Goal: Task Accomplishment & Management: Manage account settings

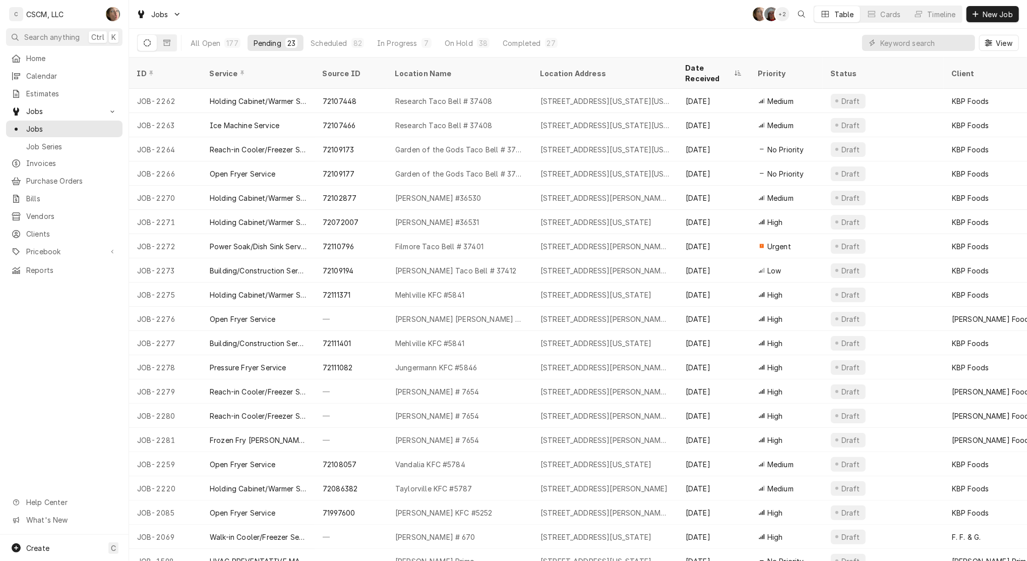
click at [253, 8] on div "Jobs SH DV + 2 Table Cards Timeline New Job" at bounding box center [578, 14] width 898 height 28
click at [42, 166] on link "Invoices" at bounding box center [64, 163] width 116 height 17
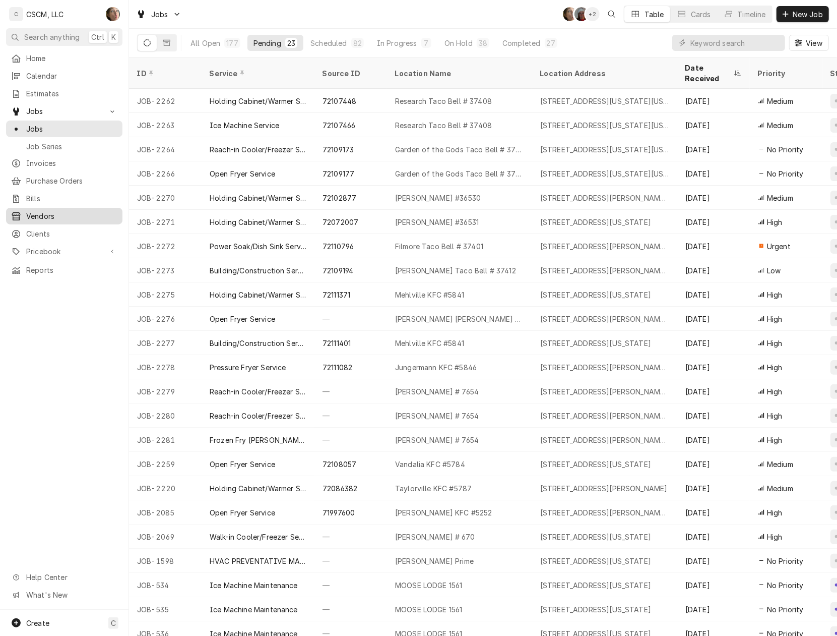
click at [59, 214] on span "Vendors" at bounding box center [71, 216] width 91 height 11
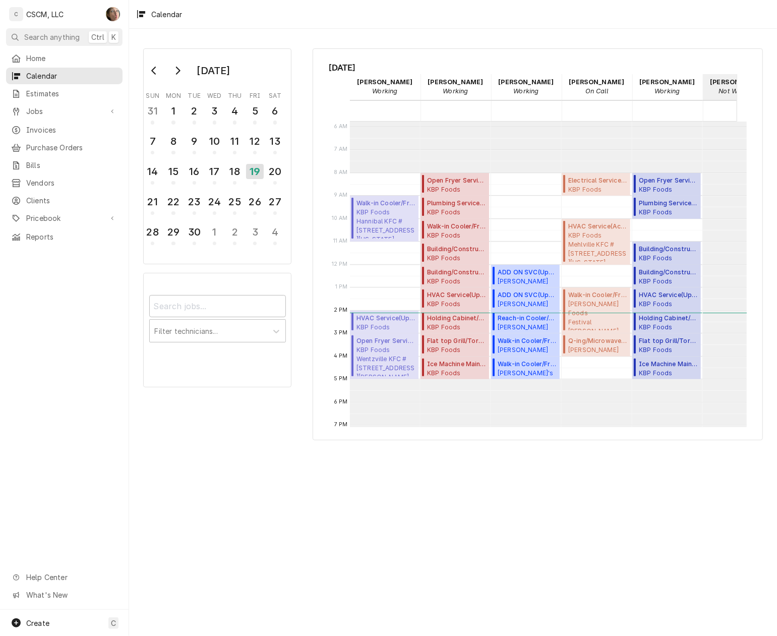
scroll to position [134, 0]
click at [245, 166] on button "19" at bounding box center [255, 174] width 20 height 25
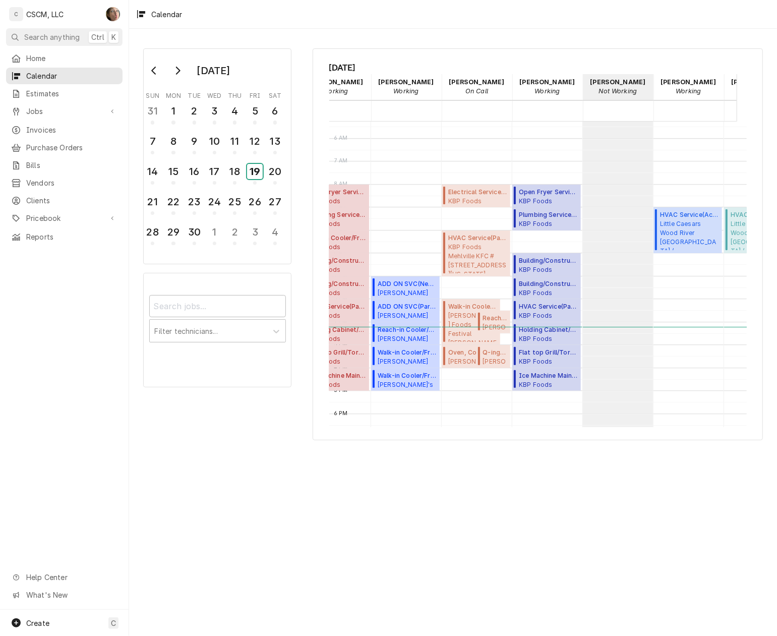
scroll to position [0, 109]
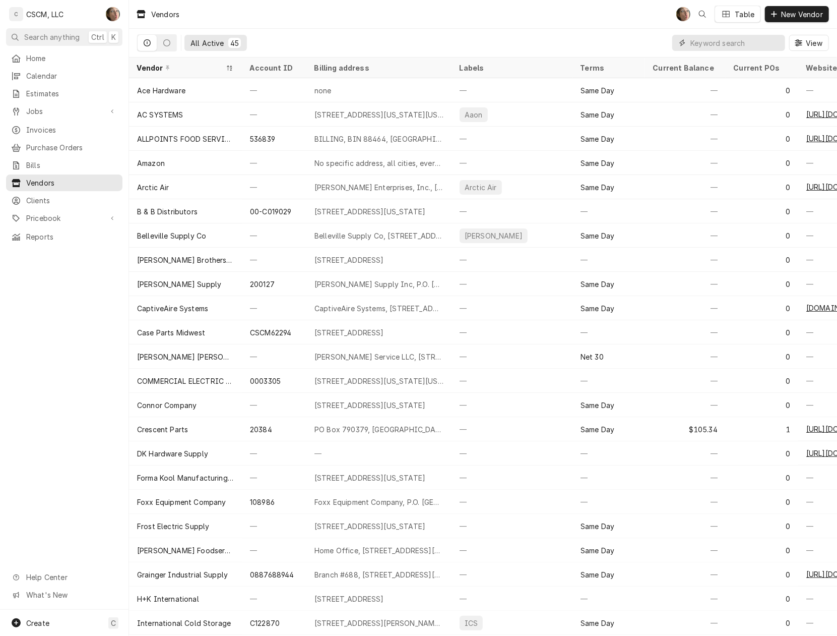
click at [721, 39] on input "Dynamic Content Wrapper" at bounding box center [736, 43] width 90 height 16
click at [44, 160] on span "Bills" at bounding box center [71, 165] width 91 height 11
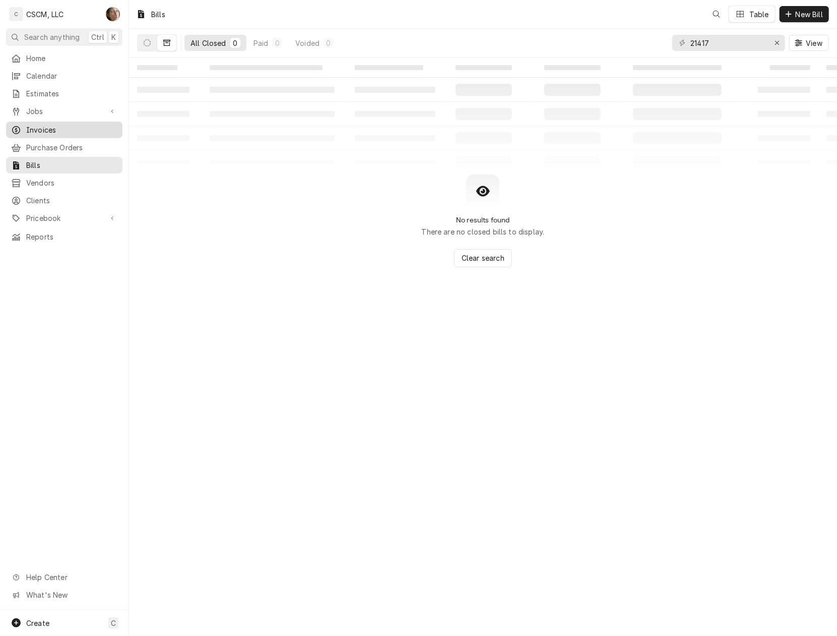
click at [49, 125] on span "Invoices" at bounding box center [71, 130] width 91 height 11
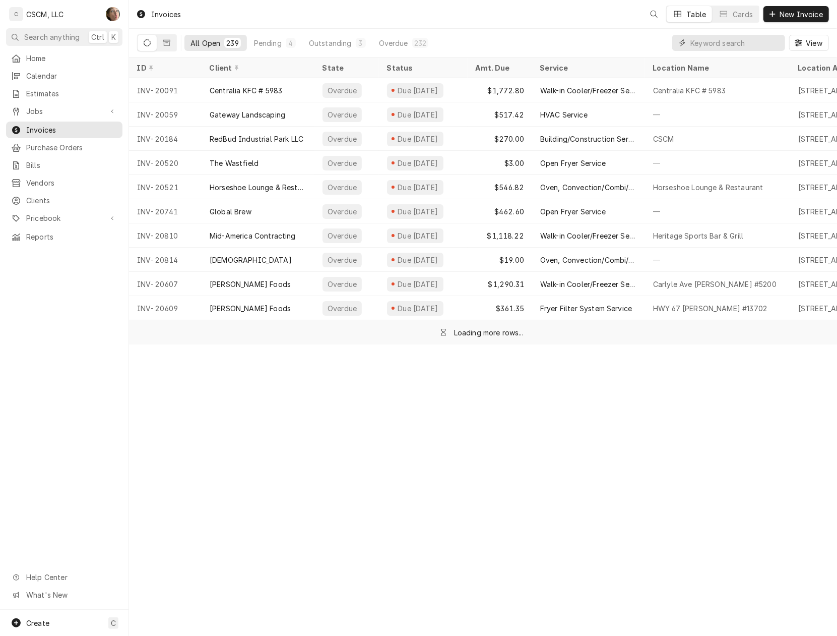
click at [743, 41] on input "Dynamic Content Wrapper" at bounding box center [736, 43] width 90 height 16
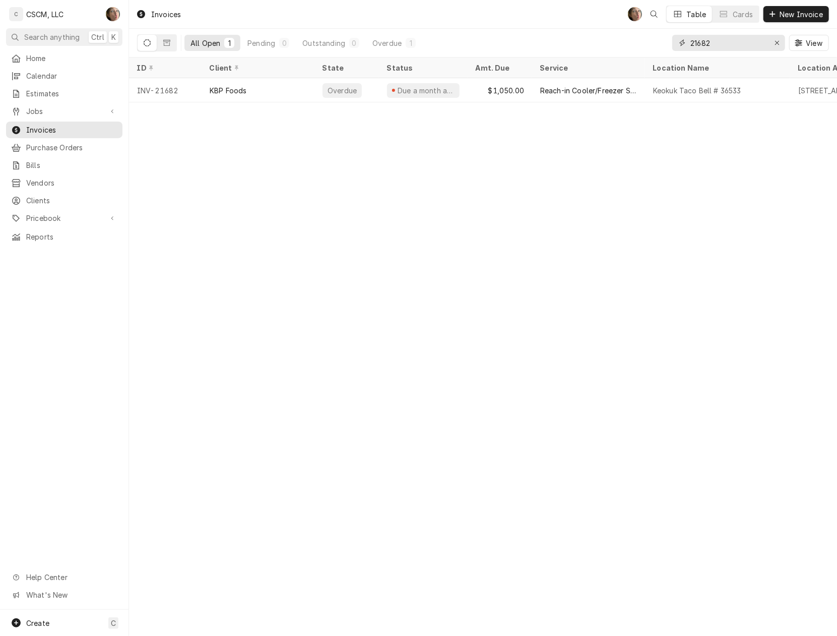
type input "21682"
click at [76, 79] on div "Calendar" at bounding box center [64, 76] width 112 height 13
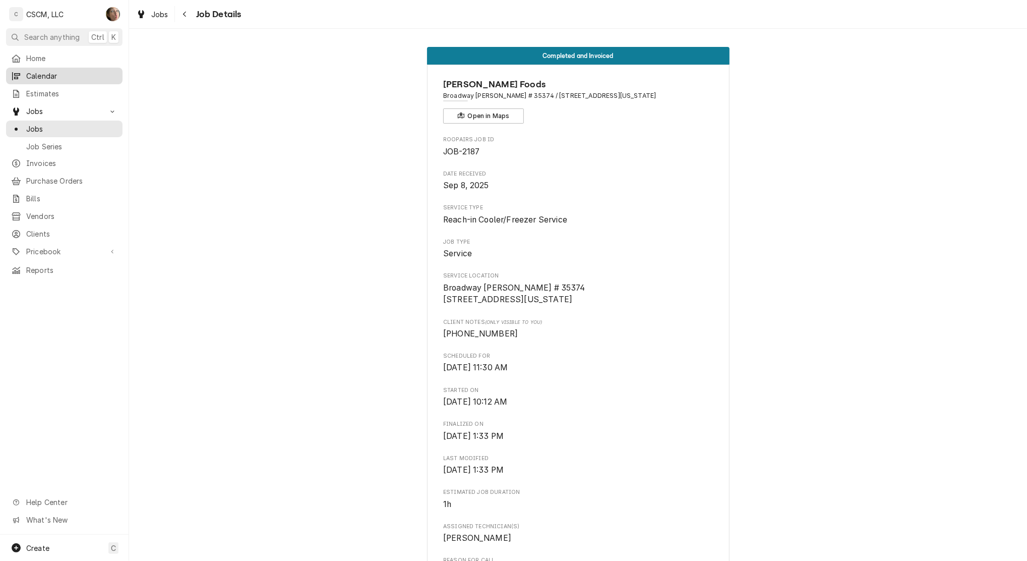
click at [52, 74] on span "Calendar" at bounding box center [71, 76] width 91 height 11
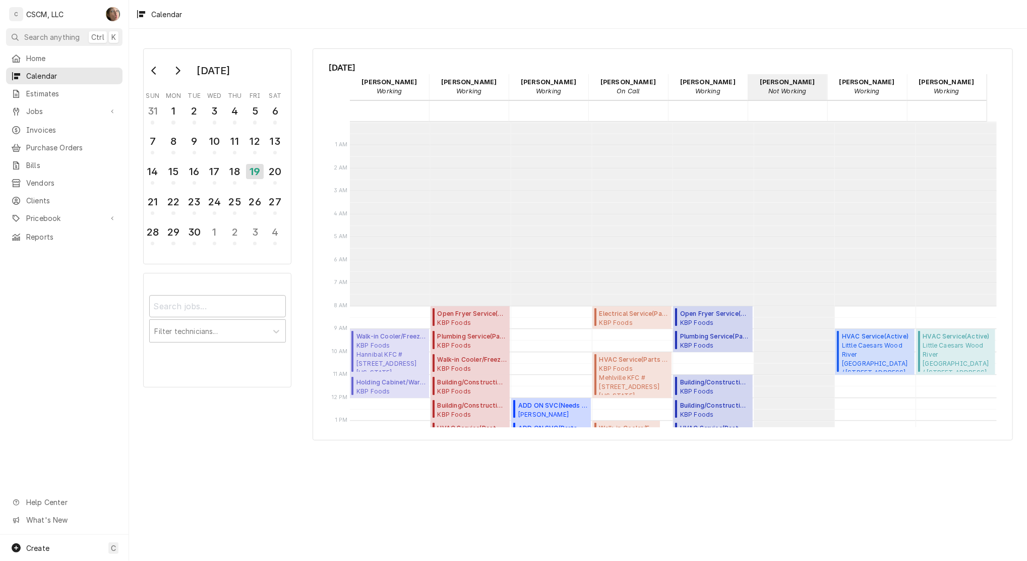
scroll to position [184, 0]
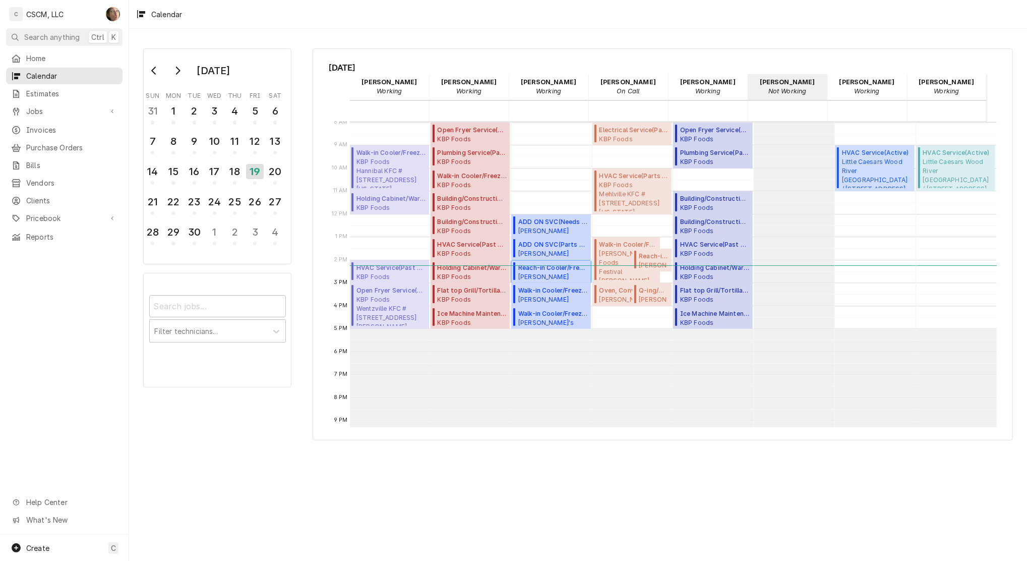
click at [533, 267] on span "Reach-in Cooler/Freezer Service ( Return for Follow-Up )" at bounding box center [553, 267] width 70 height 9
click at [535, 312] on span "Walk-in Cooler/Freezer Service Call ( Upcoming )" at bounding box center [553, 313] width 70 height 9
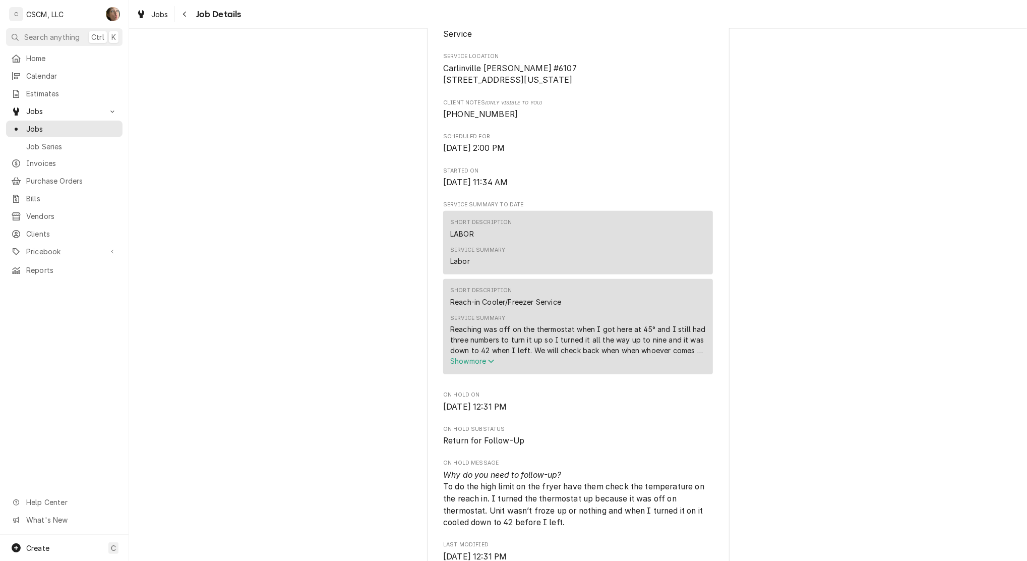
scroll to position [269, 0]
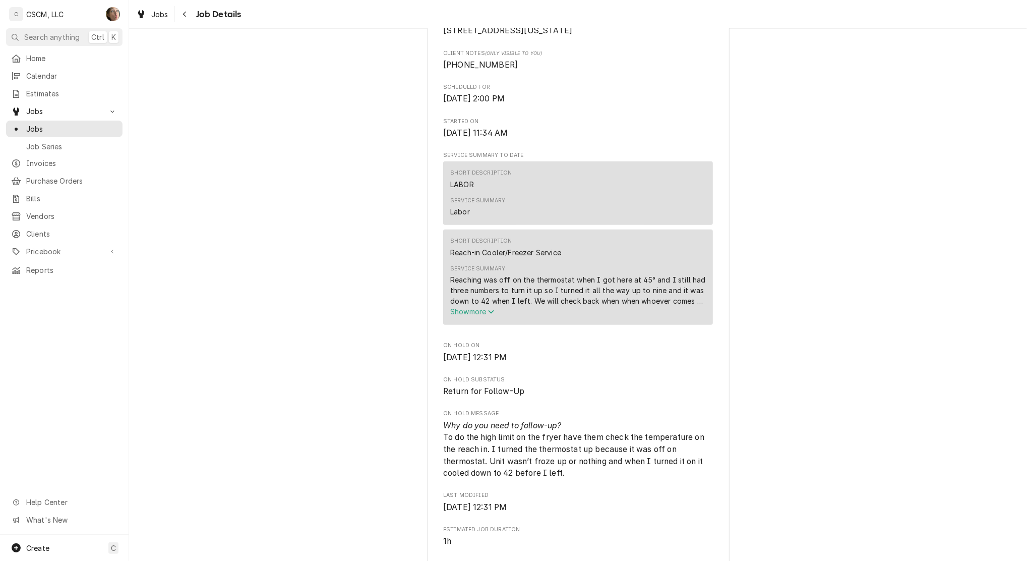
click at [475, 316] on span "Show more" at bounding box center [472, 311] width 44 height 9
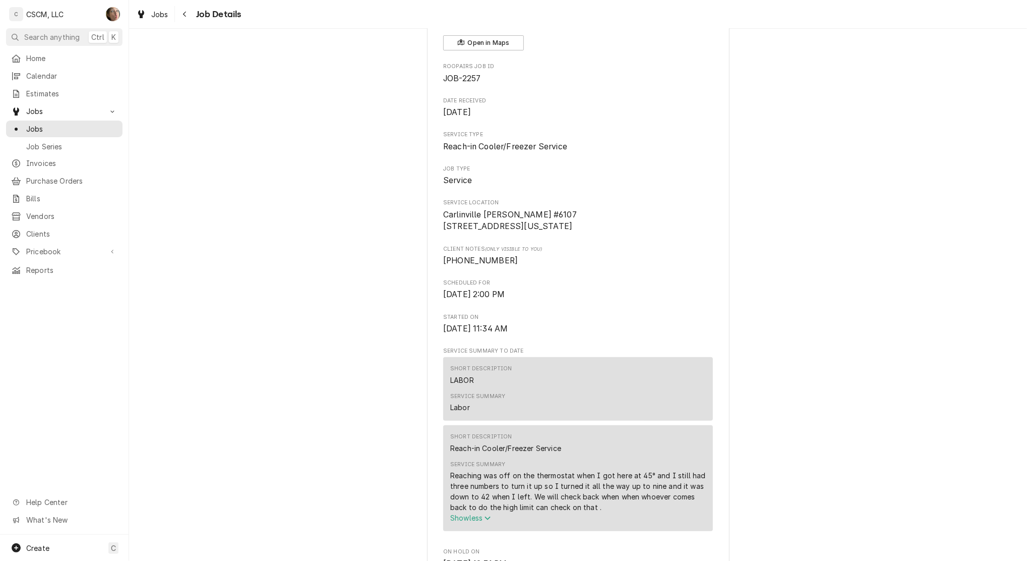
scroll to position [0, 0]
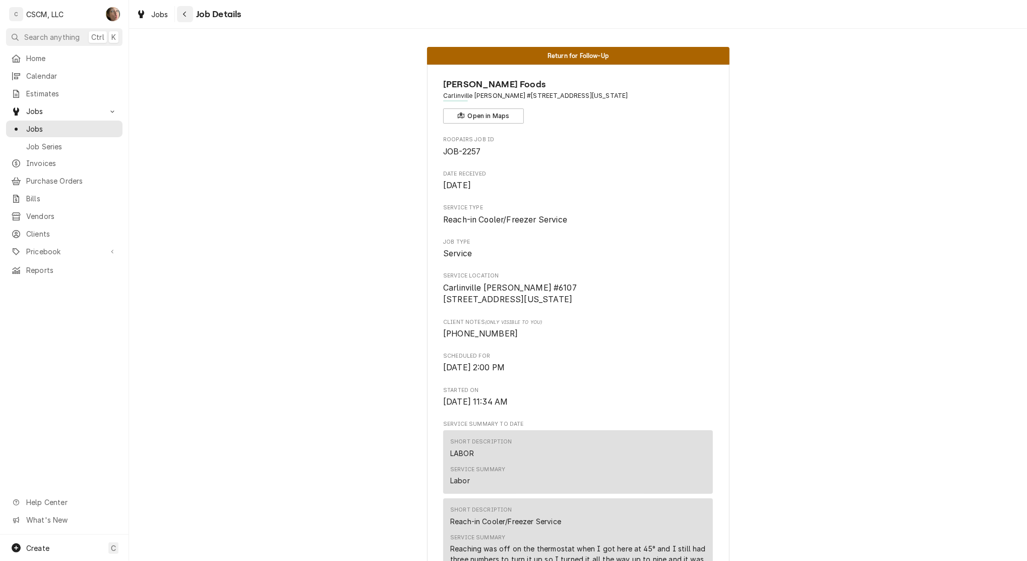
click at [183, 13] on icon "Navigate back" at bounding box center [185, 14] width 5 height 7
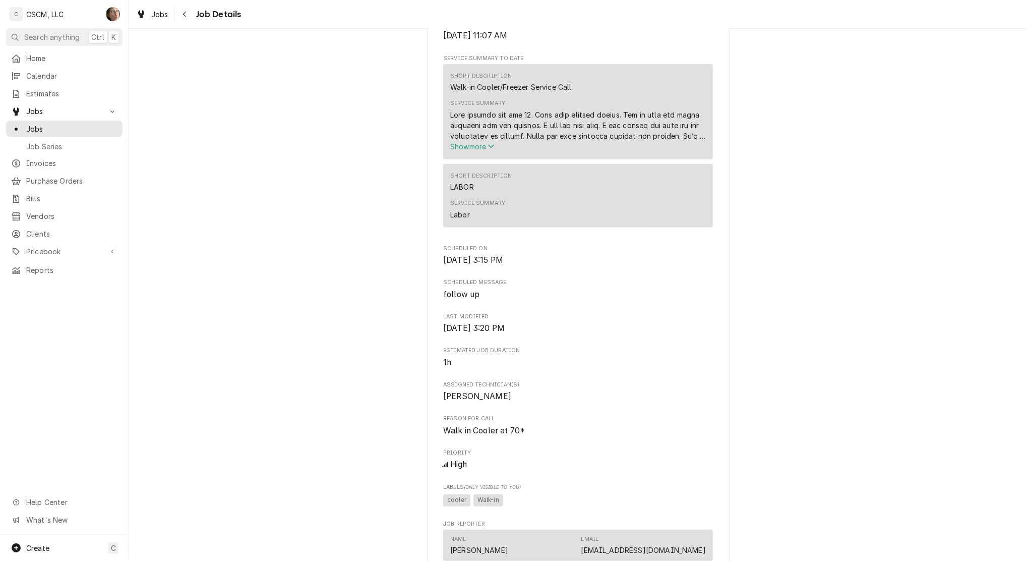
scroll to position [336, 0]
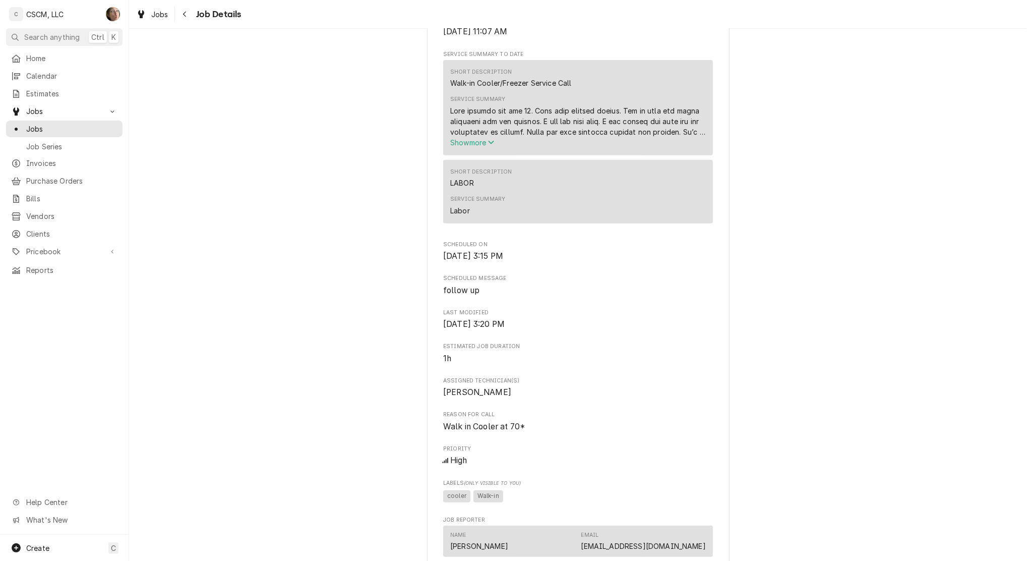
click at [460, 155] on div "Short Description Walk-in Cooler/Freezer Service Call Service Summary Show more" at bounding box center [578, 107] width 270 height 95
click at [460, 137] on div "Service Summary" at bounding box center [578, 121] width 256 height 32
click at [457, 147] on span "Show more" at bounding box center [472, 142] width 44 height 9
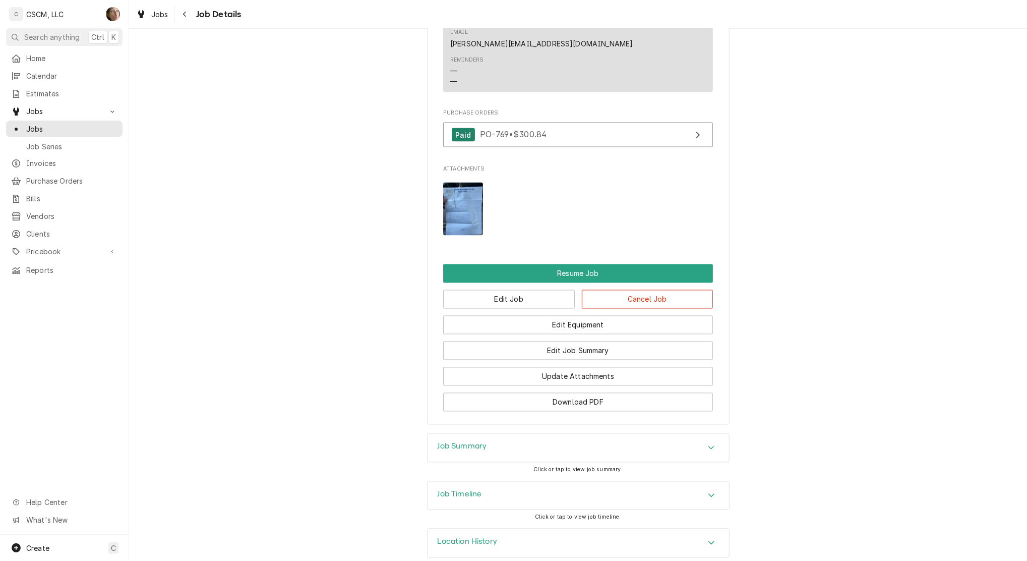
scroll to position [1368, 0]
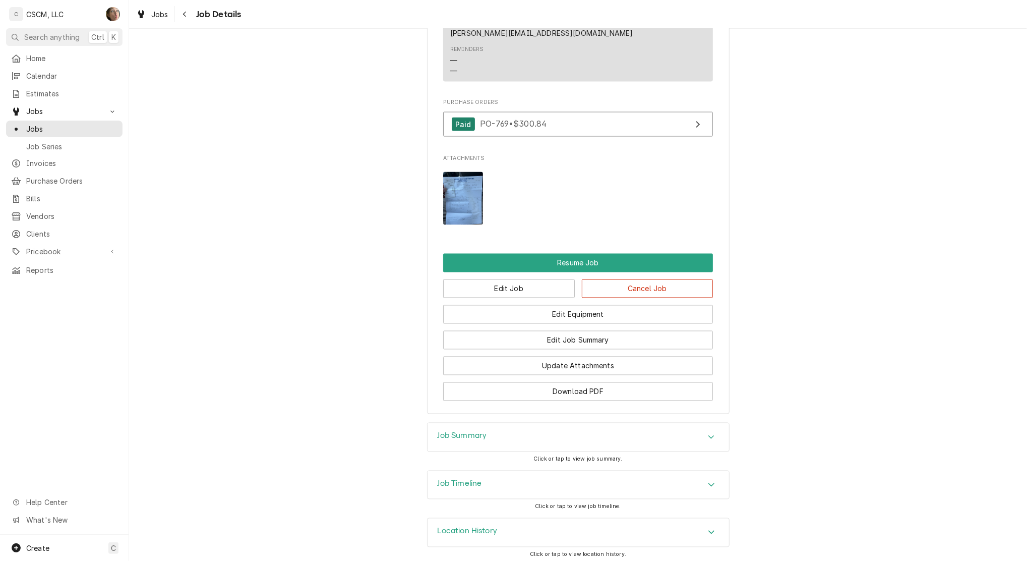
click at [502, 480] on div "Job Timeline" at bounding box center [579, 485] width 302 height 28
click at [495, 423] on div "Job Summary" at bounding box center [579, 437] width 302 height 28
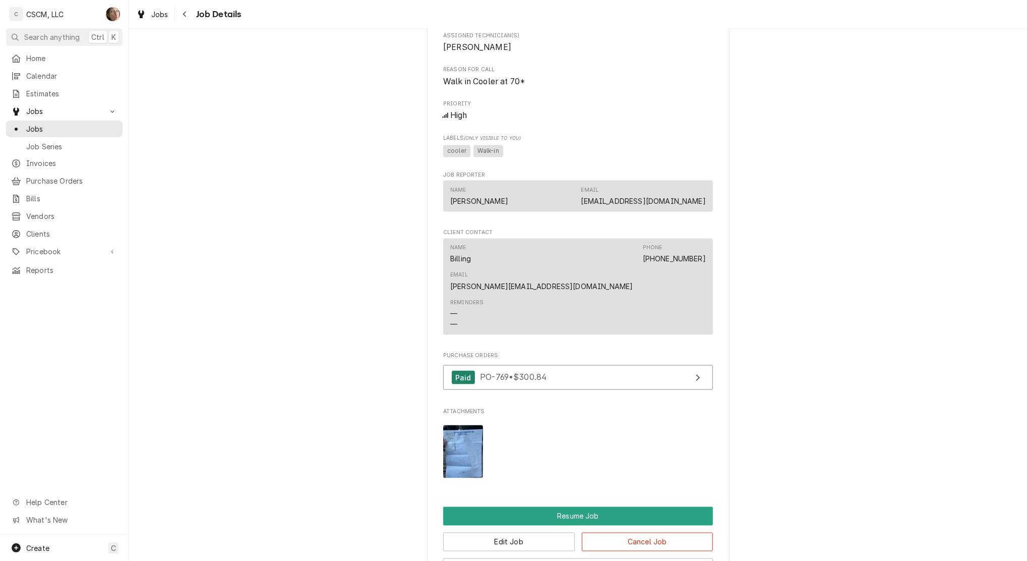
scroll to position [1124, 0]
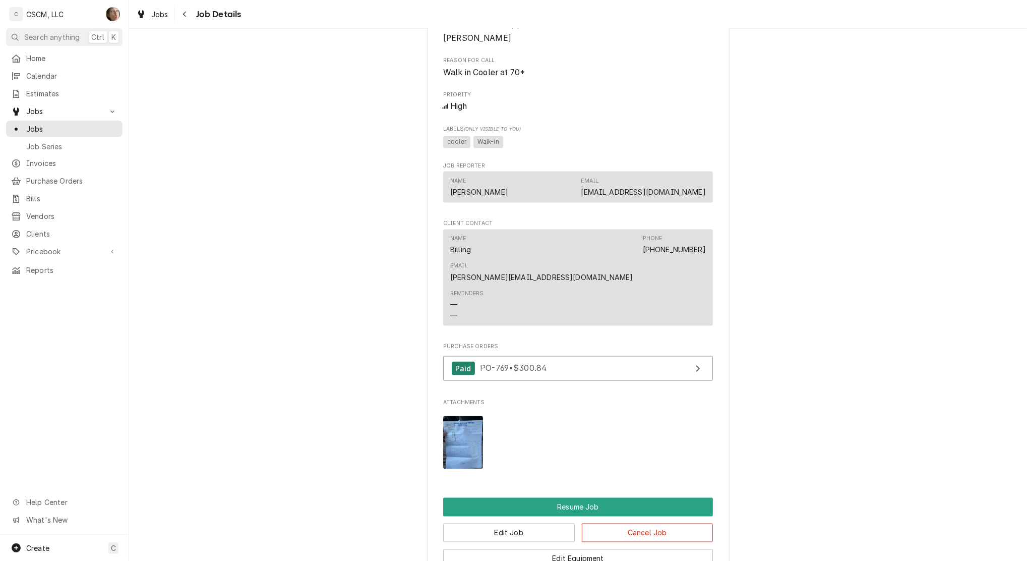
click at [465, 440] on img "Attachments" at bounding box center [463, 442] width 40 height 53
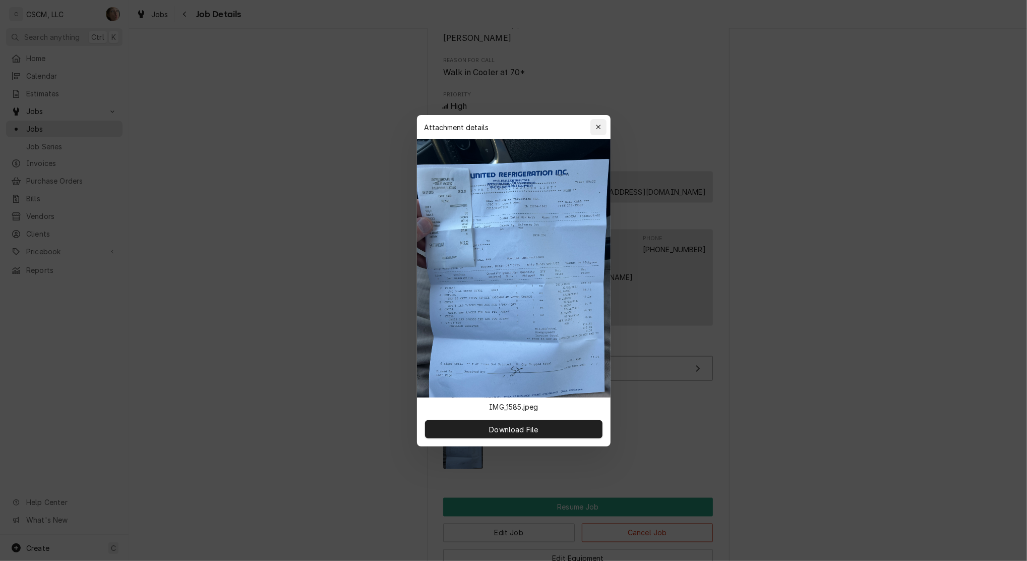
click at [603, 128] on div "button" at bounding box center [598, 127] width 10 height 10
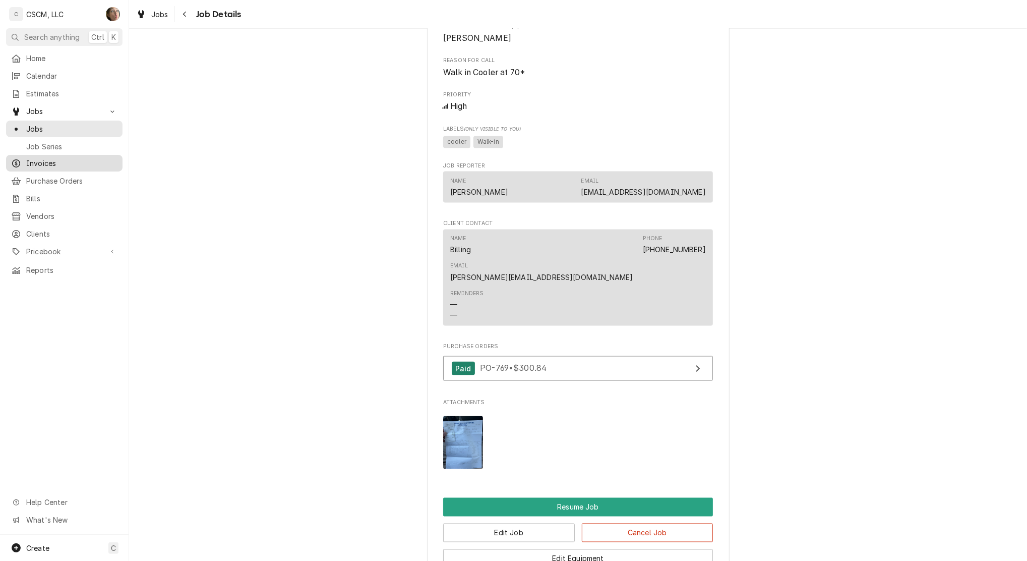
click at [86, 159] on span "Invoices" at bounding box center [71, 163] width 91 height 11
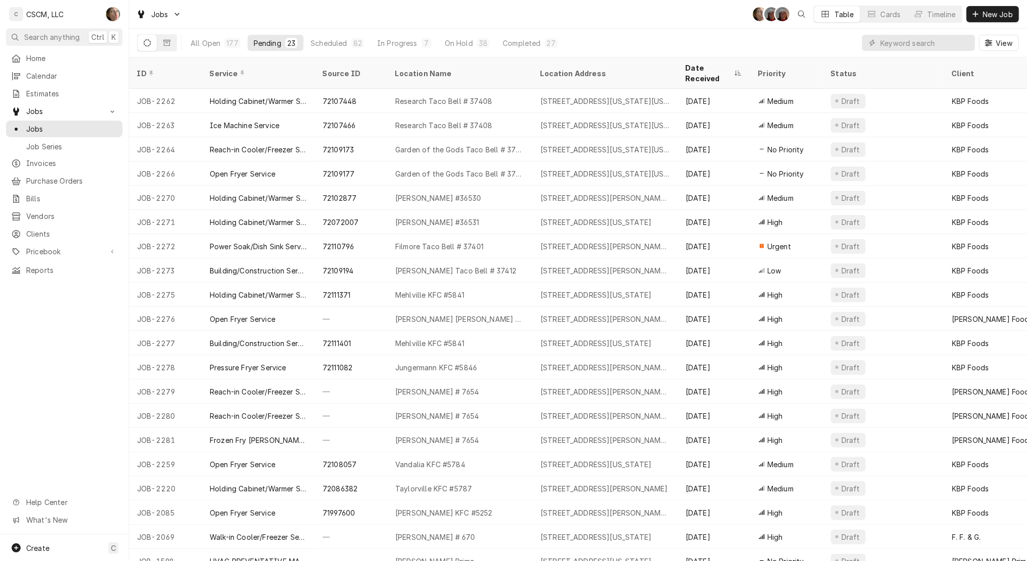
click at [630, 23] on div "Jobs SH DV DV Table Cards Timeline New Job" at bounding box center [578, 14] width 898 height 28
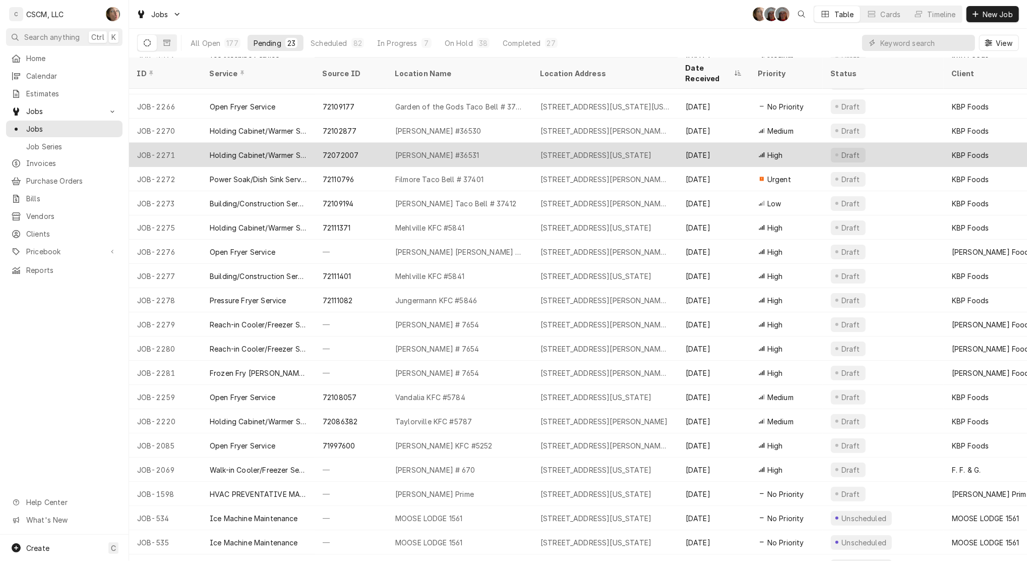
scroll to position [83, 0]
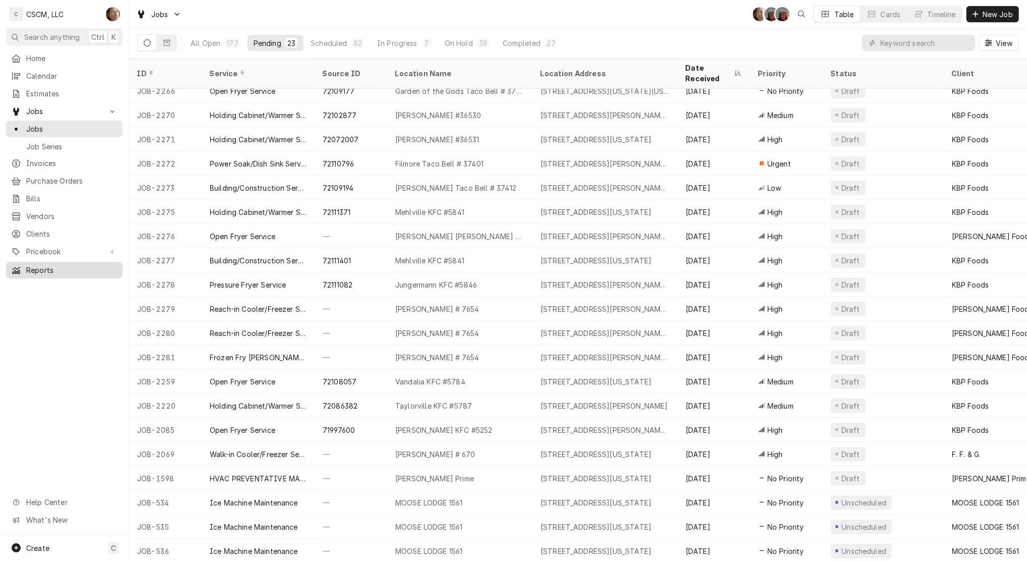
click at [28, 265] on span "Reports" at bounding box center [71, 270] width 91 height 11
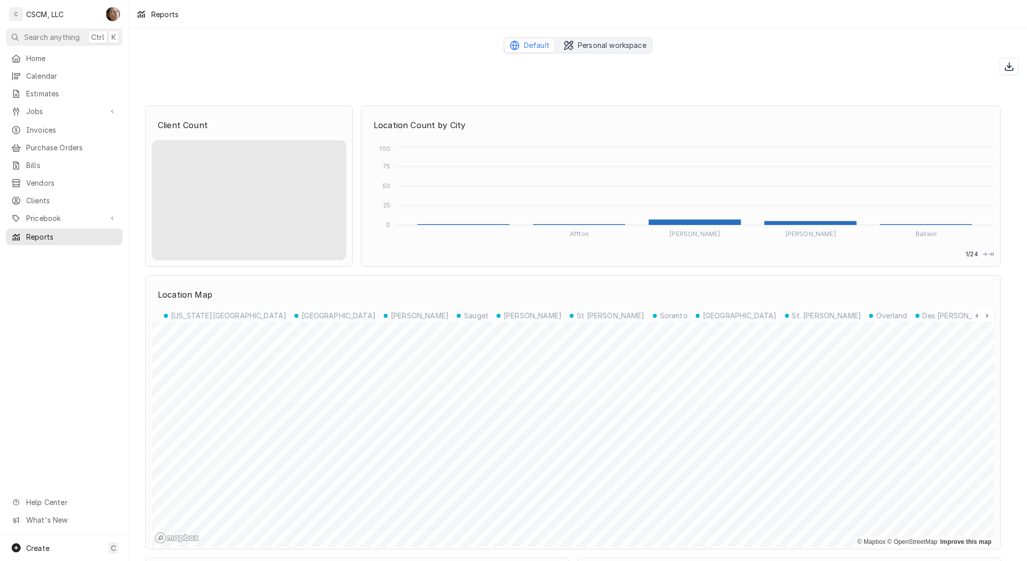
click at [582, 48] on span "Personal workspace" at bounding box center [612, 45] width 69 height 10
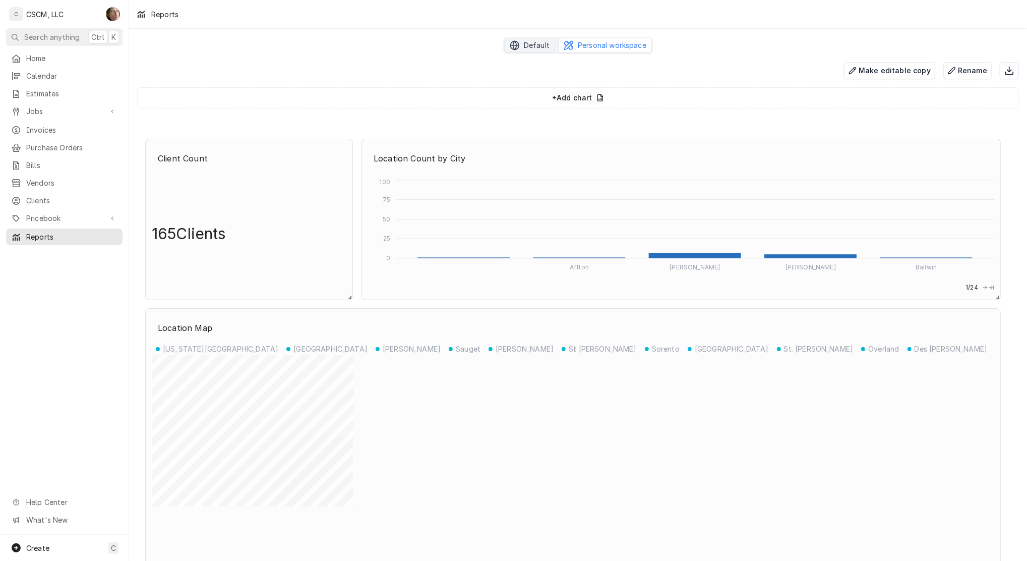
click at [528, 43] on span "Default" at bounding box center [537, 45] width 26 height 10
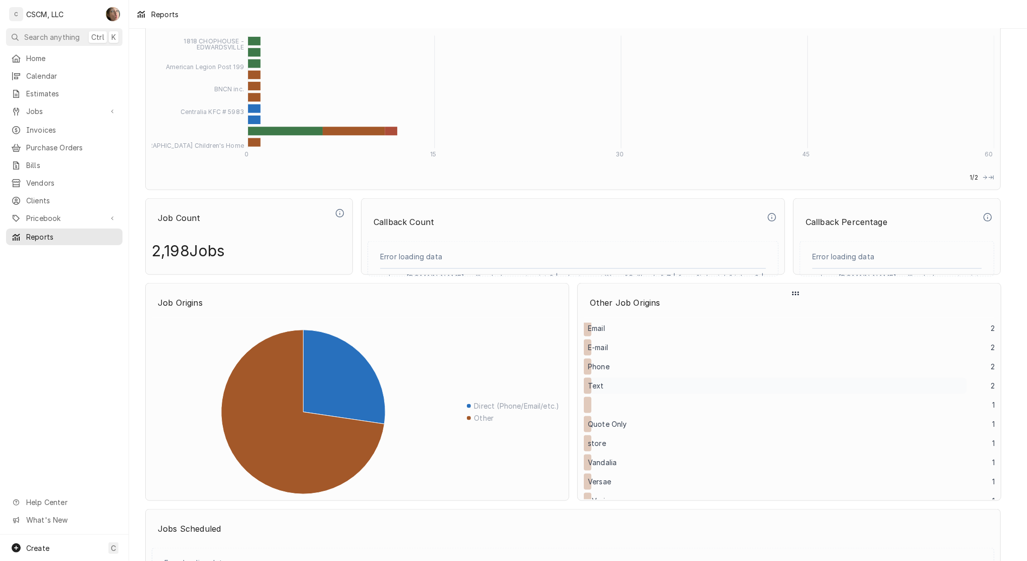
scroll to position [89, 0]
click at [564, 520] on div "Dynamic Content Wrapper" at bounding box center [579, 519] width 847 height 12
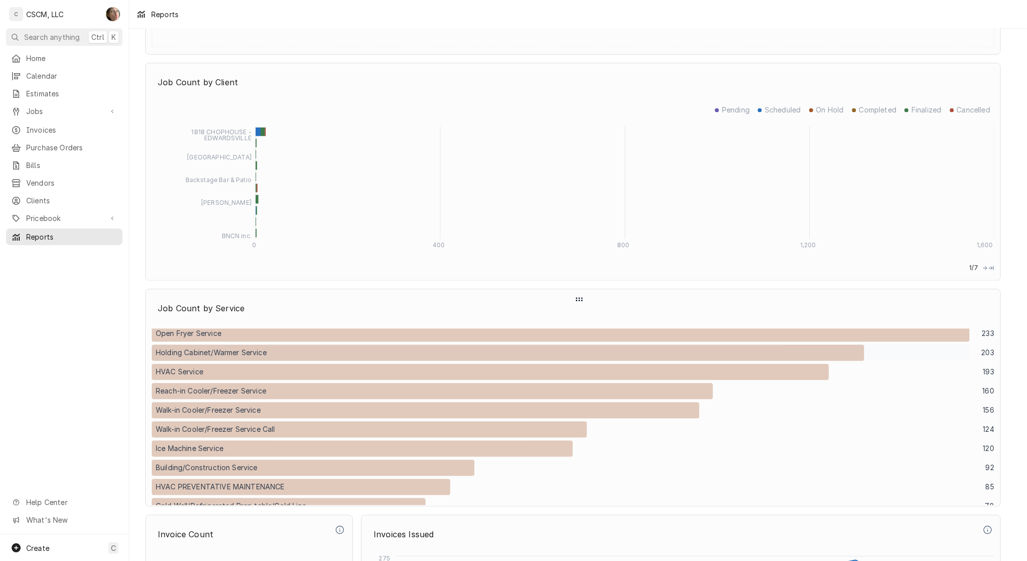
scroll to position [0, 0]
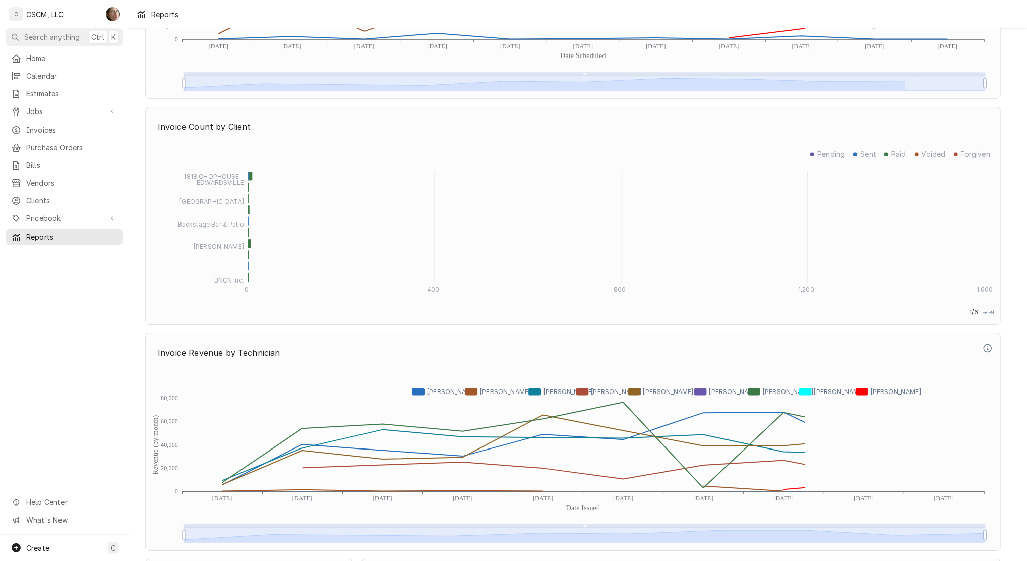
scroll to position [2622, 0]
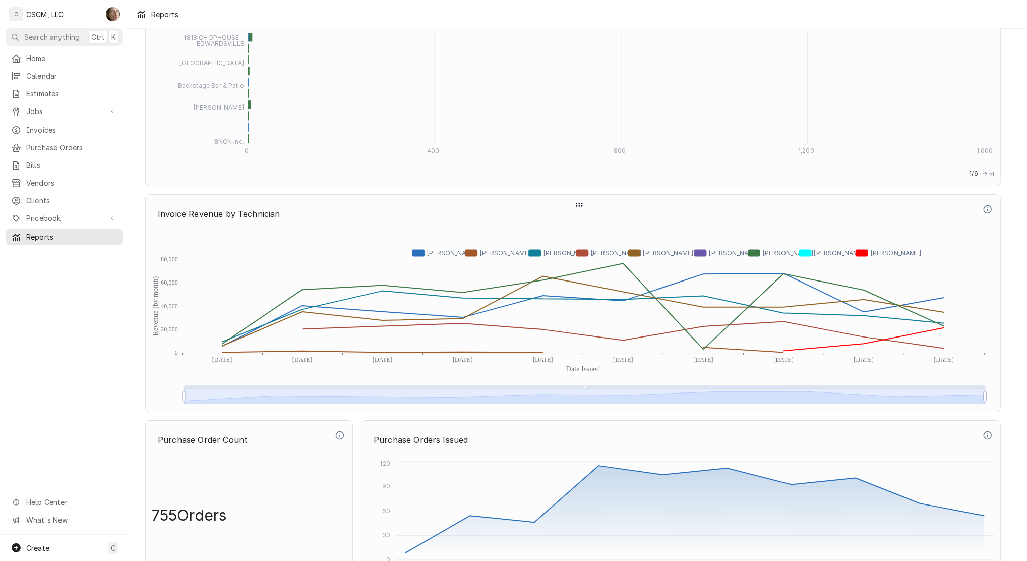
click at [246, 215] on p "Invoice Revenue by Technician" at bounding box center [566, 214] width 829 height 22
click at [987, 214] on p "Dynamic Content Wrapper" at bounding box center [987, 209] width 13 height 13
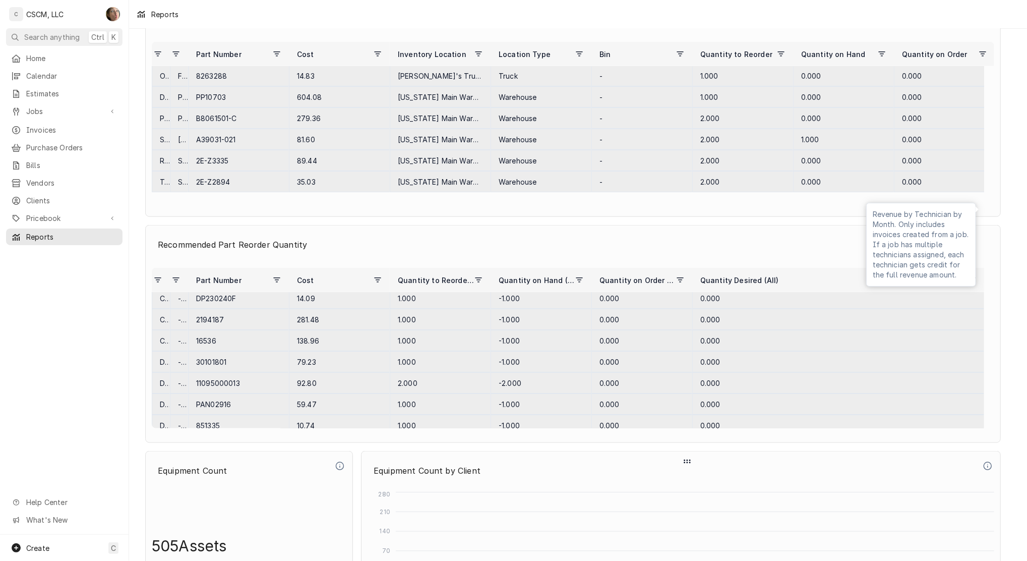
scroll to position [0, 0]
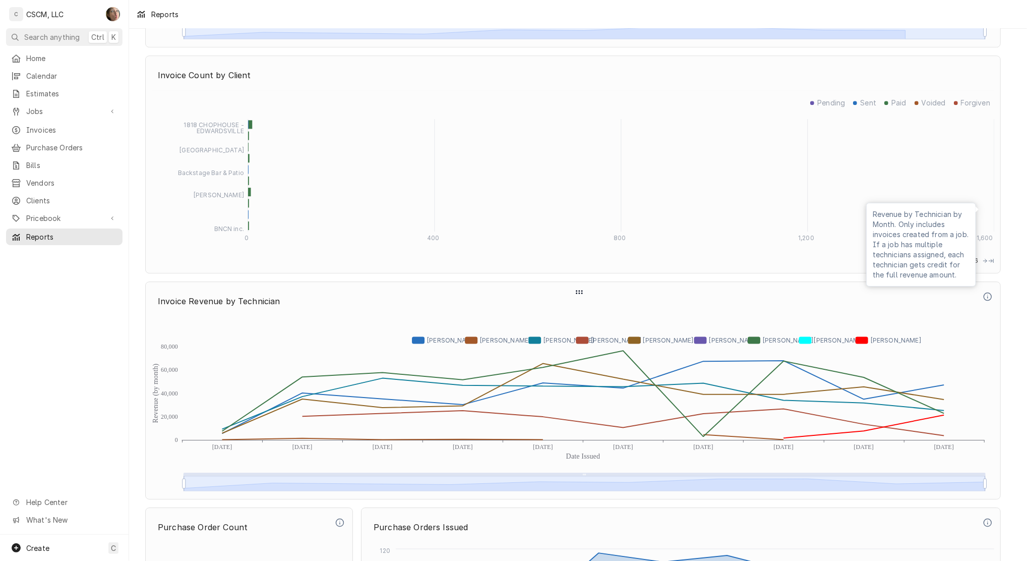
click at [236, 299] on p "Invoice Revenue by Technician" at bounding box center [566, 301] width 829 height 22
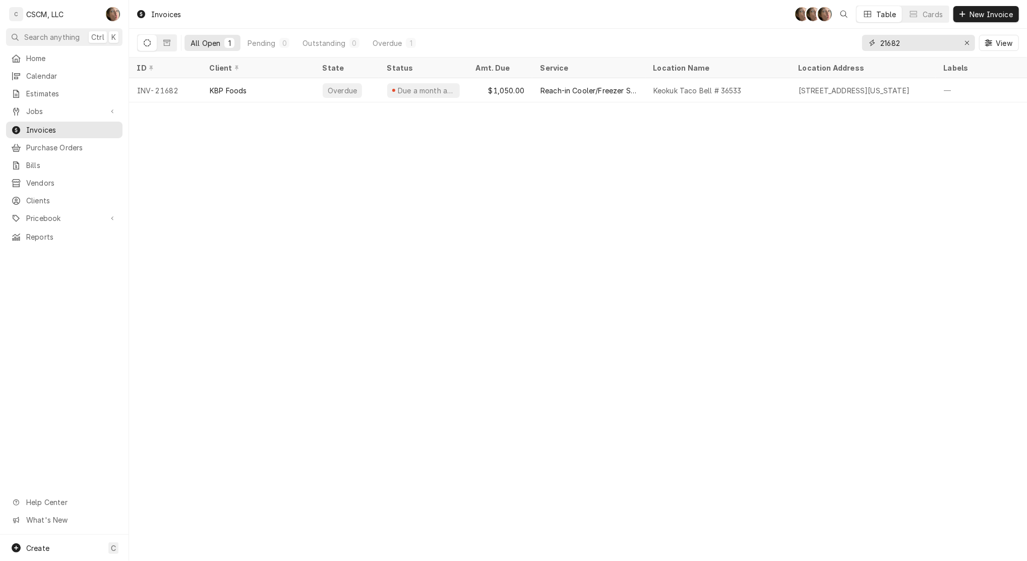
drag, startPoint x: 922, startPoint y: 45, endPoint x: 448, endPoint y: -29, distance: 479.7
click at [448, 0] on html "C CSCM, LLC SH Search anything Ctrl K Home Calendar Estimates Jobs Jobs Job Ser…" at bounding box center [513, 280] width 1027 height 561
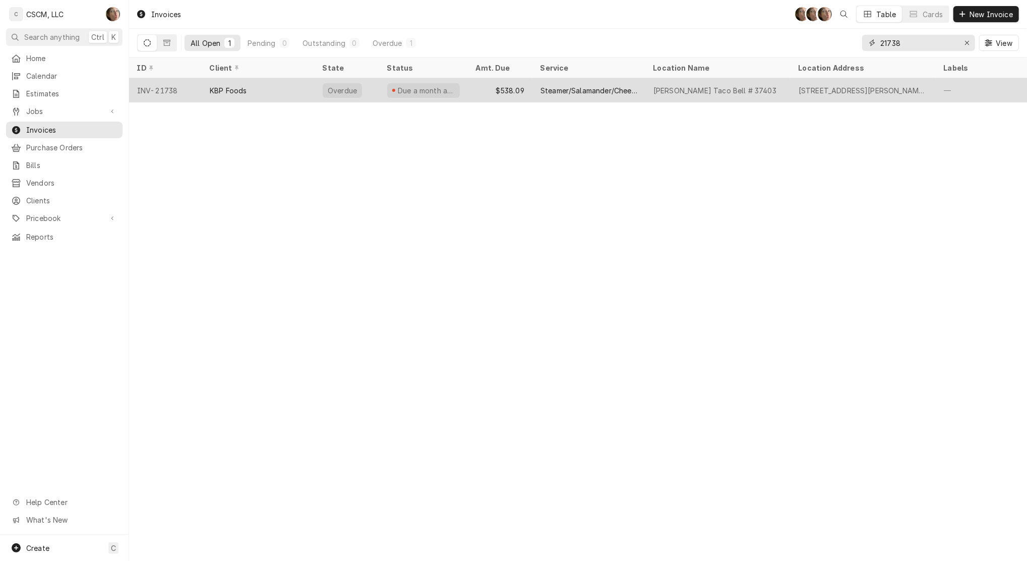
type input "21738"
click at [488, 88] on div "$538.09" at bounding box center [500, 90] width 65 height 24
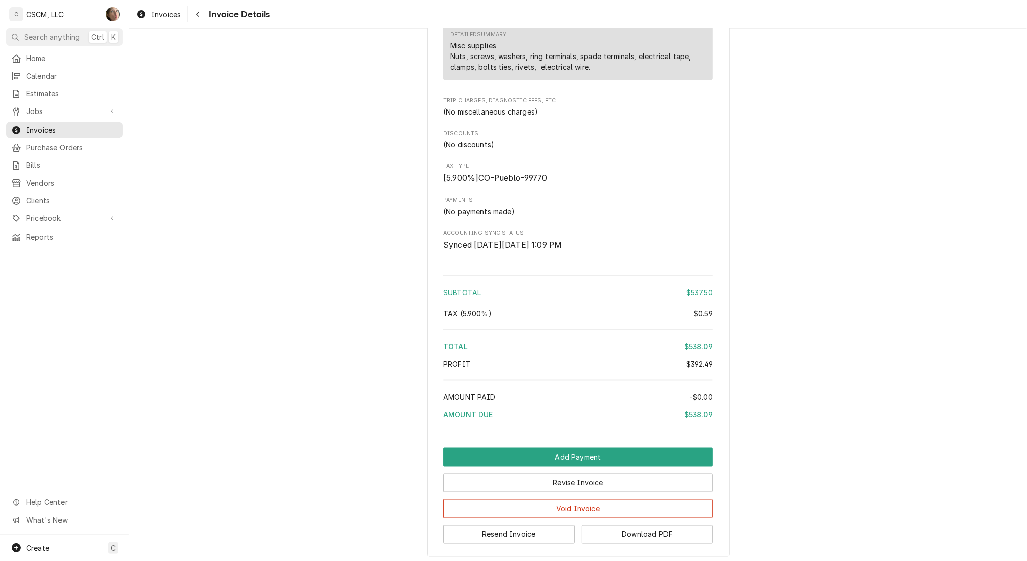
scroll to position [1200, 0]
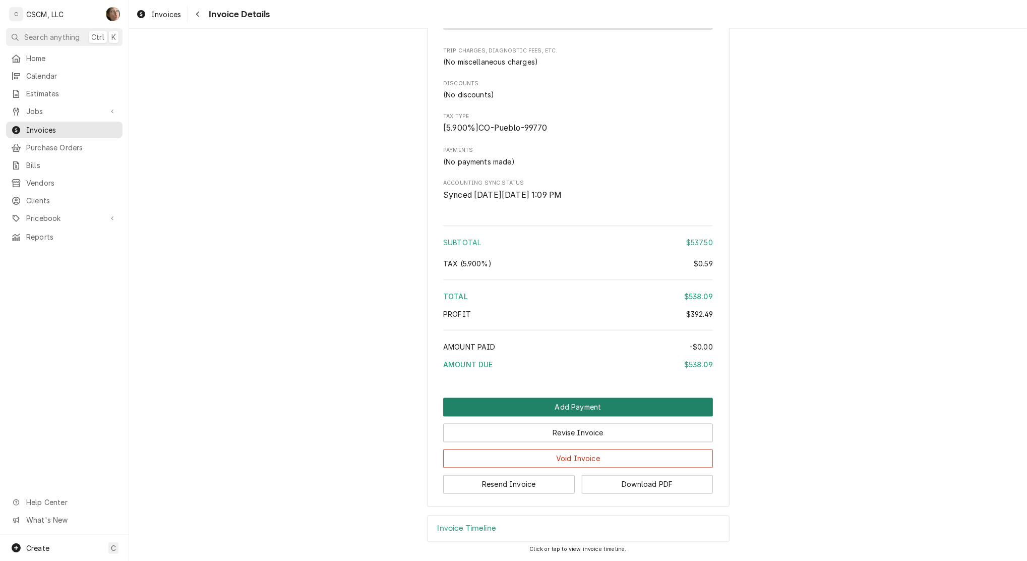
click at [612, 406] on button "Add Payment" at bounding box center [578, 407] width 270 height 19
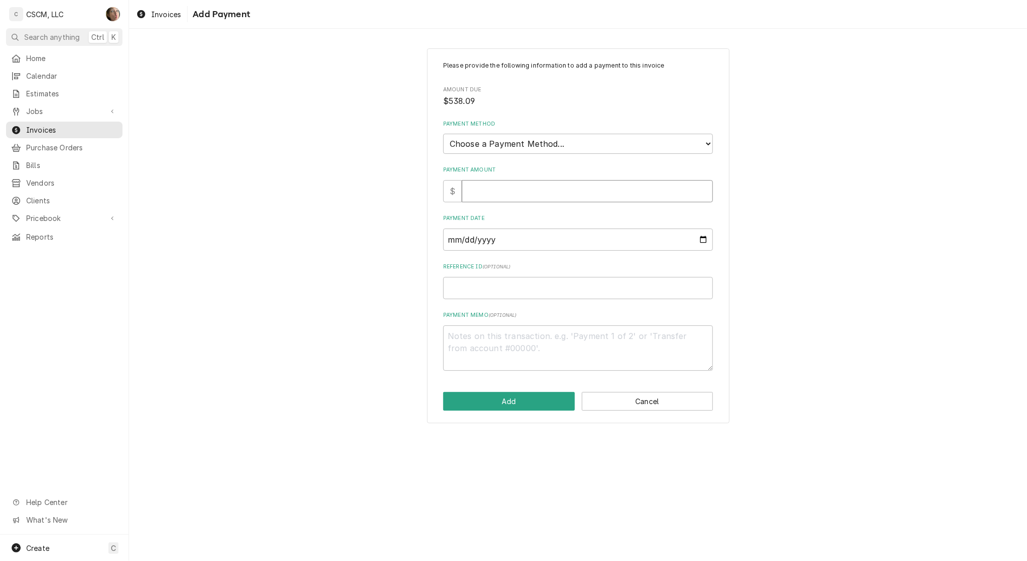
click at [574, 198] on input "Payment Amount" at bounding box center [587, 191] width 251 height 22
type textarea "x"
type input "3"
type textarea "x"
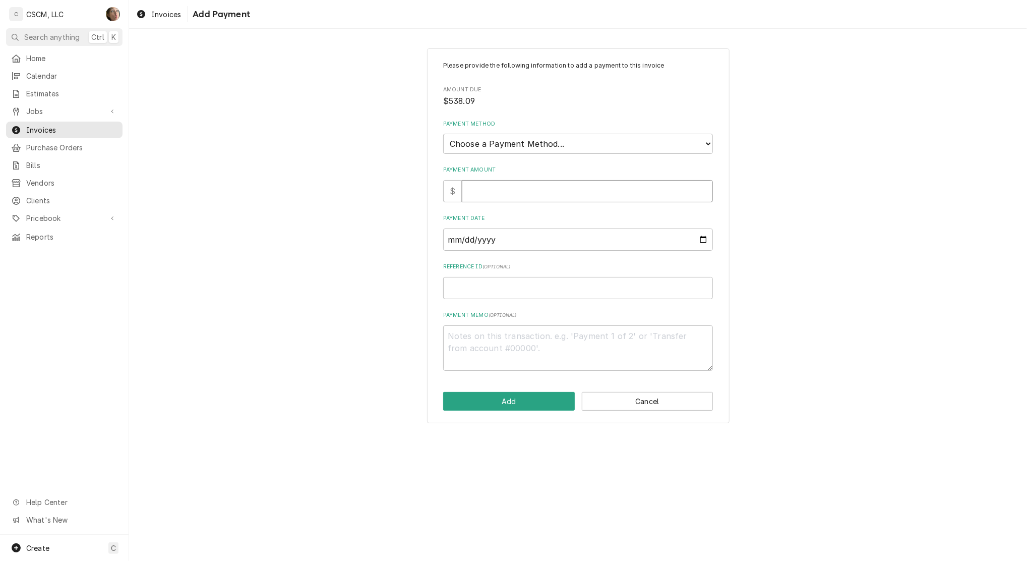
type input "3"
type textarea "x"
type input "38"
type textarea "x"
type input "38.0"
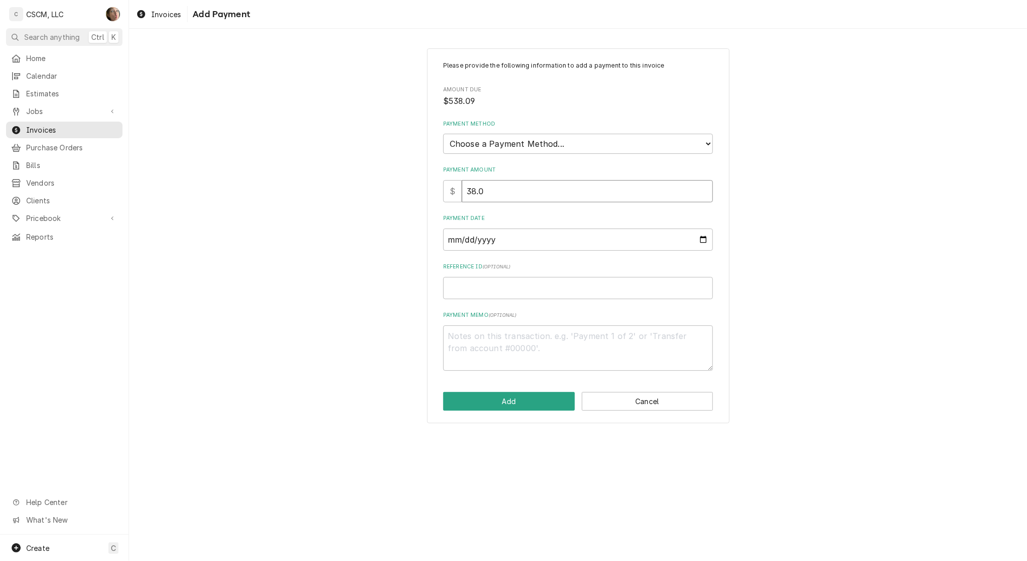
type textarea "x"
type input "38.09"
click at [462, 191] on input "38.09" at bounding box center [587, 191] width 251 height 22
type textarea "x"
type input "538.09"
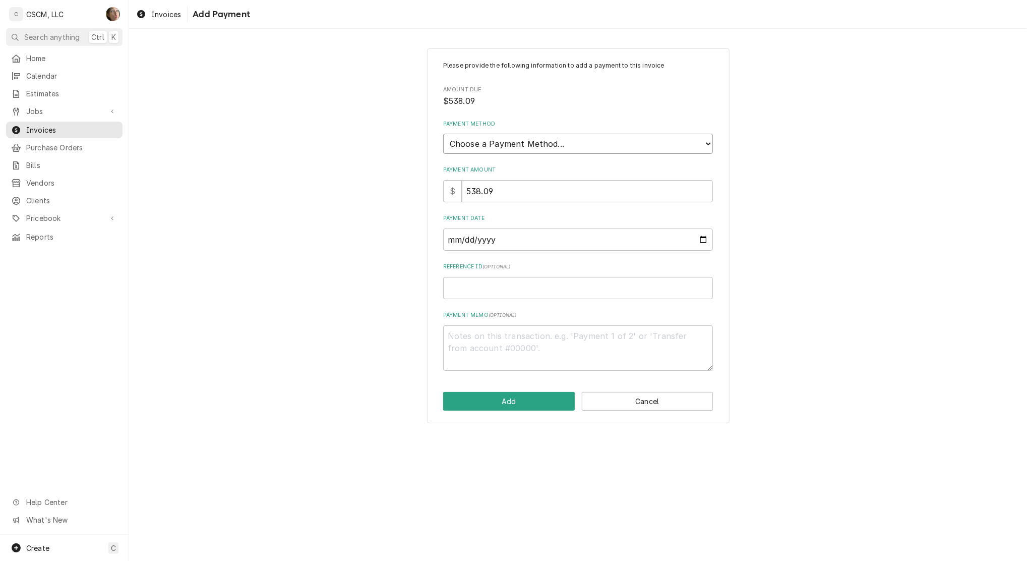
drag, startPoint x: 497, startPoint y: 140, endPoint x: 501, endPoint y: 154, distance: 14.7
click at [497, 140] on select "Choose a Payment Method... Cash Check Credit/Debit Card ACH/eCheck Other" at bounding box center [578, 144] width 270 height 20
select select "4"
click at [443, 134] on select "Choose a Payment Method... Cash Check Credit/Debit Card ACH/eCheck Other" at bounding box center [578, 144] width 270 height 20
type textarea "x"
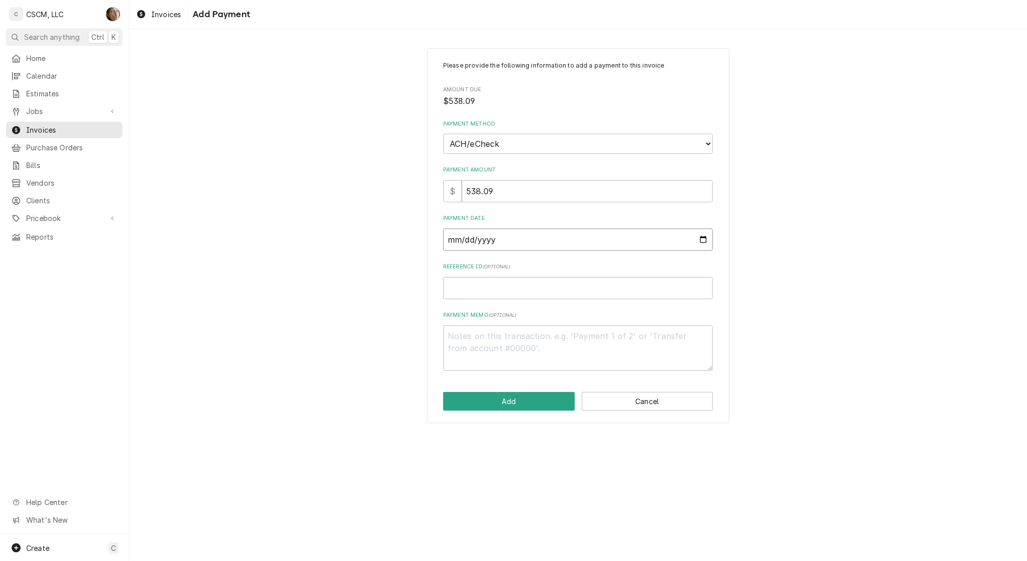
click at [525, 233] on input "Payment Date" at bounding box center [578, 239] width 270 height 22
click at [706, 238] on input "Payment Date" at bounding box center [578, 239] width 270 height 22
type input "[DATE]"
click at [496, 290] on input "Reference ID ( optional )" at bounding box center [578, 288] width 270 height 22
type textarea "x"
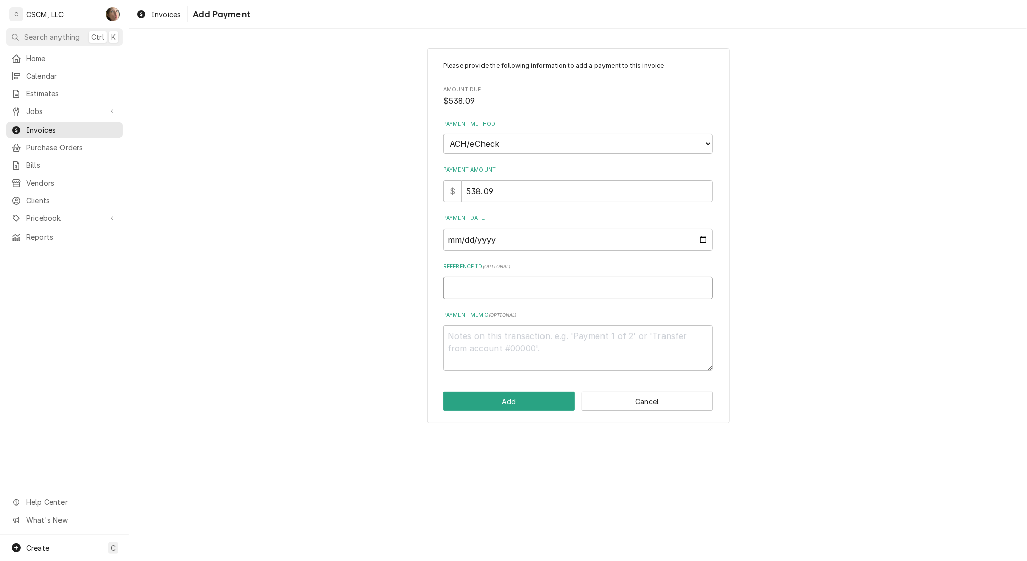
type input "1"
type textarea "x"
type input "11"
type textarea "x"
type input "117"
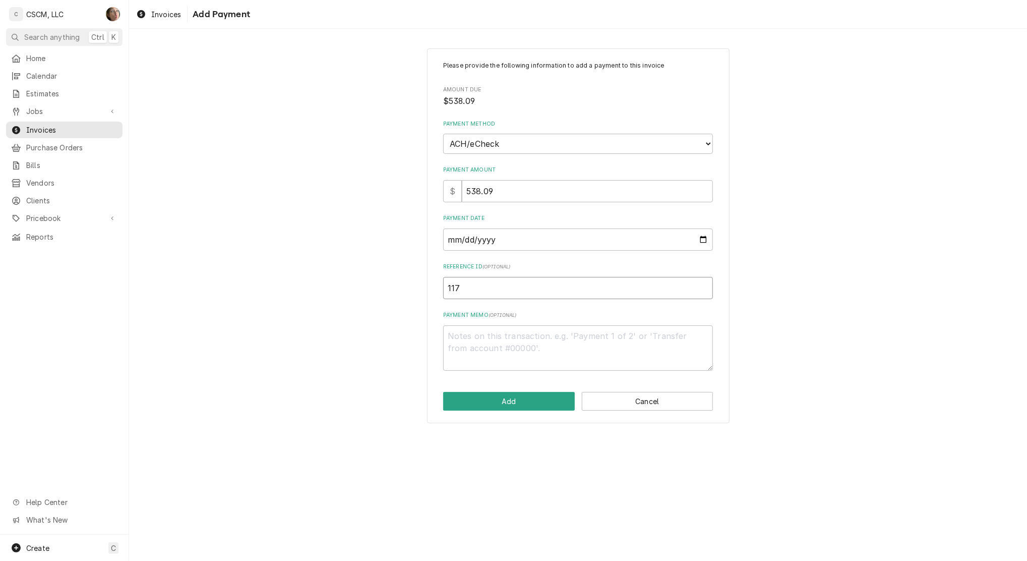
type textarea "x"
type input "1172"
type textarea "x"
type input "11724"
type textarea "x"
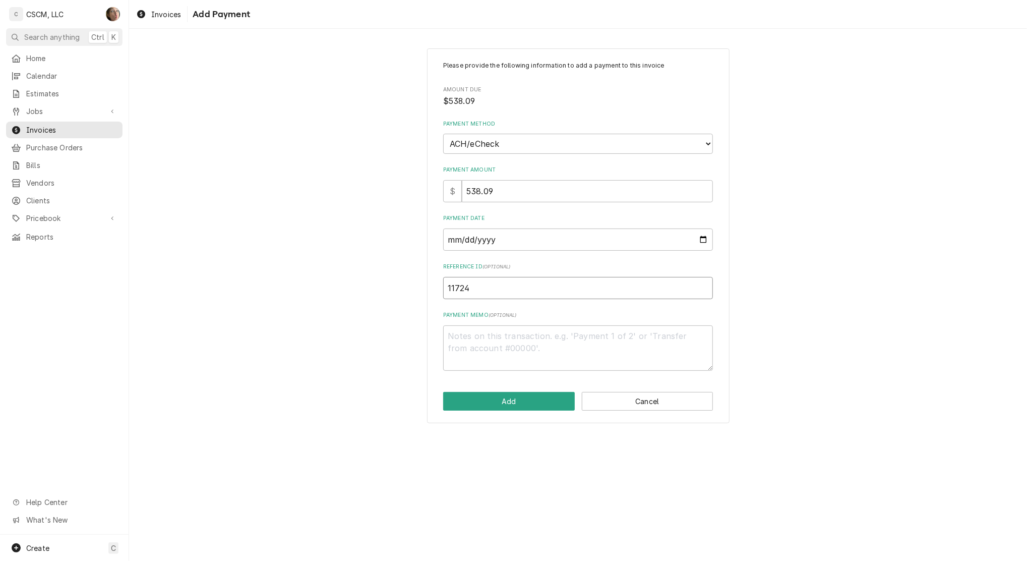
type input "117246"
type textarea "x"
type input "1172467"
type textarea "x"
click at [509, 279] on input "11724671" at bounding box center [578, 288] width 270 height 22
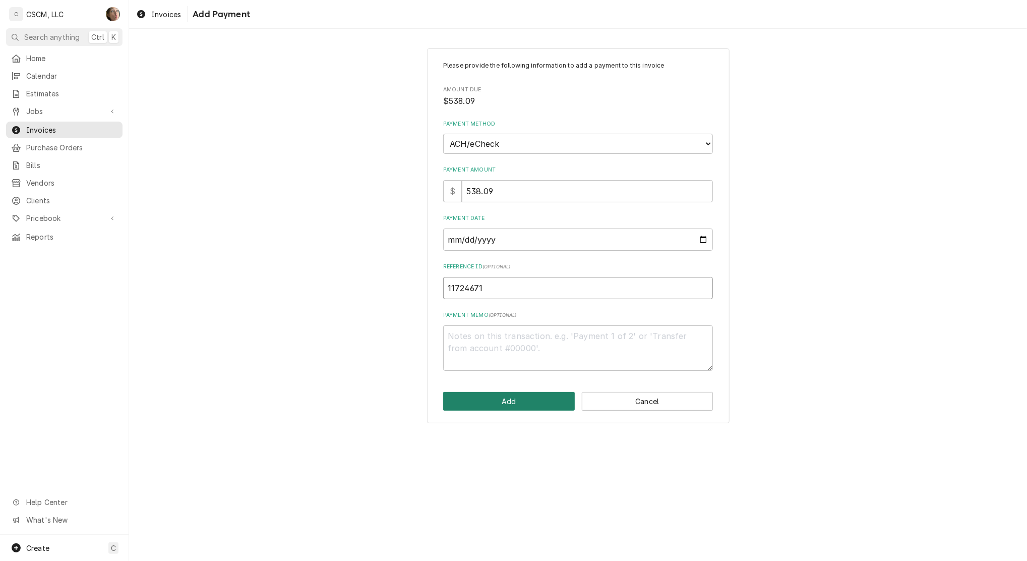
type input "11724671"
click at [529, 401] on button "Add" at bounding box center [509, 401] width 132 height 19
type textarea "x"
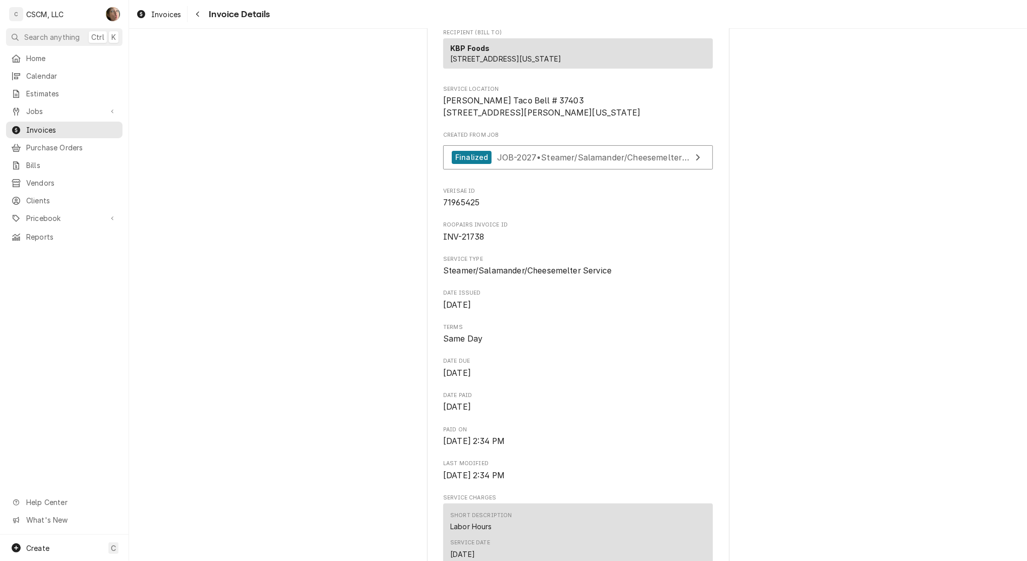
scroll to position [115, 0]
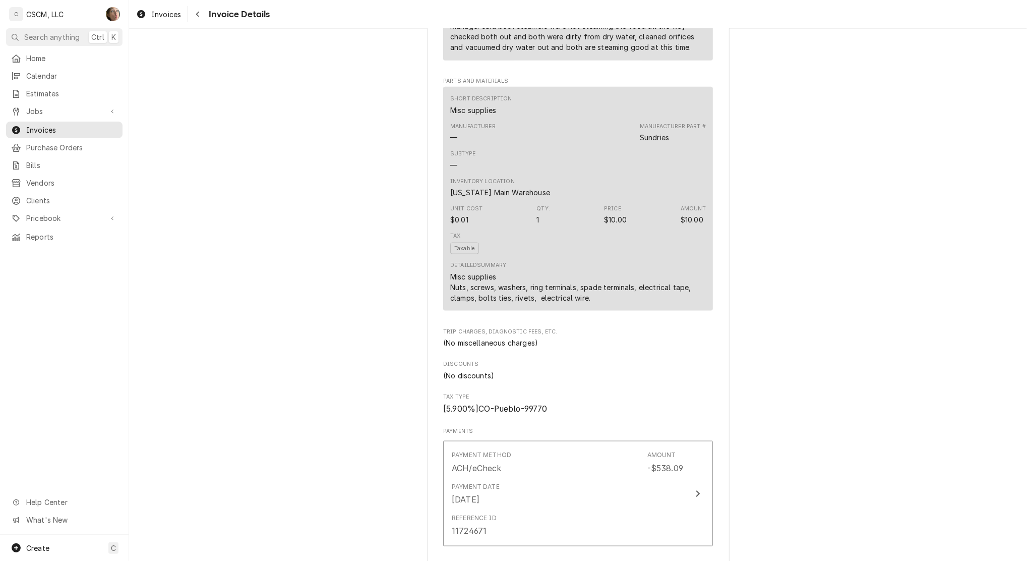
scroll to position [1288, 0]
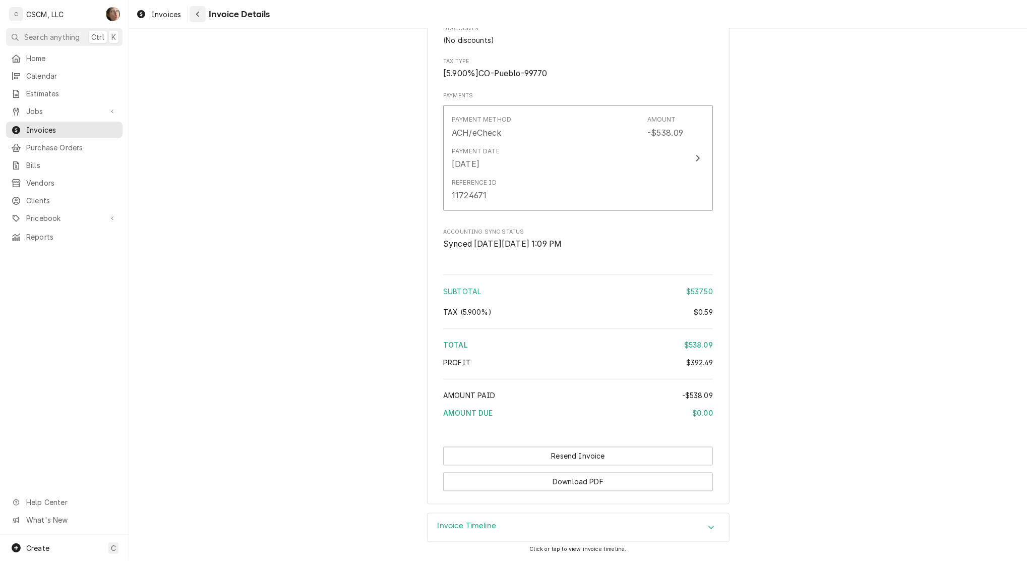
click at [194, 16] on div "Navigate back" at bounding box center [198, 14] width 10 height 10
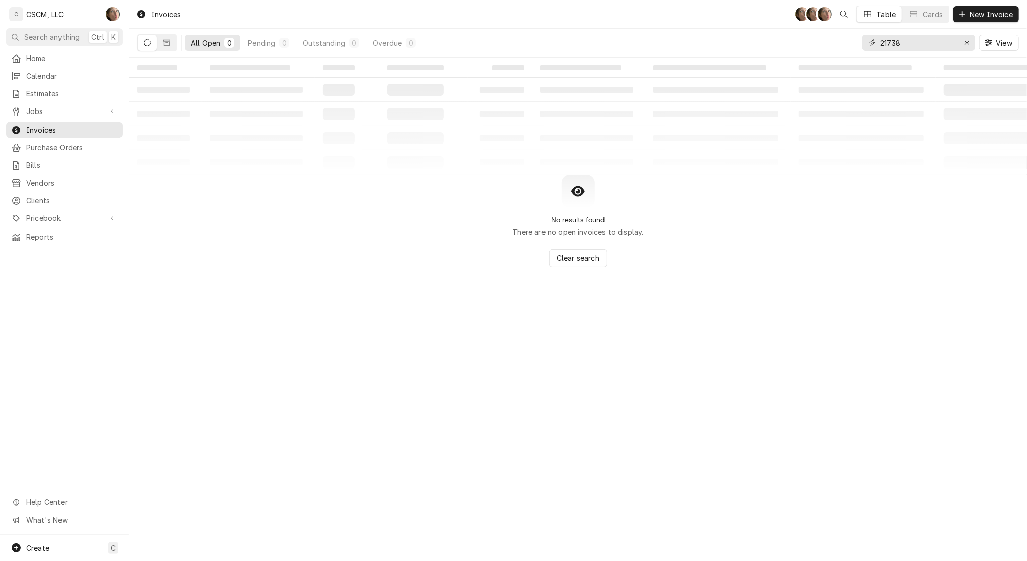
drag, startPoint x: 925, startPoint y: 36, endPoint x: 624, endPoint y: 41, distance: 301.0
click at [624, 41] on div "All Open 0 Pending 0 Outstanding 0 Overdue 0 21738 View" at bounding box center [578, 43] width 882 height 28
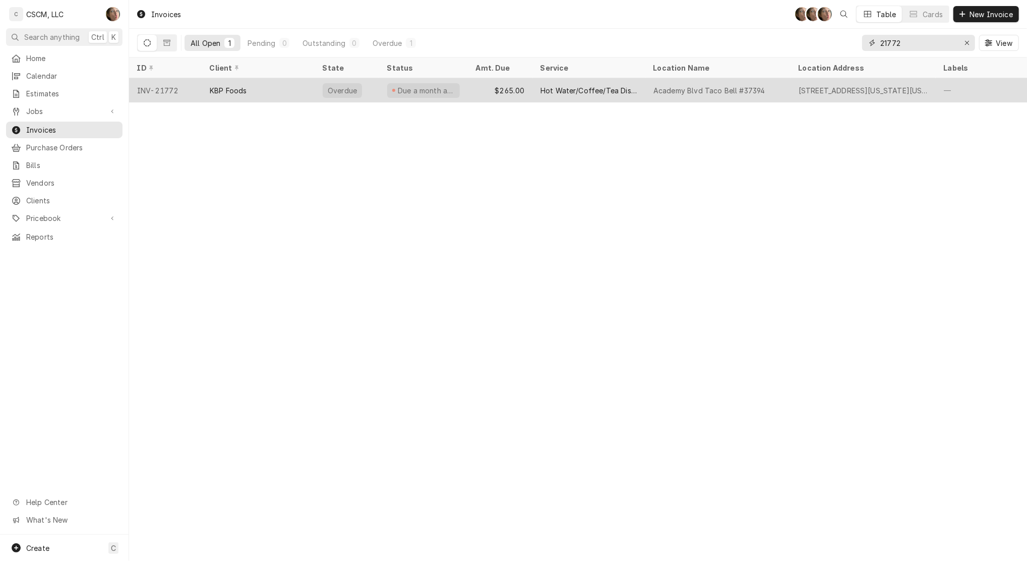
type input "21772"
click at [456, 93] on div "Due a month ago" at bounding box center [423, 90] width 89 height 24
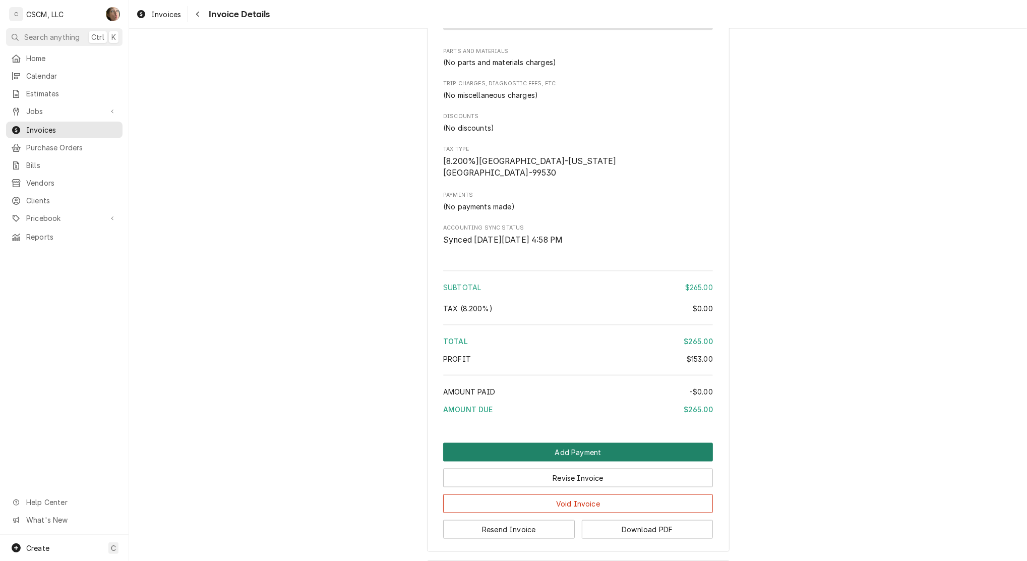
scroll to position [1006, 0]
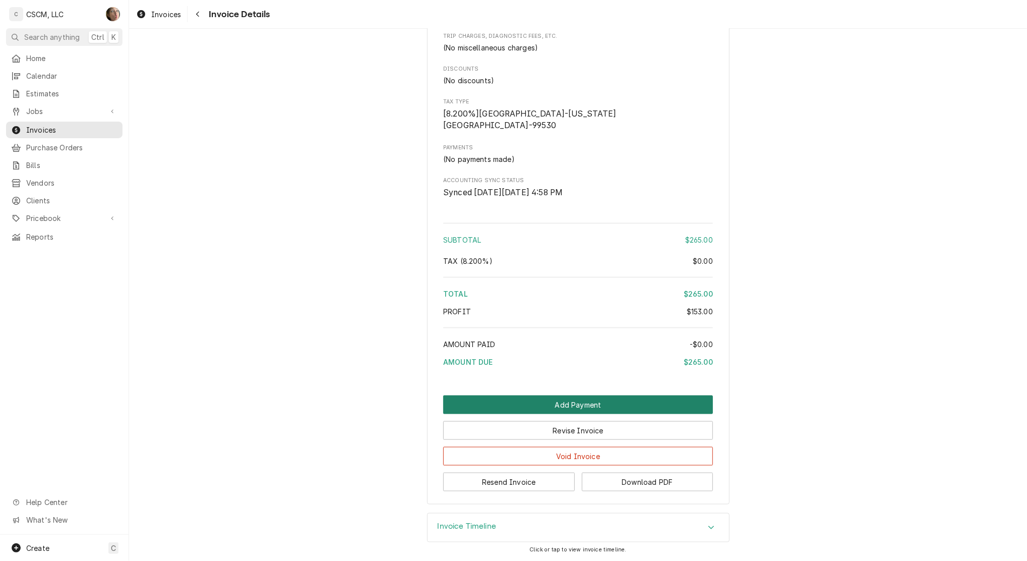
click at [595, 403] on button "Add Payment" at bounding box center [578, 404] width 270 height 19
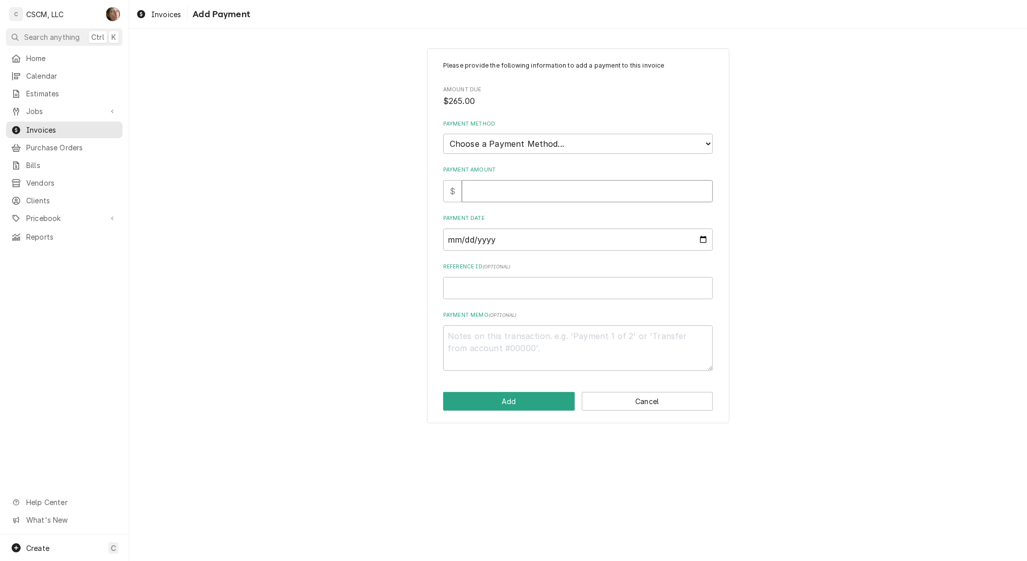
click at [512, 188] on input "Payment Amount" at bounding box center [587, 191] width 251 height 22
type textarea "x"
type input "2"
type textarea "x"
type input "26"
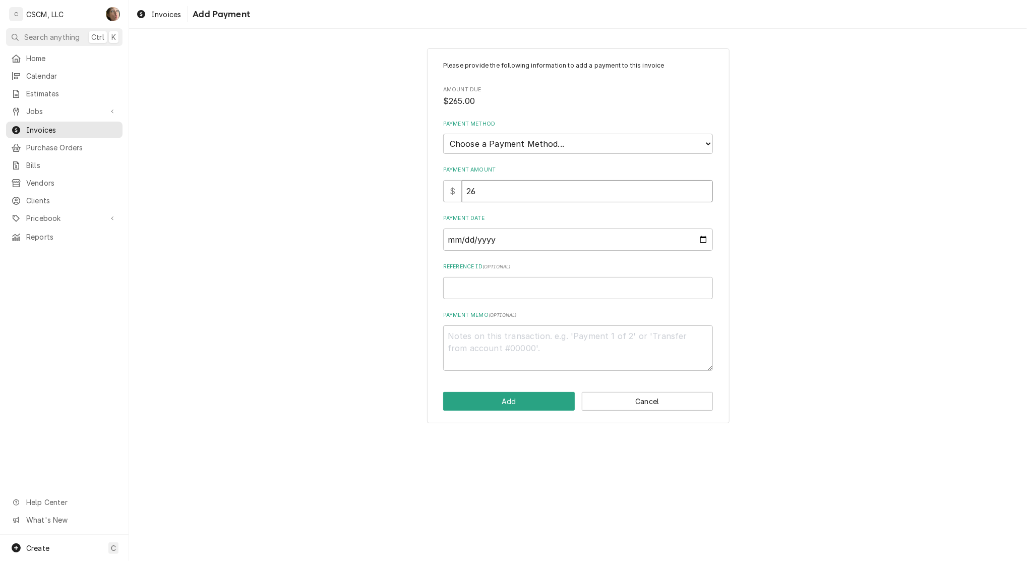
type textarea "x"
type input "265"
type textarea "x"
type input "265.0"
click at [528, 148] on select "Choose a Payment Method... Cash Check Credit/Debit Card ACH/eCheck Other" at bounding box center [578, 144] width 270 height 20
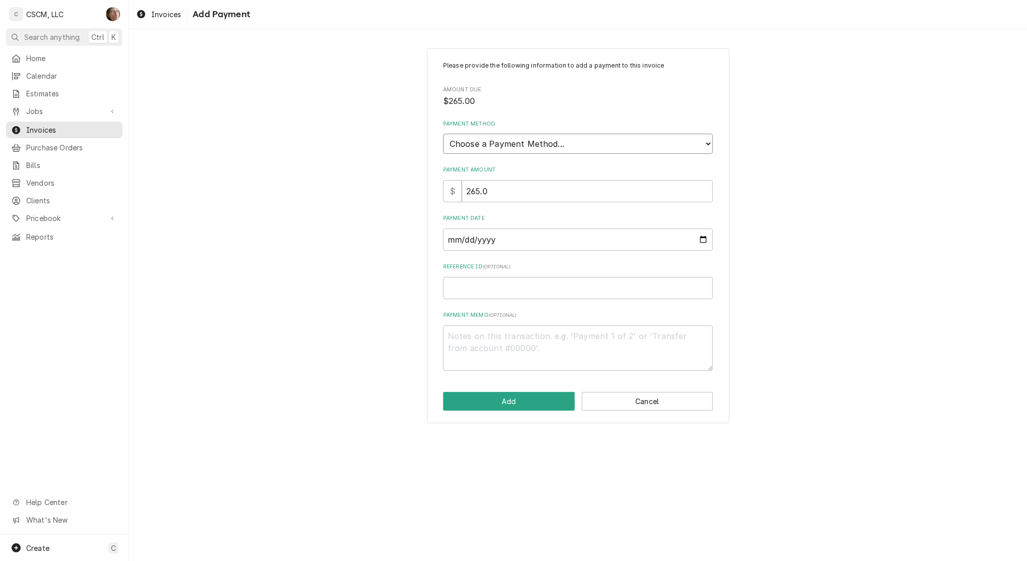
select select "4"
click at [443, 134] on select "Choose a Payment Method... Cash Check Credit/Debit Card ACH/eCheck Other" at bounding box center [578, 144] width 270 height 20
click at [702, 235] on input "Payment Date" at bounding box center [578, 239] width 270 height 22
type textarea "x"
type input "[DATE]"
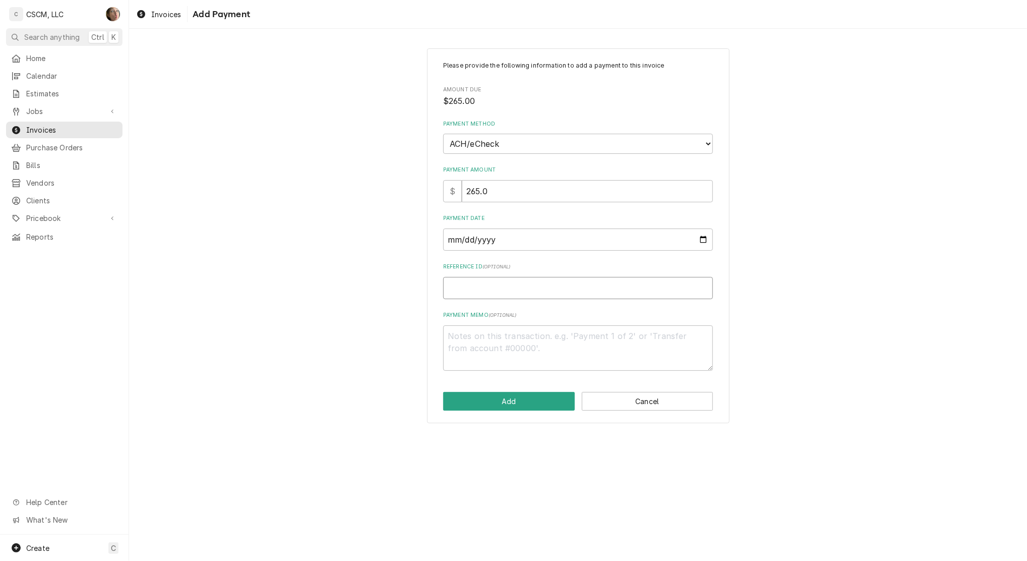
click at [522, 288] on input "Reference ID ( optional )" at bounding box center [578, 288] width 270 height 22
paste input "11724671"
type textarea "x"
type input "11724671"
click at [489, 411] on div "Please provide the following information to add a payment to this invoice Amoun…" at bounding box center [578, 235] width 303 height 375
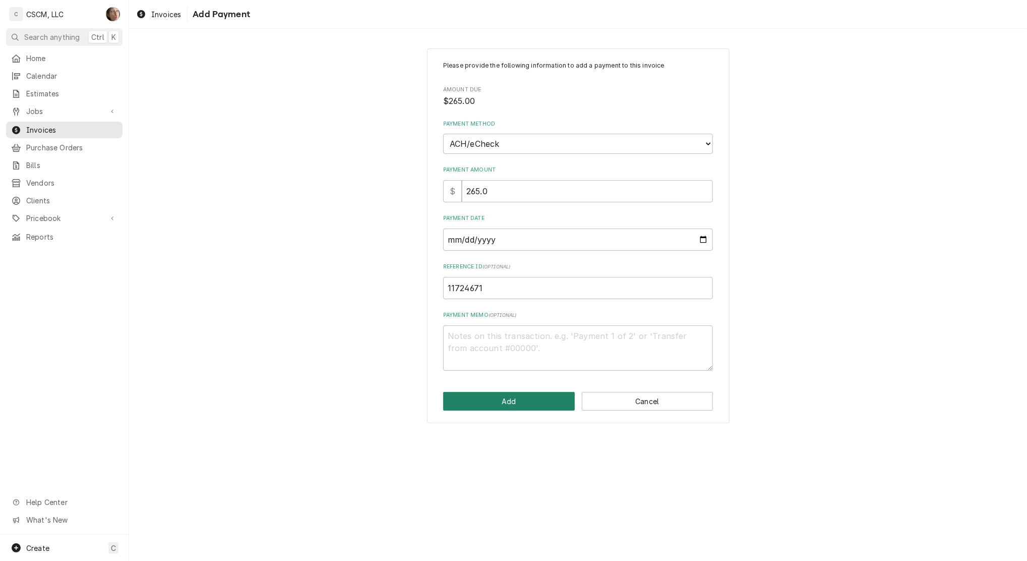
click at [497, 394] on button "Add" at bounding box center [509, 401] width 132 height 19
type textarea "x"
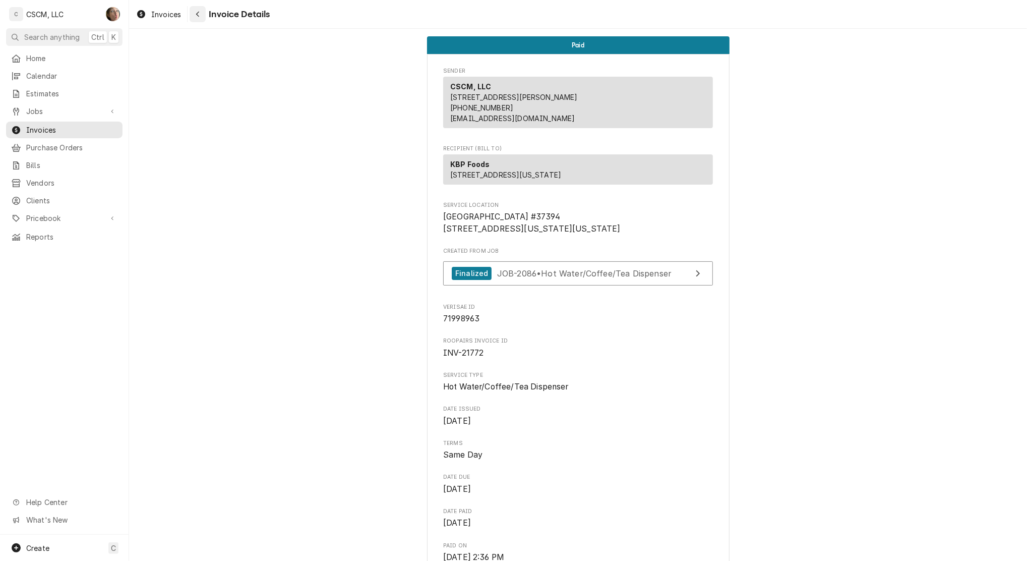
click at [193, 7] on button "Navigate back" at bounding box center [198, 14] width 16 height 16
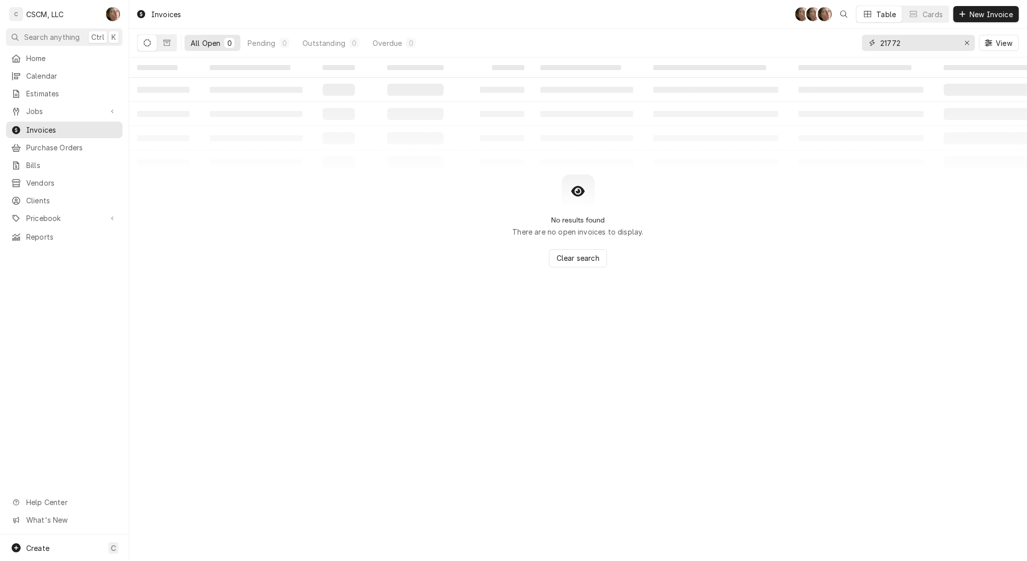
drag, startPoint x: 931, startPoint y: 44, endPoint x: 646, endPoint y: 37, distance: 284.5
click at [646, 37] on div "All Open 0 Pending 0 Outstanding 0 Overdue 0 21772 View" at bounding box center [578, 43] width 882 height 28
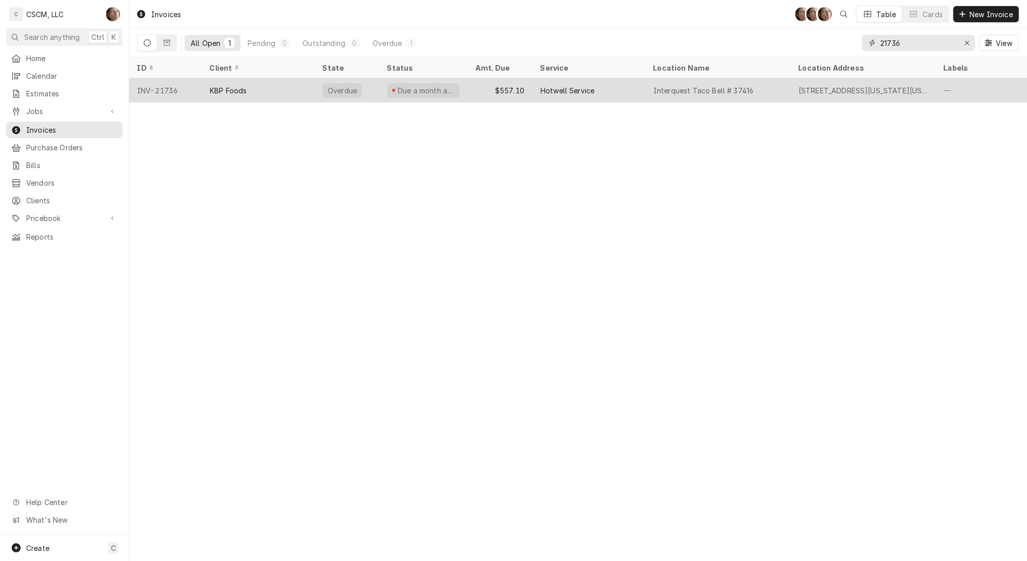
type input "21736"
click at [530, 86] on div "$557.10" at bounding box center [500, 90] width 65 height 24
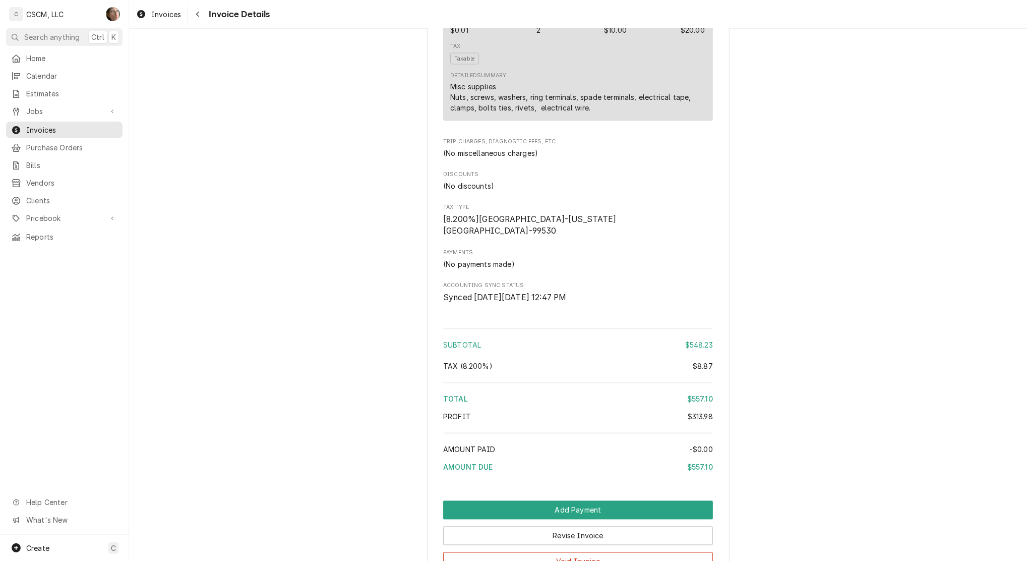
scroll to position [1445, 0]
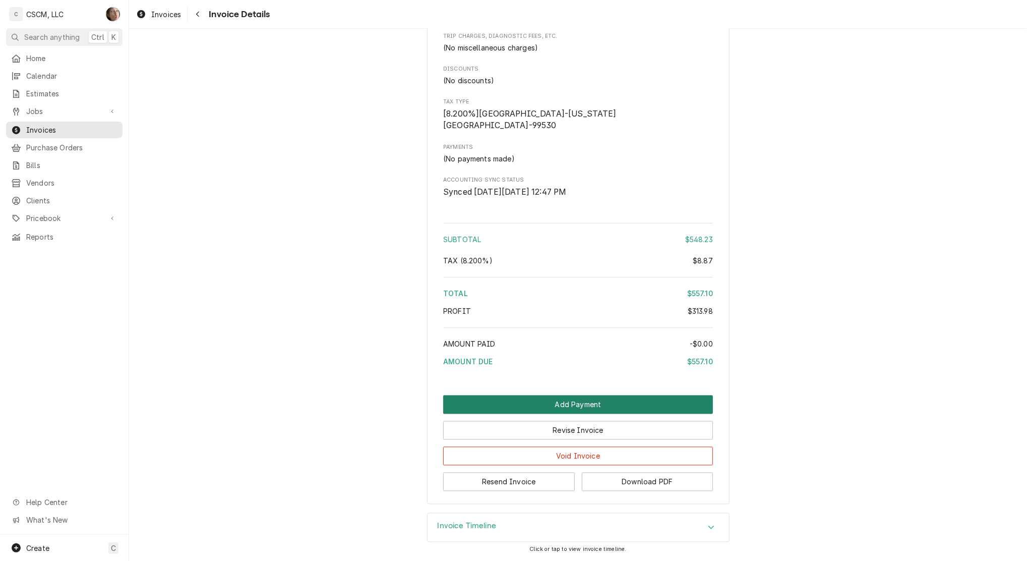
click at [466, 404] on button "Add Payment" at bounding box center [578, 404] width 270 height 19
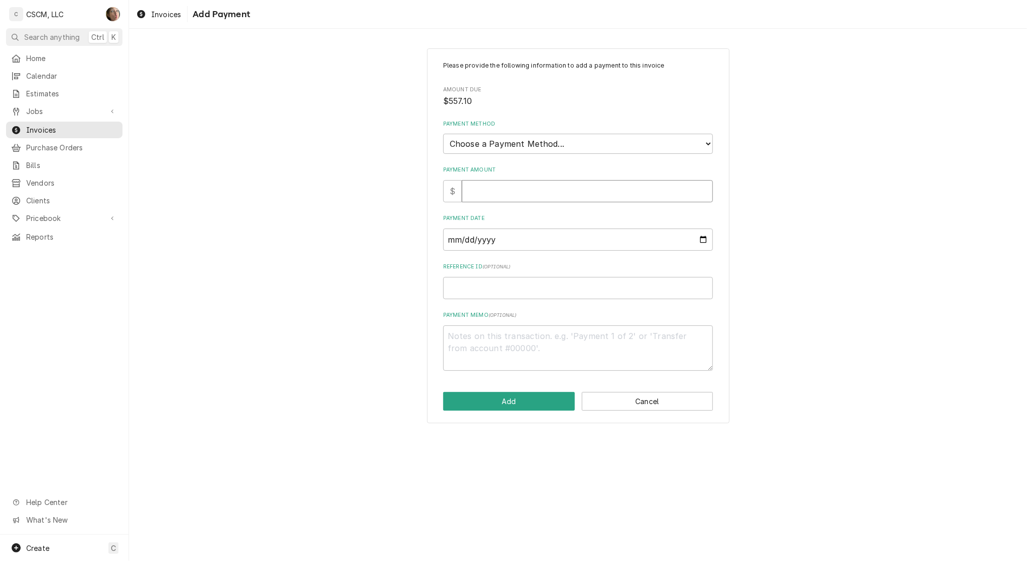
click at [530, 193] on input "Payment Amount" at bounding box center [587, 191] width 251 height 22
type textarea "x"
type input "5"
type textarea "x"
type input "557"
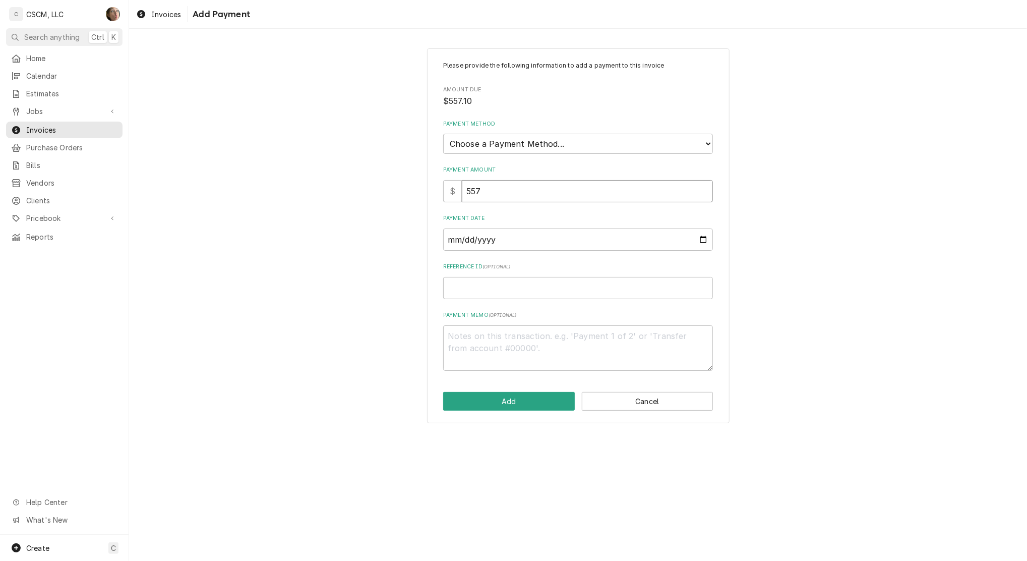
type textarea "x"
type input "5578"
type textarea "x"
type input "5578.1"
type textarea "x"
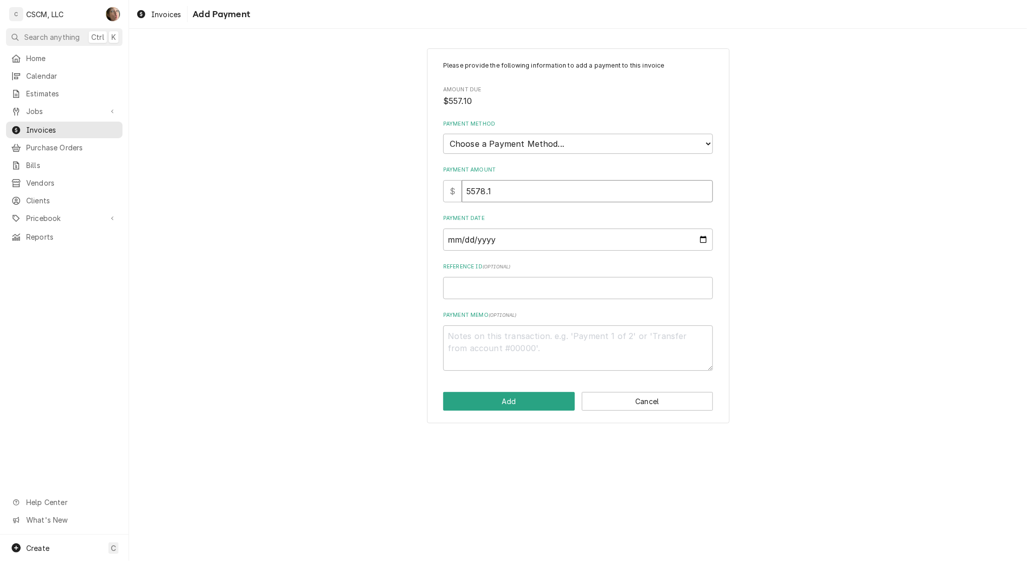
type input "5578"
type textarea "x"
type input "557"
type textarea "x"
type input "557.1"
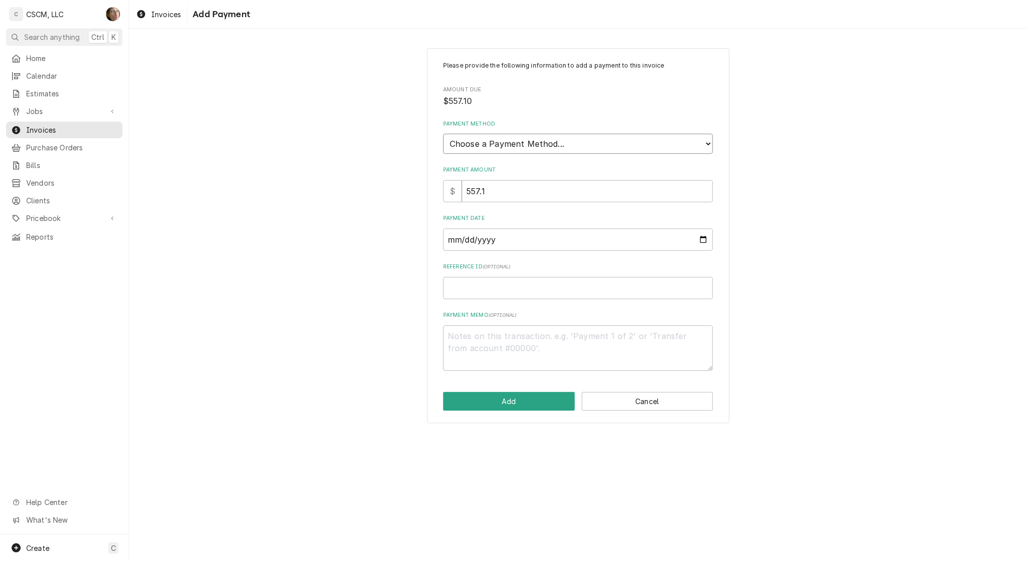
click at [503, 137] on select "Choose a Payment Method... Cash Check Credit/Debit Card ACH/eCheck Other" at bounding box center [578, 144] width 270 height 20
select select "4"
click at [443, 134] on select "Choose a Payment Method... Cash Check Credit/Debit Card ACH/eCheck Other" at bounding box center [578, 144] width 270 height 20
click at [703, 236] on input "Payment Date" at bounding box center [578, 239] width 270 height 22
type textarea "x"
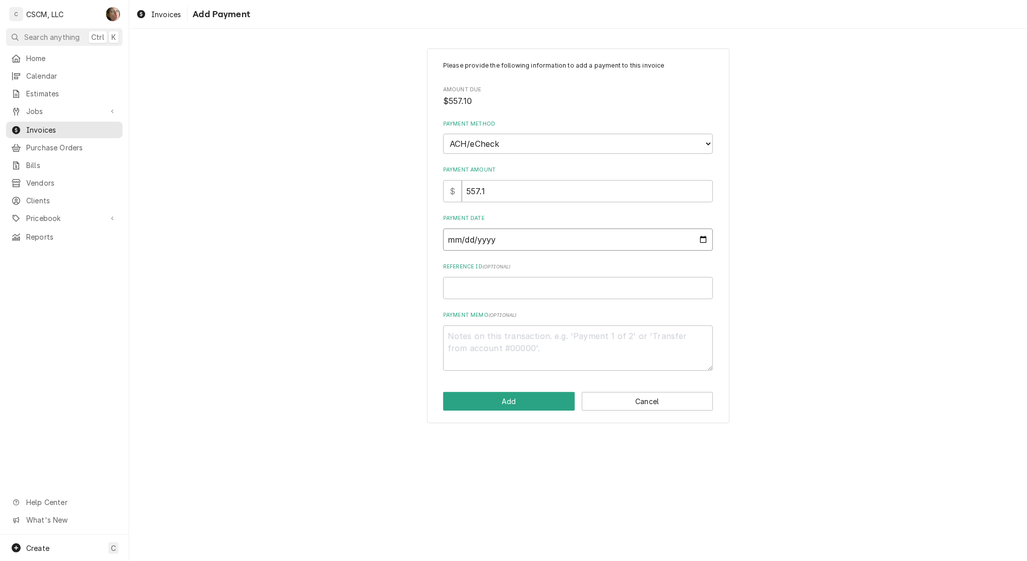
type input "2025-09-19"
click at [489, 292] on input "Reference ID ( optional )" at bounding box center [578, 288] width 270 height 22
paste input "11724671"
type textarea "x"
type input "11724671"
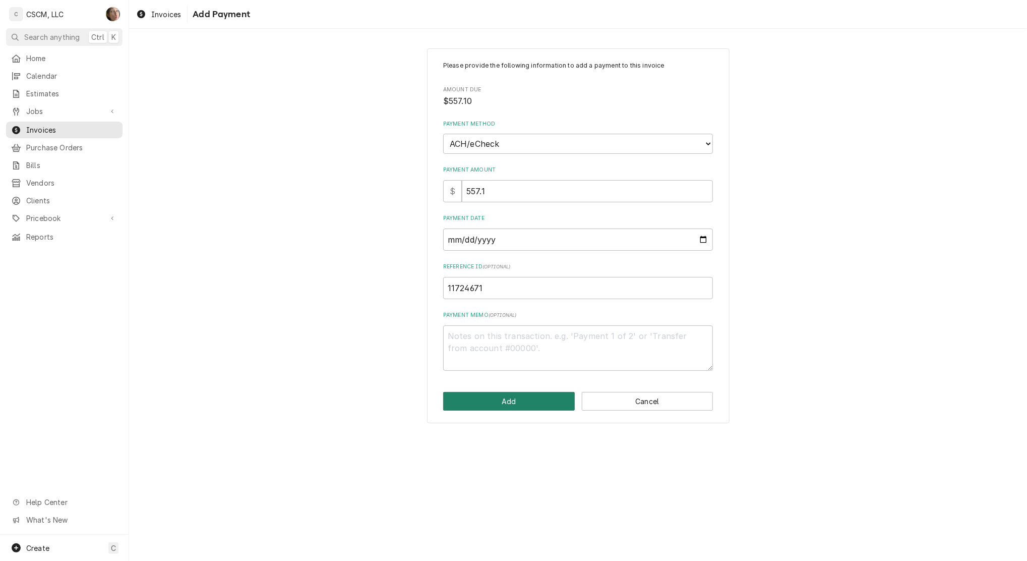
click at [496, 398] on button "Add" at bounding box center [509, 401] width 132 height 19
type textarea "x"
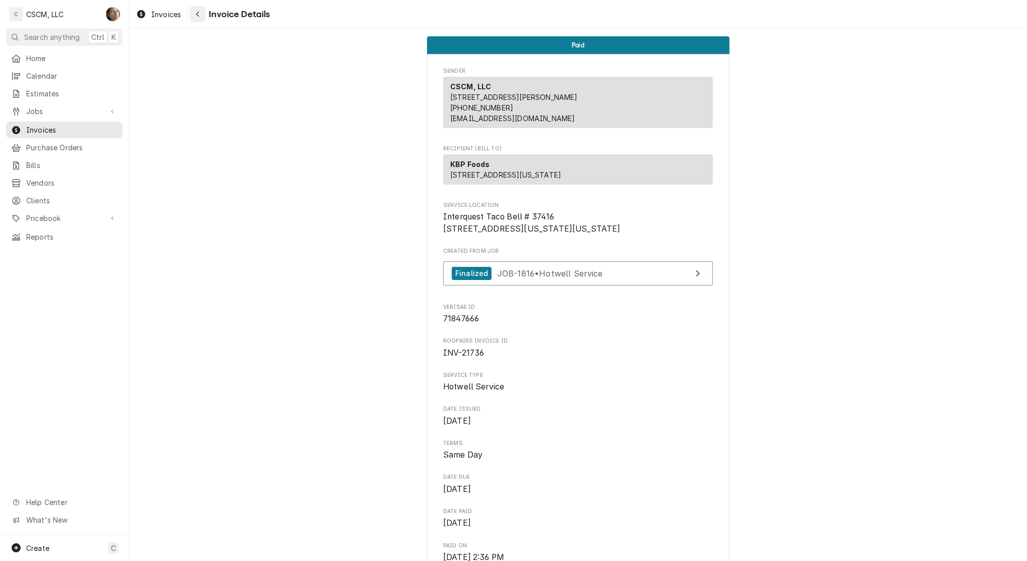
click at [202, 14] on div "Navigate back" at bounding box center [198, 14] width 10 height 10
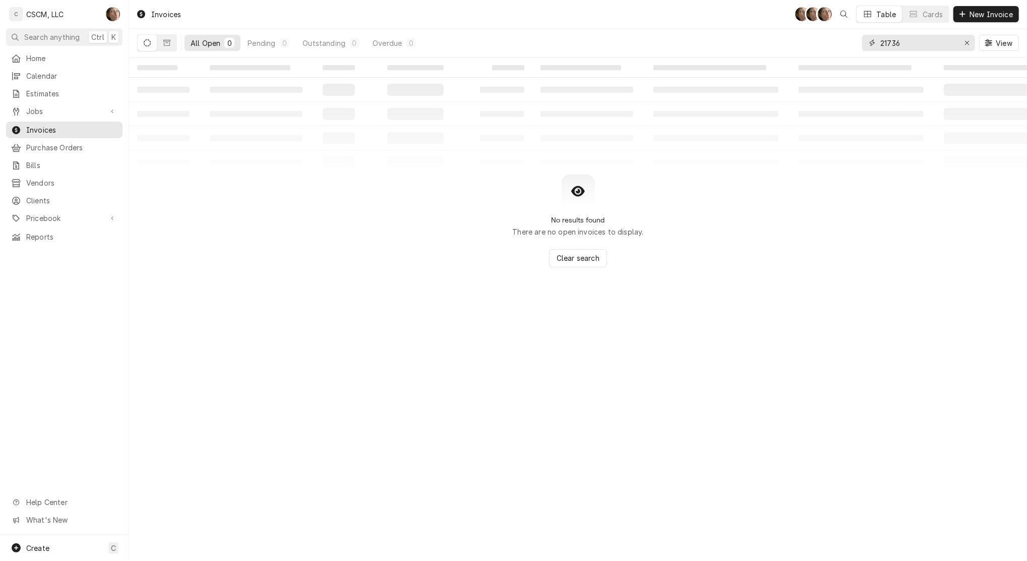
drag, startPoint x: 926, startPoint y: 47, endPoint x: 612, endPoint y: 25, distance: 314.9
click at [612, 25] on div "Invoices SH SH SH Table Cards New Invoice All Open 0 Pending 0 Outstanding 0 Ov…" at bounding box center [578, 28] width 898 height 57
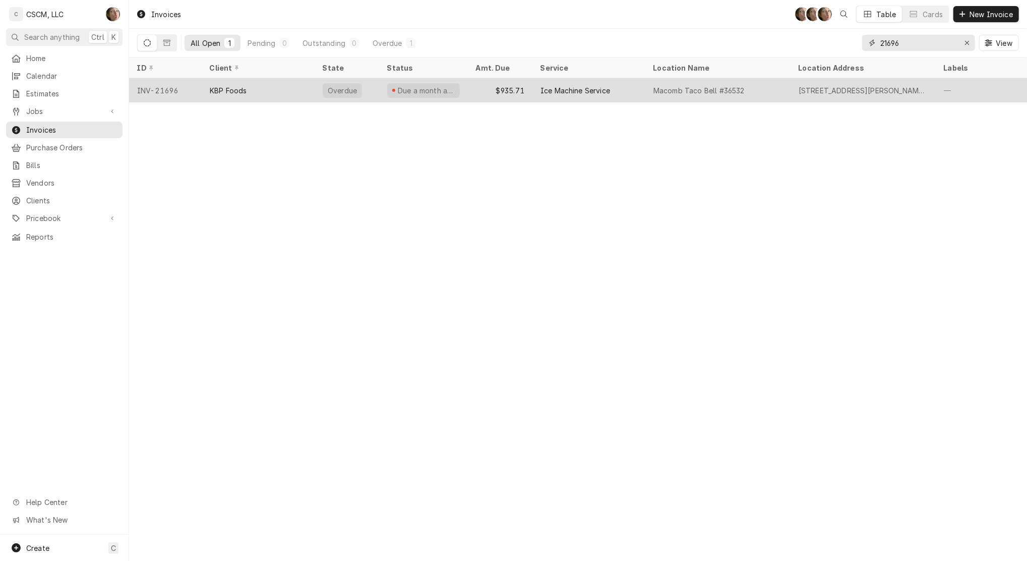
type input "21696"
click at [521, 83] on div "$935.71" at bounding box center [500, 90] width 65 height 24
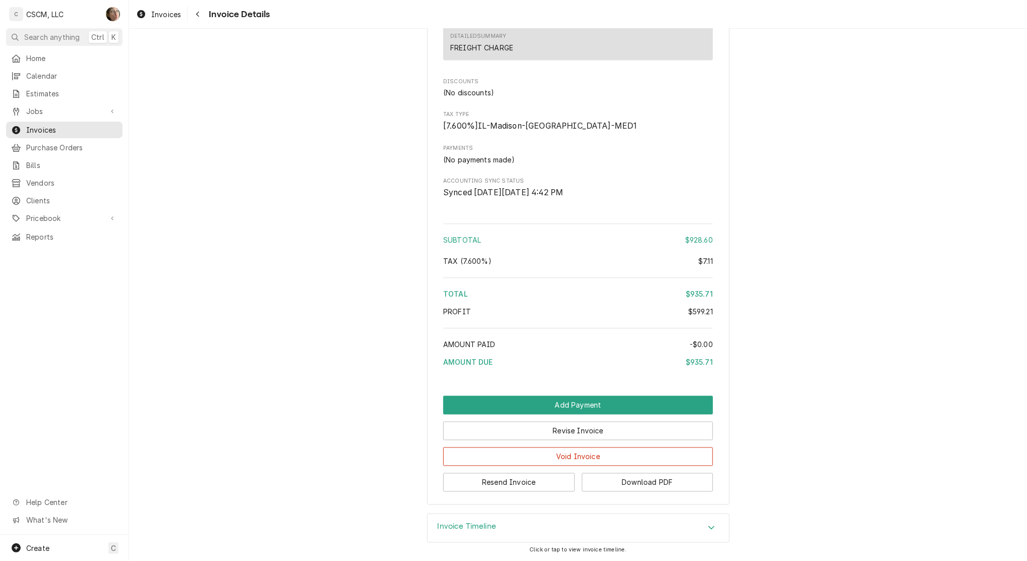
scroll to position [1364, 0]
click at [641, 406] on button "Add Payment" at bounding box center [578, 405] width 270 height 19
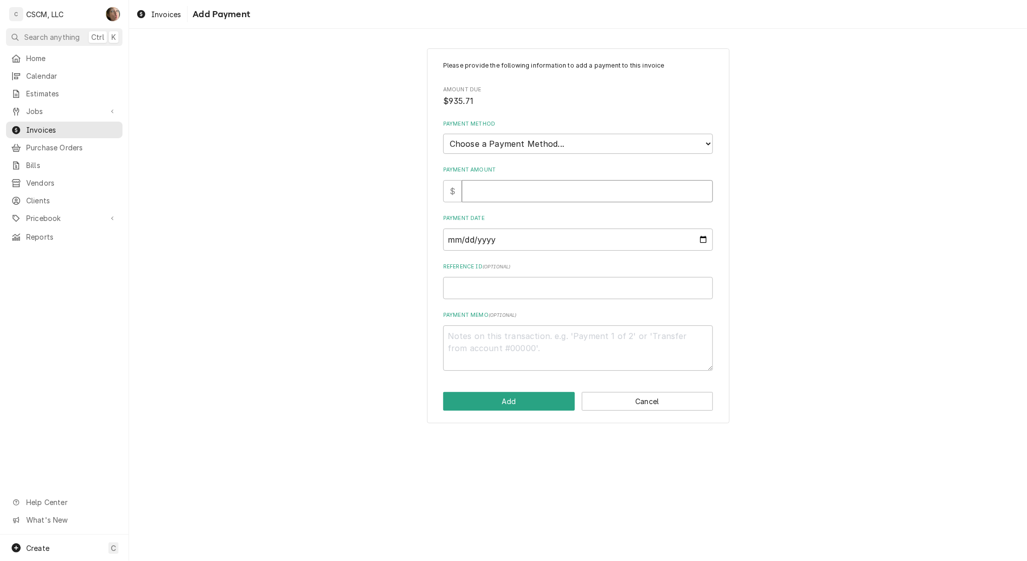
click at [501, 188] on input "Payment Amount" at bounding box center [587, 191] width 251 height 22
type textarea "x"
type input "9"
type textarea "x"
type input "93"
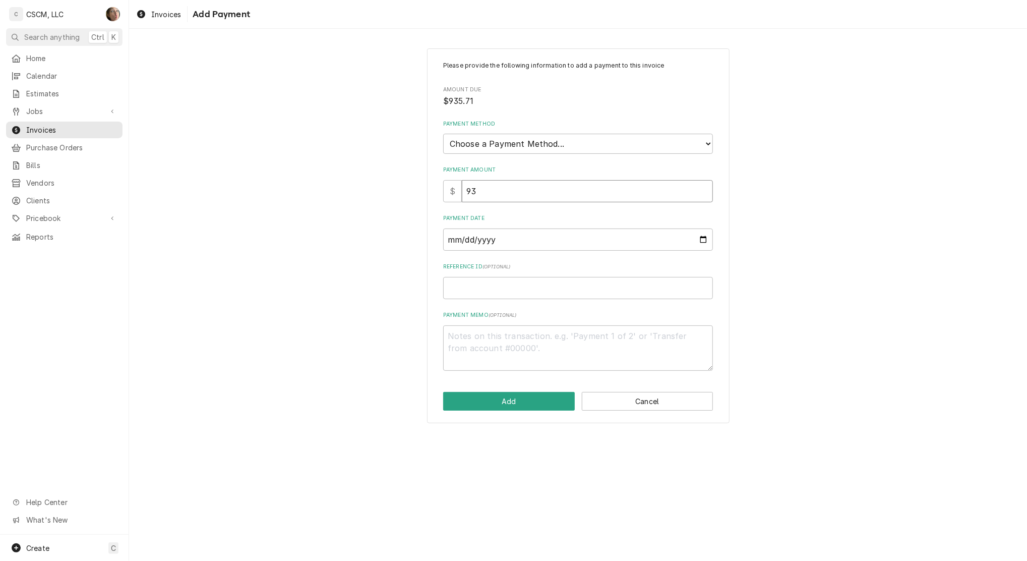
type textarea "x"
type input "935"
type textarea "x"
type input "935.7"
type textarea "x"
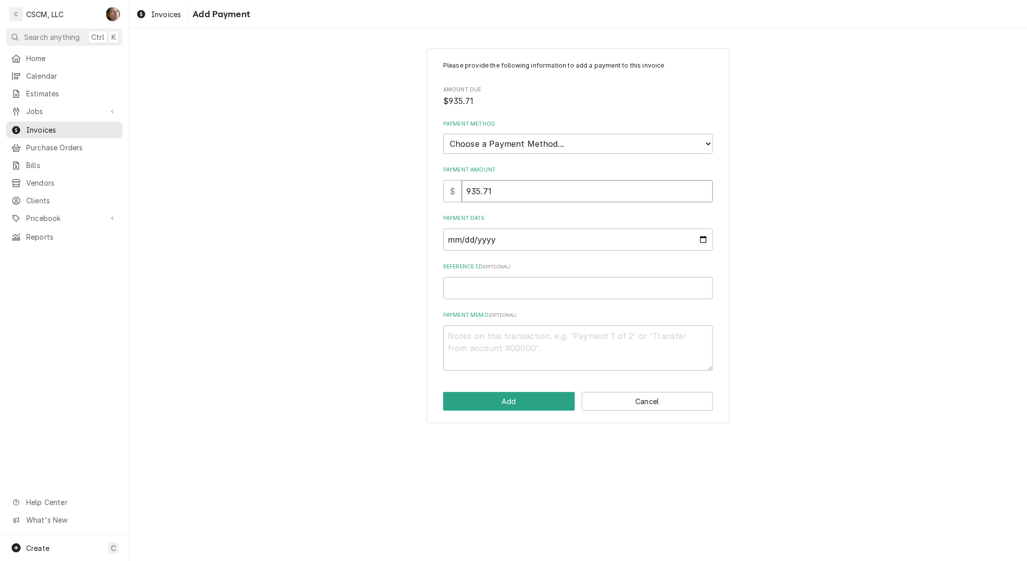
type input "935.71"
click at [516, 145] on select "Choose a Payment Method... Cash Check Credit/Debit Card ACH/eCheck Other" at bounding box center [578, 144] width 270 height 20
select select "4"
click at [443, 134] on select "Choose a Payment Method... Cash Check Credit/Debit Card ACH/eCheck Other" at bounding box center [578, 144] width 270 height 20
type textarea "x"
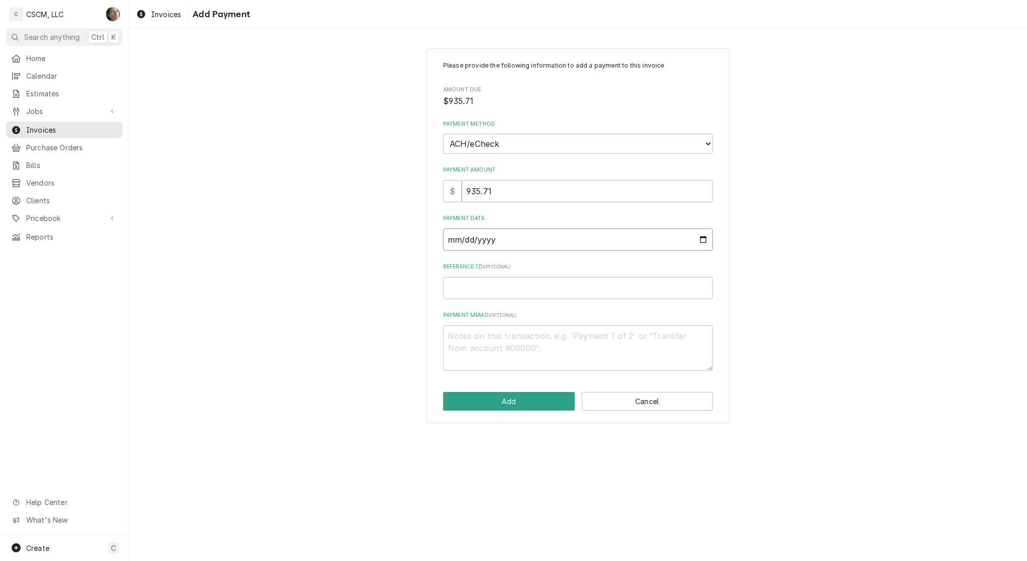
click at [706, 240] on input "Payment Date" at bounding box center [578, 239] width 270 height 22
type input "2025-09-19"
drag, startPoint x: 507, startPoint y: 303, endPoint x: 511, endPoint y: 288, distance: 15.0
click at [506, 301] on div "Please provide the following information to add a payment to this invoice Amoun…" at bounding box center [578, 216] width 270 height 310
click at [511, 286] on input "Reference ID ( optional )" at bounding box center [578, 288] width 270 height 22
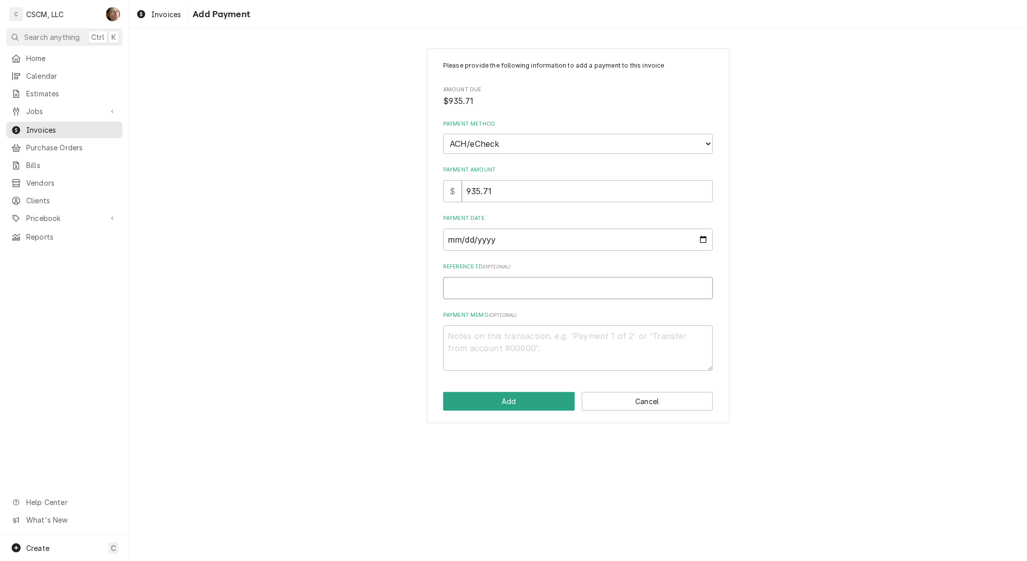
paste input "11724671"
type textarea "x"
type input "11724671"
click at [492, 398] on button "Add" at bounding box center [509, 401] width 132 height 19
type textarea "x"
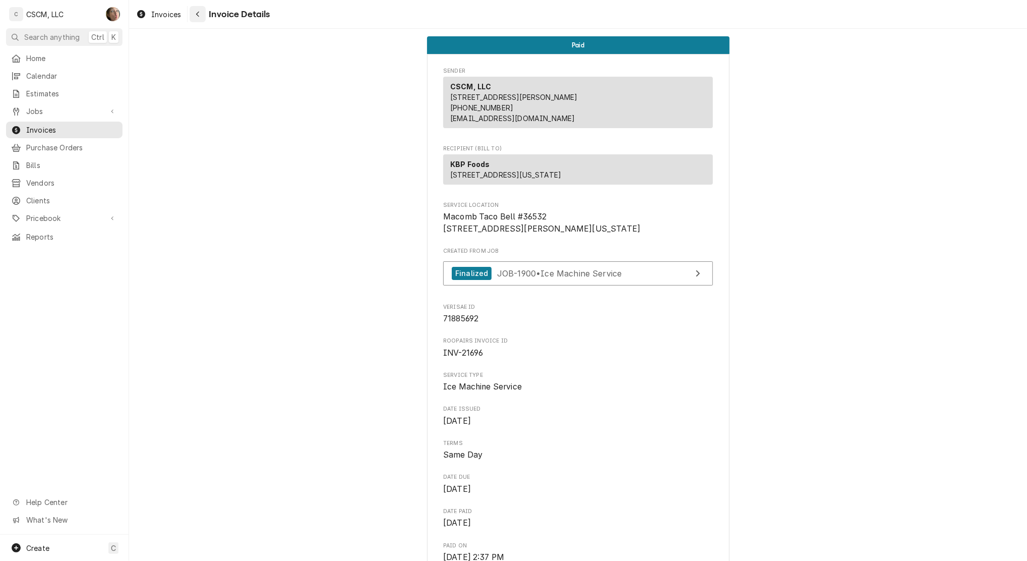
click at [201, 13] on div "Navigate back" at bounding box center [198, 14] width 10 height 10
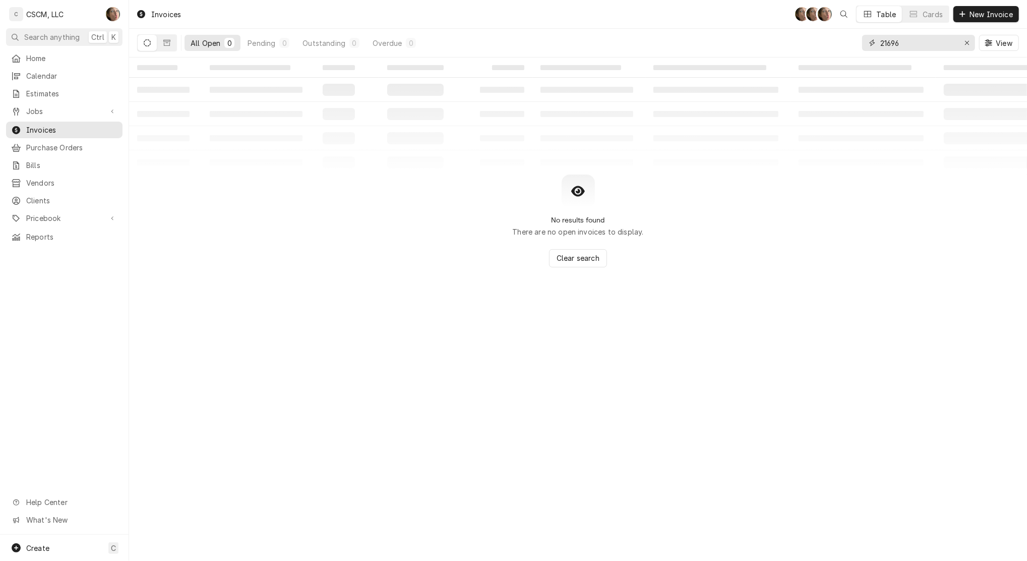
drag, startPoint x: 928, startPoint y: 46, endPoint x: 617, endPoint y: 49, distance: 311.1
click at [617, 49] on div "All Open 0 Pending 0 Outstanding 0 Overdue 0 21696 View" at bounding box center [578, 43] width 882 height 28
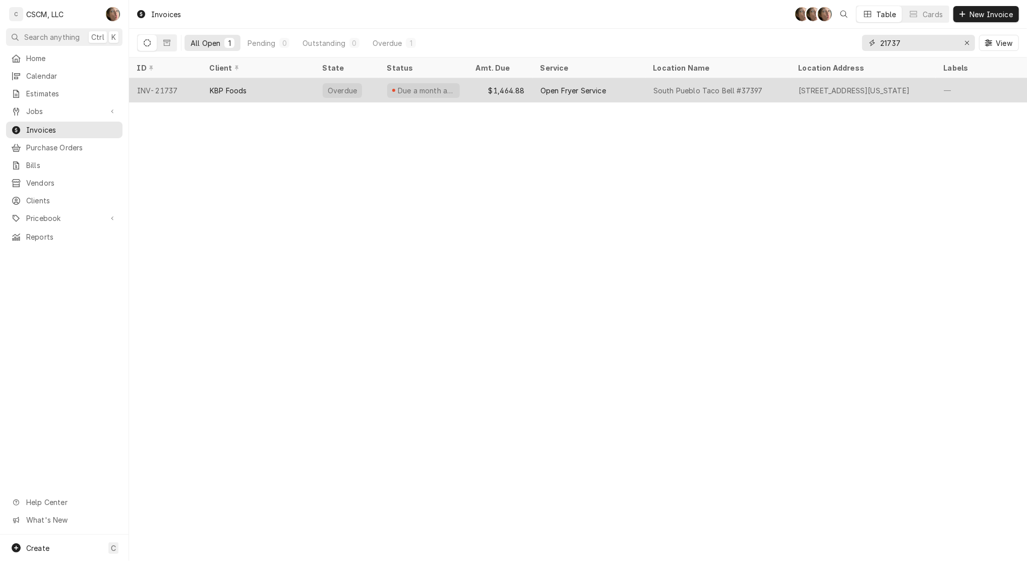
type input "21737"
click at [537, 87] on div "Open Fryer Service" at bounding box center [588, 90] width 113 height 24
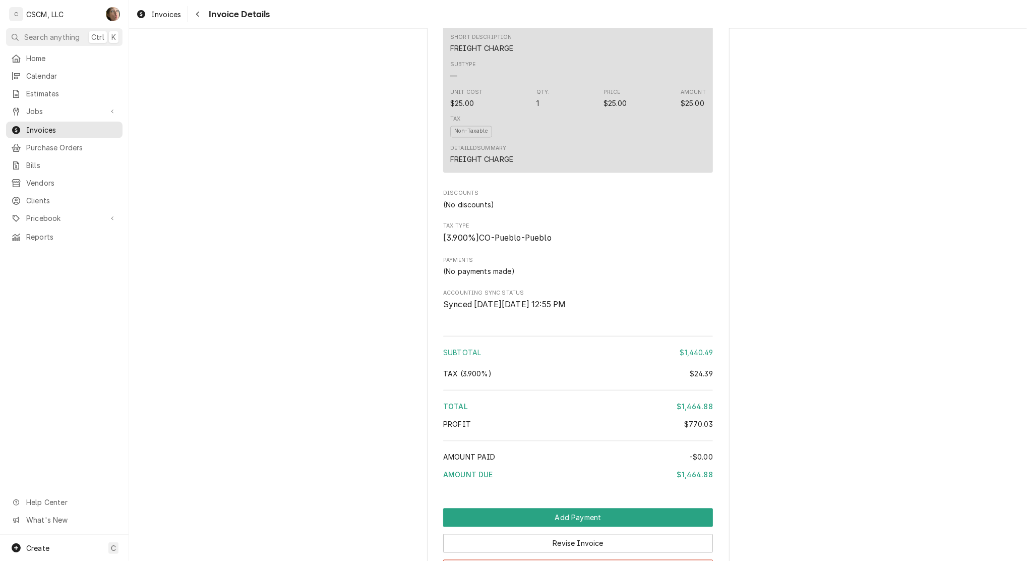
scroll to position [1581, 0]
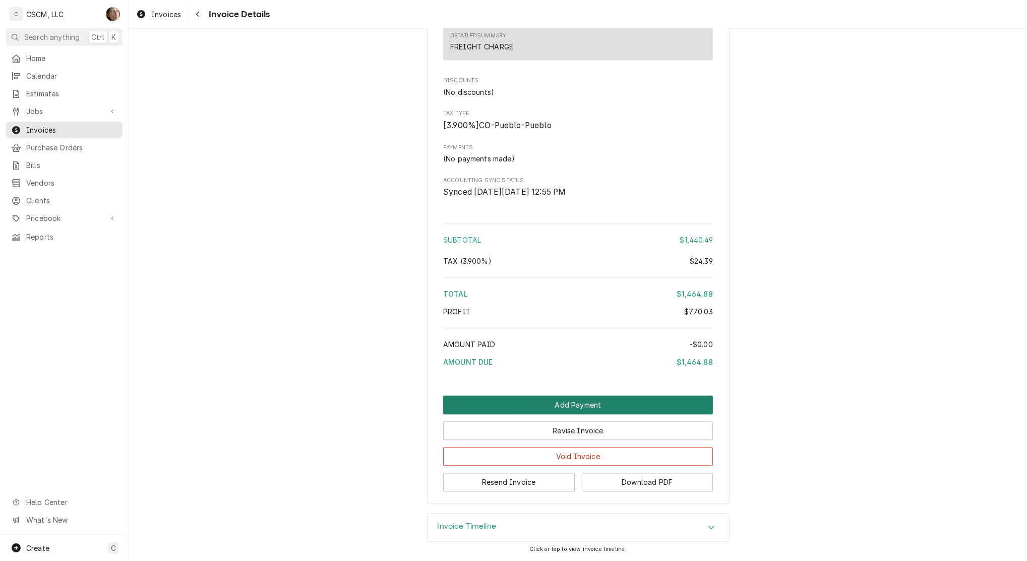
click at [547, 401] on button "Add Payment" at bounding box center [578, 405] width 270 height 19
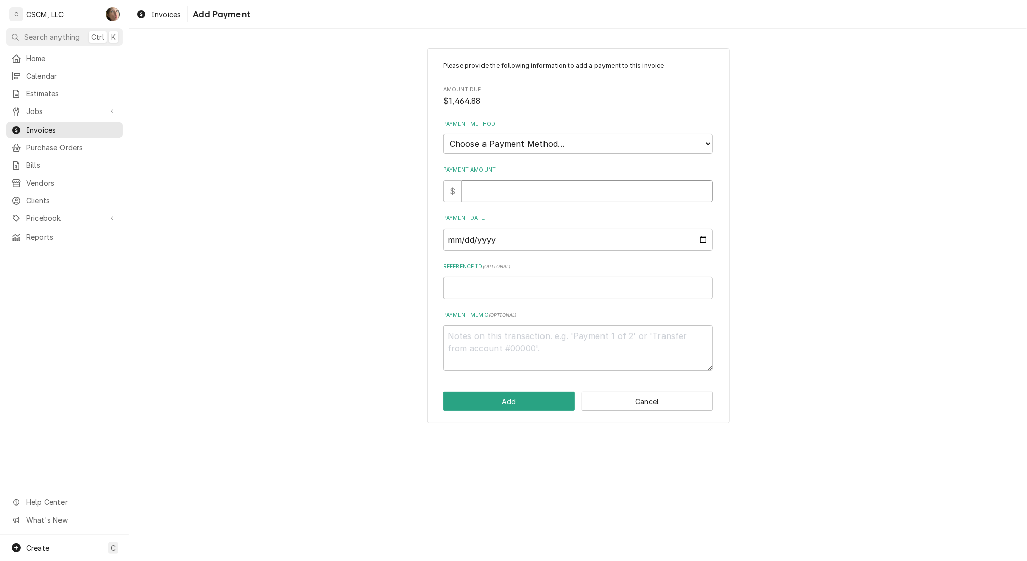
click at [500, 184] on input "Payment Amount" at bounding box center [587, 191] width 251 height 22
type textarea "x"
type input "1"
type textarea "x"
type input "14"
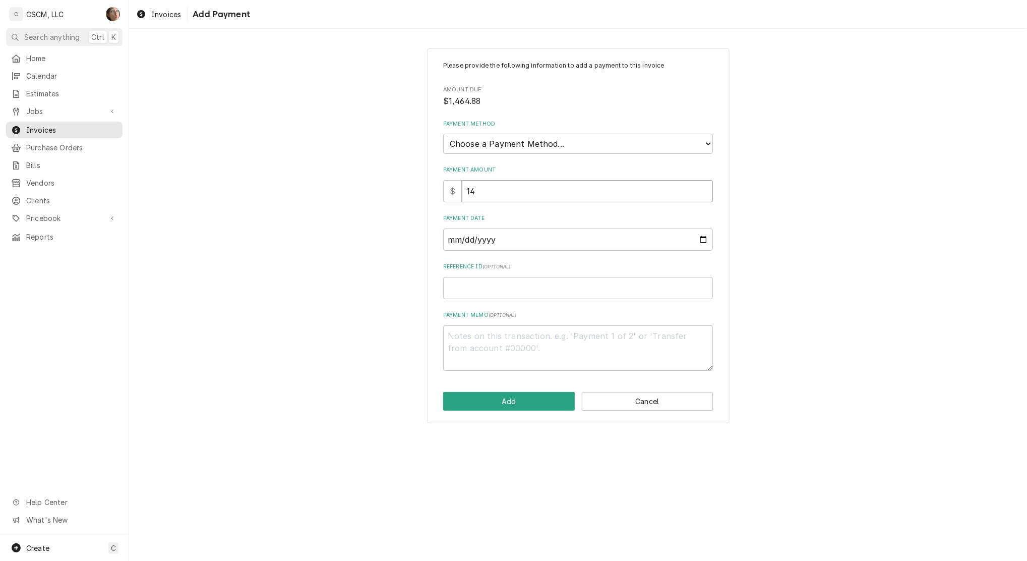
type textarea "x"
type input "146"
type textarea "x"
type input "1464"
type textarea "x"
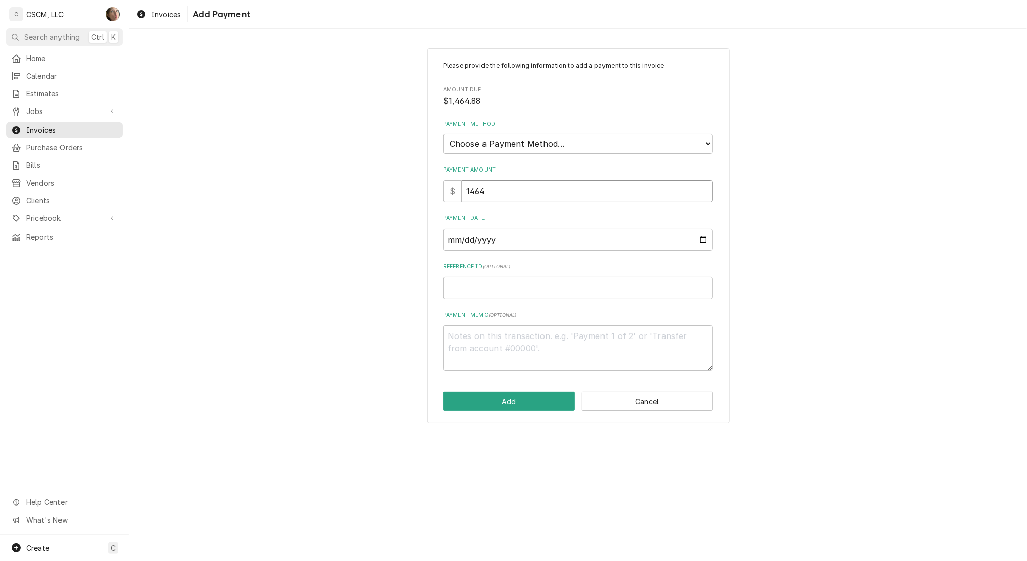
type input "1464.8"
type textarea "x"
type input "1464.88"
click at [520, 140] on select "Choose a Payment Method... Cash Check Credit/Debit Card ACH/eCheck Other" at bounding box center [578, 144] width 270 height 20
select select "4"
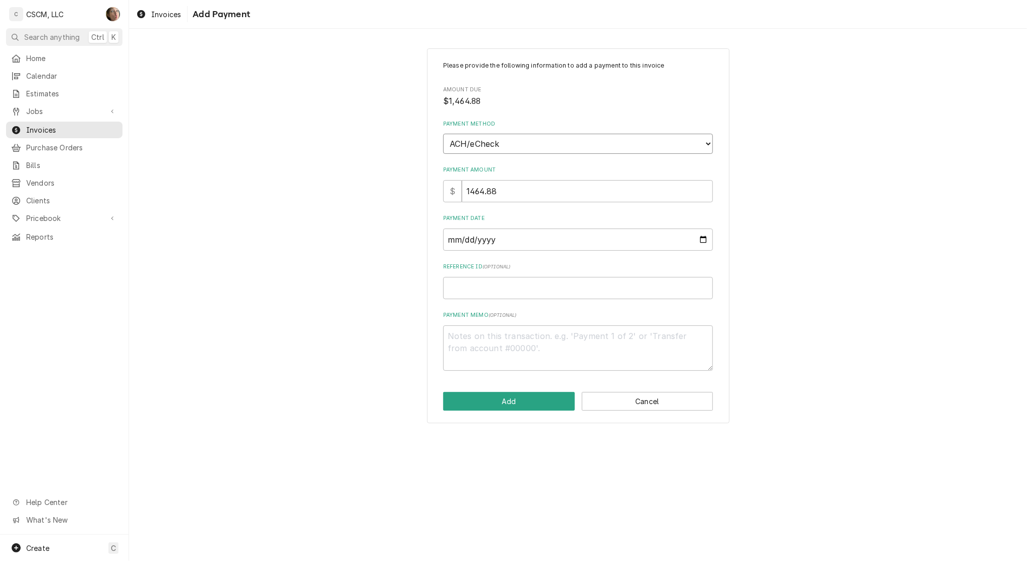
click at [443, 134] on select "Choose a Payment Method... Cash Check Credit/Debit Card ACH/eCheck Other" at bounding box center [578, 144] width 270 height 20
click at [698, 240] on input "Payment Date" at bounding box center [578, 239] width 270 height 22
type textarea "x"
type input "[DATE]"
click at [521, 289] on input "Reference ID ( optional )" at bounding box center [578, 288] width 270 height 22
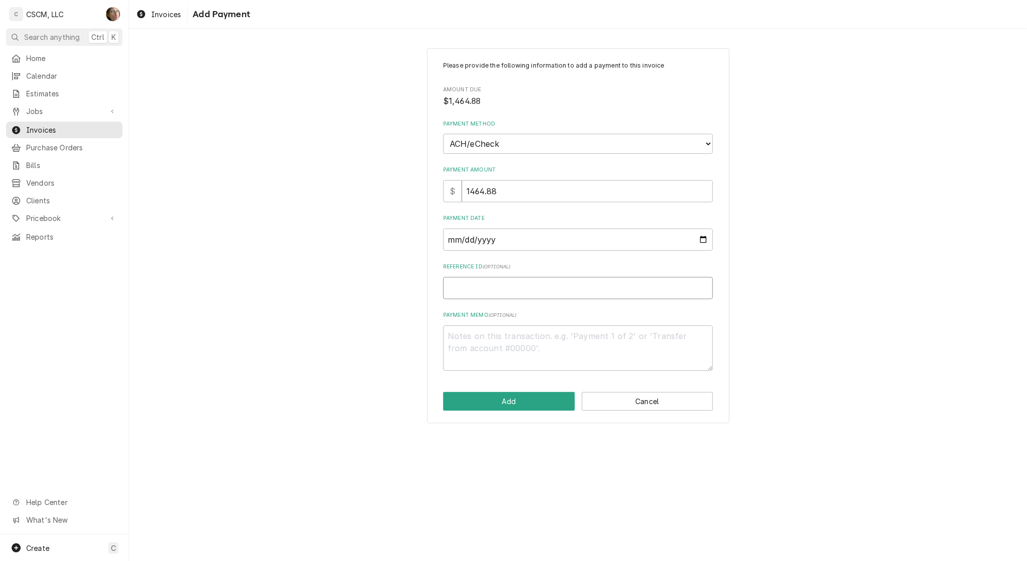
paste input "11724671"
type textarea "x"
type input "11724671"
click at [497, 403] on button "Add" at bounding box center [509, 401] width 132 height 19
type textarea "x"
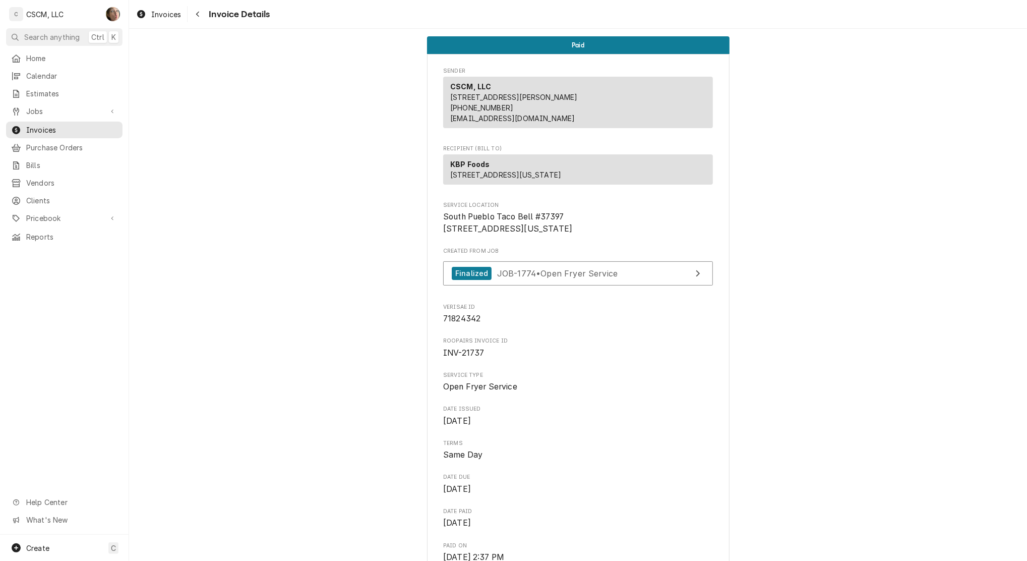
click at [201, 25] on div "Invoices Invoice Details" at bounding box center [578, 14] width 898 height 28
click at [202, 22] on div "Invoices Invoice Details" at bounding box center [578, 14] width 898 height 28
click at [196, 11] on icon "Navigate back" at bounding box center [198, 14] width 5 height 7
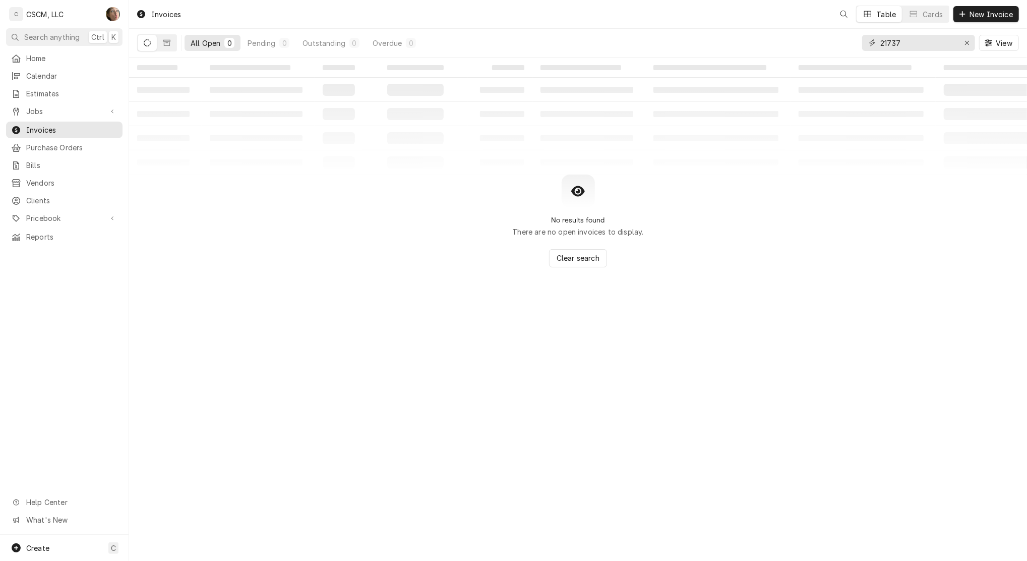
drag, startPoint x: 922, startPoint y: 42, endPoint x: 557, endPoint y: 21, distance: 365.2
click at [557, 21] on div "Invoices Table Cards New Invoice All Open 0 Pending 0 Outstanding 0 Overdue 0 2…" at bounding box center [578, 28] width 898 height 57
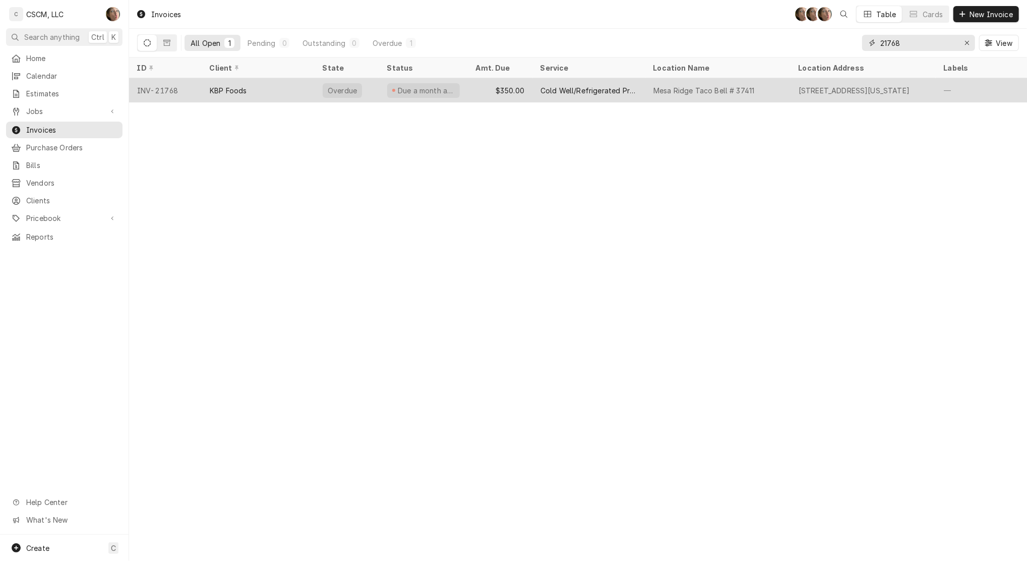
type input "21768"
click at [629, 97] on div "Cold Well/Refrigerated Prep table/Cold Line" at bounding box center [588, 90] width 113 height 24
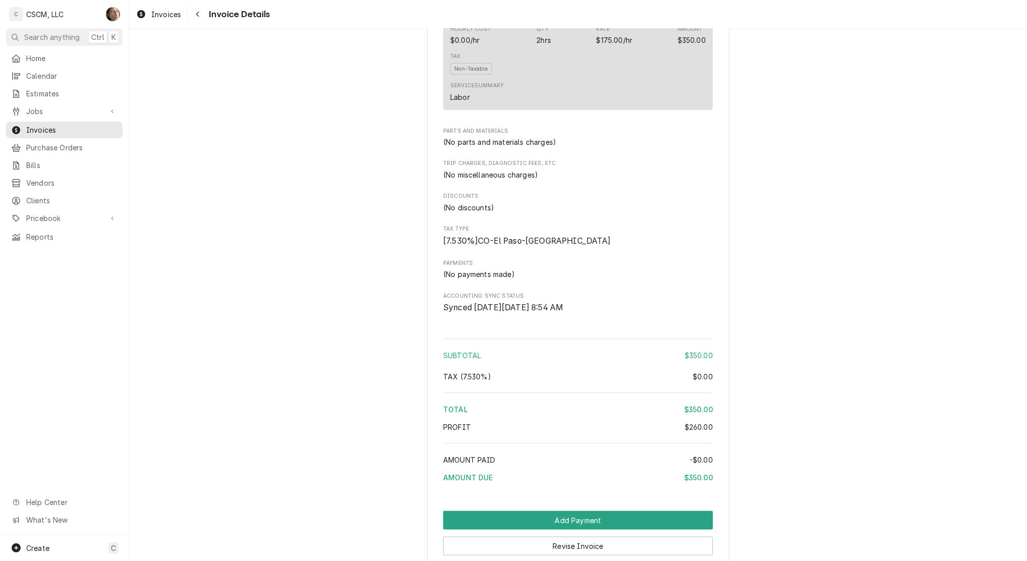
scroll to position [1006, 0]
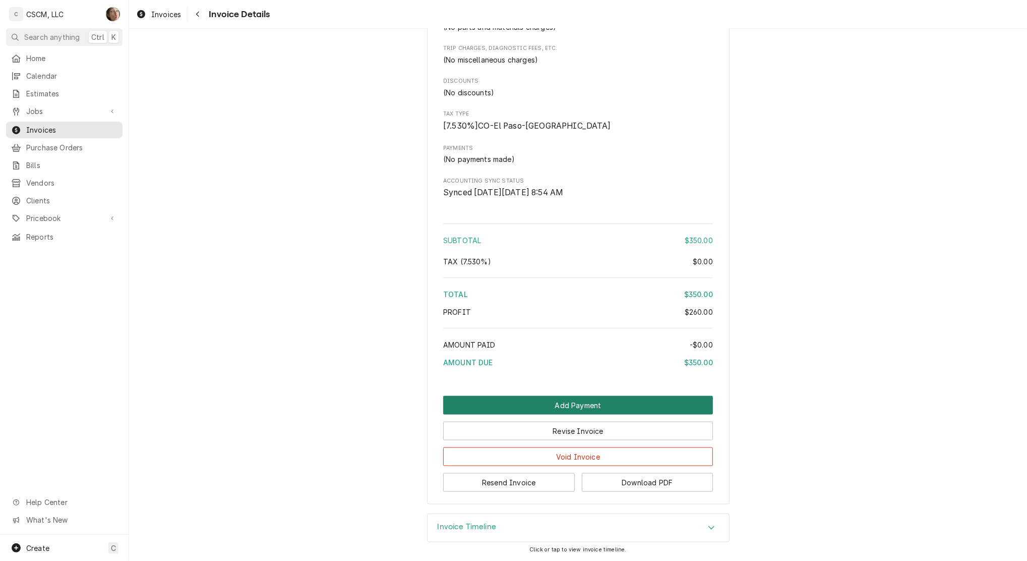
click at [483, 403] on button "Add Payment" at bounding box center [578, 405] width 270 height 19
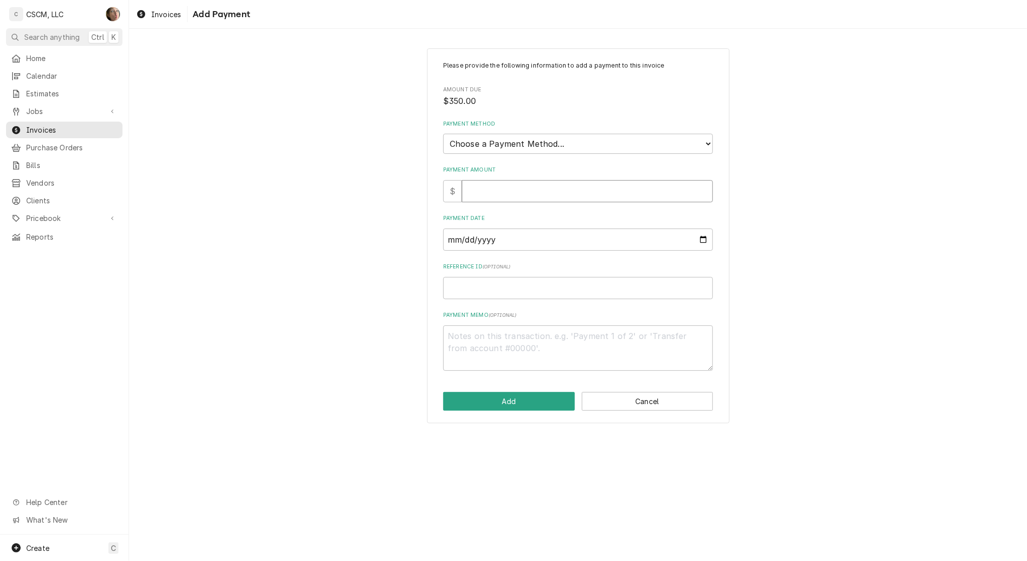
click at [511, 192] on input "Payment Amount" at bounding box center [587, 191] width 251 height 22
type textarea "x"
type input "3"
type textarea "x"
type input "35"
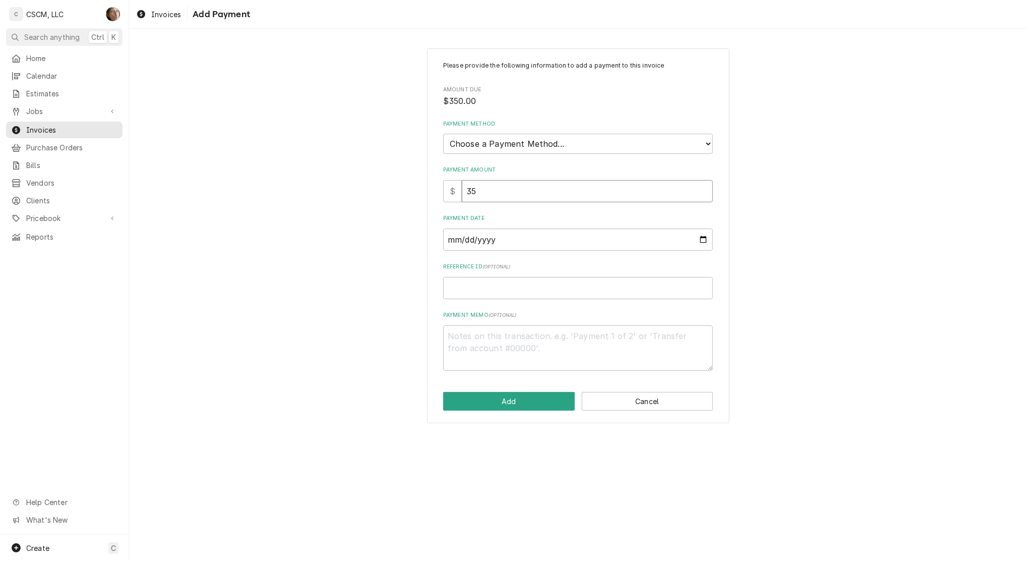
type textarea "x"
type input "350"
type textarea "x"
type input "350.0"
click at [488, 144] on select "Choose a Payment Method... Cash Check Credit/Debit Card ACH/eCheck Other" at bounding box center [578, 144] width 270 height 20
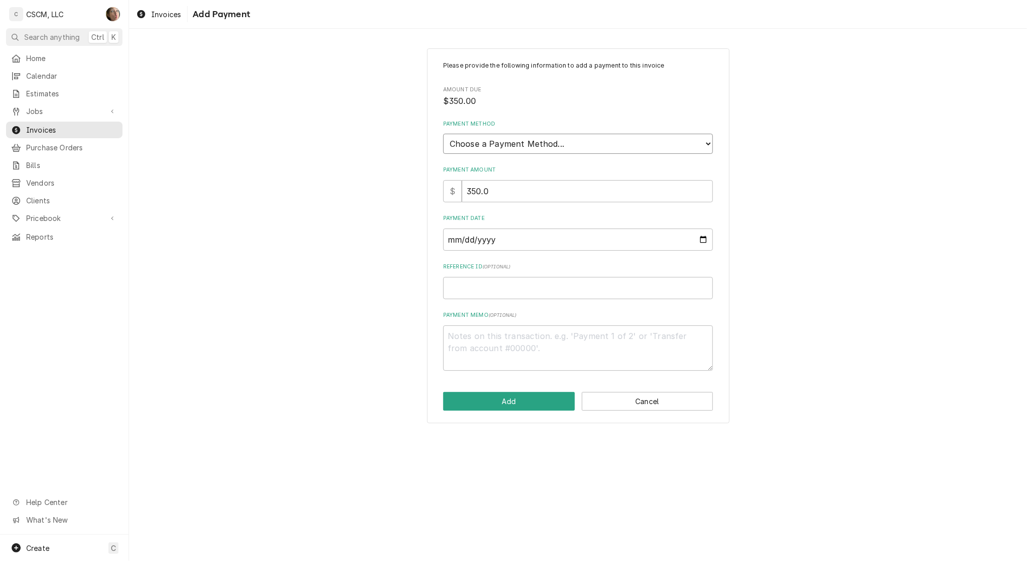
select select "4"
click at [443, 134] on select "Choose a Payment Method... Cash Check Credit/Debit Card ACH/eCheck Other" at bounding box center [578, 144] width 270 height 20
type textarea "x"
click at [715, 240] on div "Please provide the following information to add a payment to this invoice Amoun…" at bounding box center [578, 235] width 303 height 375
click at [696, 236] on input "Payment Date" at bounding box center [578, 239] width 270 height 22
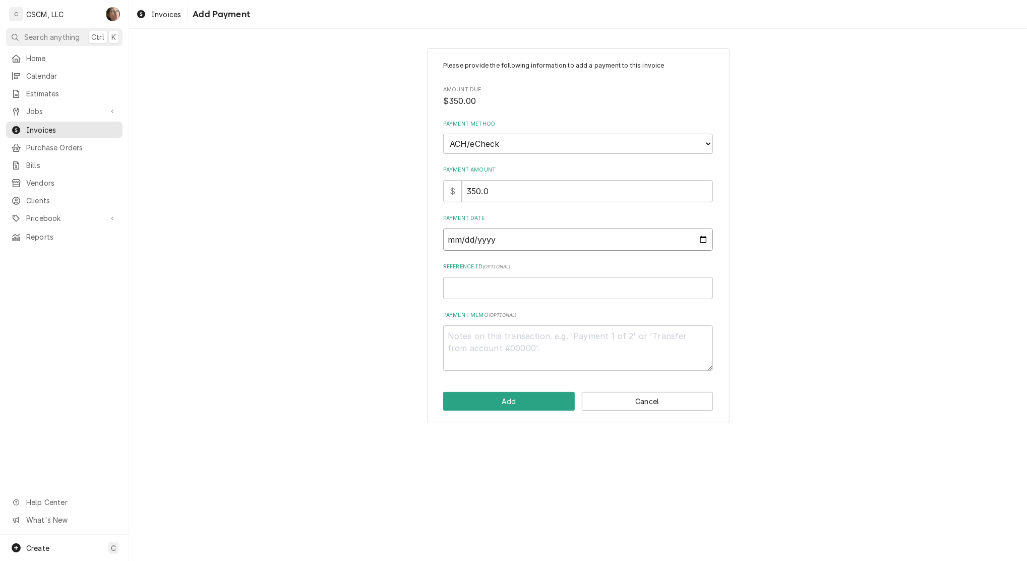
click at [703, 239] on input "Payment Date" at bounding box center [578, 239] width 270 height 22
type input "2025-09-19"
click at [513, 277] on input "Reference ID ( optional )" at bounding box center [578, 288] width 270 height 22
paste input "11724671"
type textarea "x"
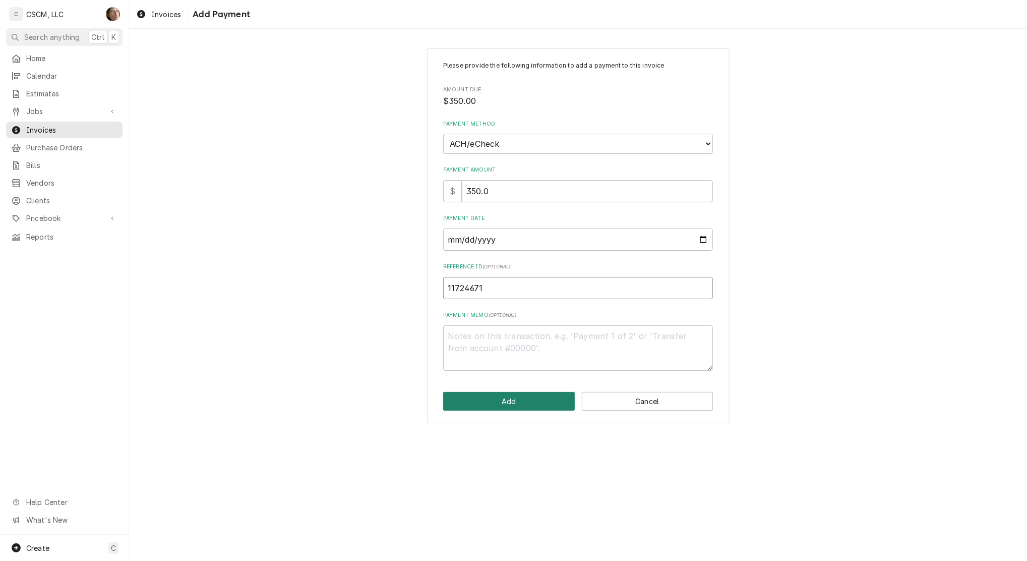
type input "11724671"
click at [492, 402] on button "Add" at bounding box center [509, 401] width 132 height 19
type textarea "x"
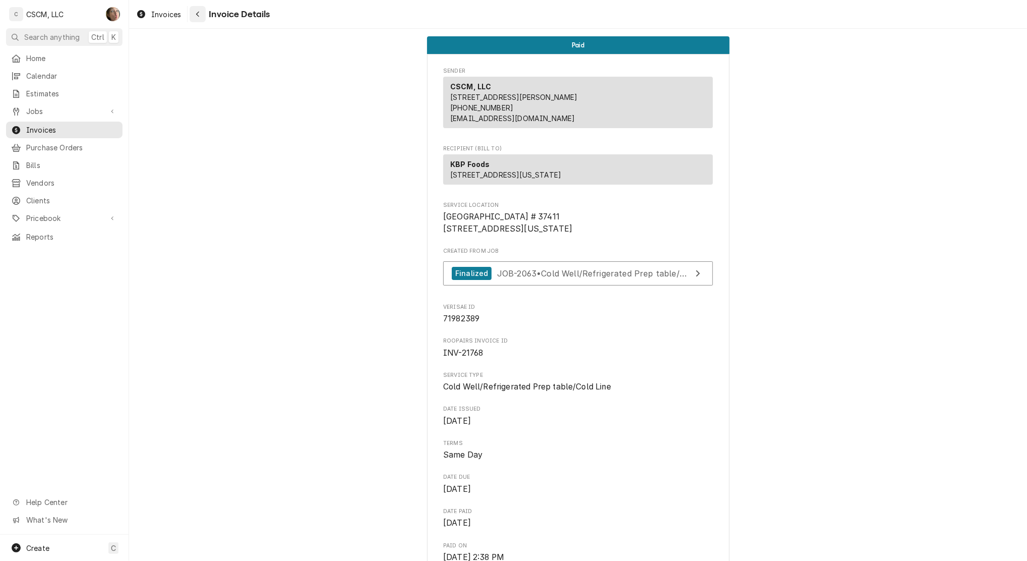
click at [198, 13] on icon "Navigate back" at bounding box center [197, 15] width 3 height 6
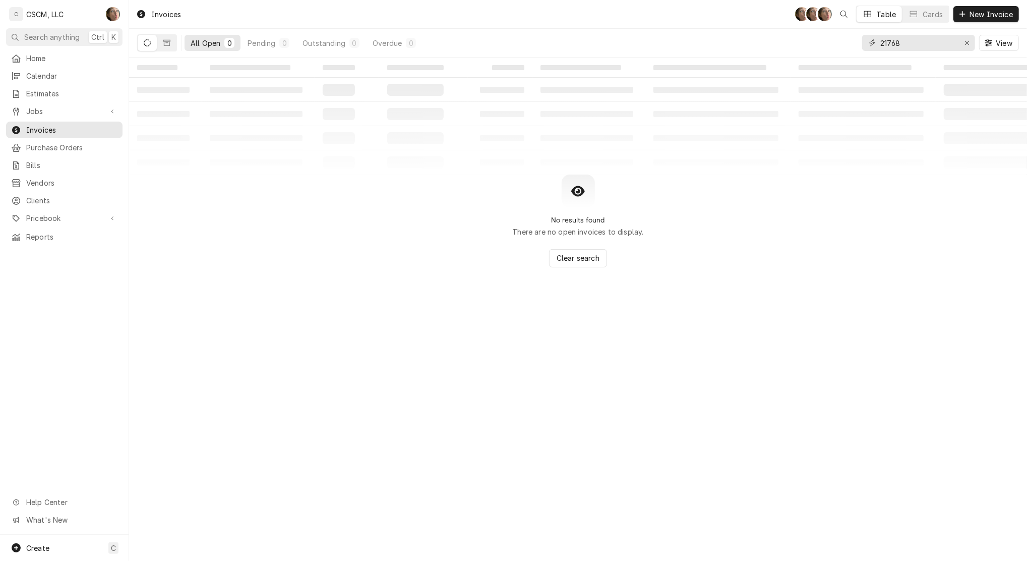
drag, startPoint x: 914, startPoint y: 47, endPoint x: 648, endPoint y: 58, distance: 266.0
click at [648, 58] on div "Invoices SH SH SH Table Cards New Invoice All Open 0 Pending 0 Outstanding 0 Ov…" at bounding box center [578, 280] width 898 height 561
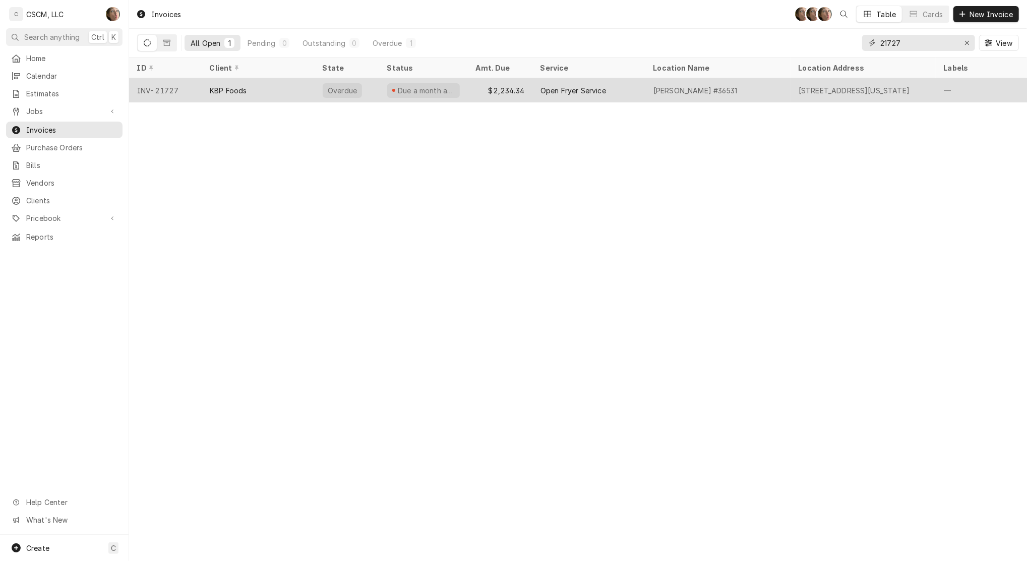
type input "21727"
click at [279, 89] on div "KBP Foods" at bounding box center [258, 90] width 113 height 24
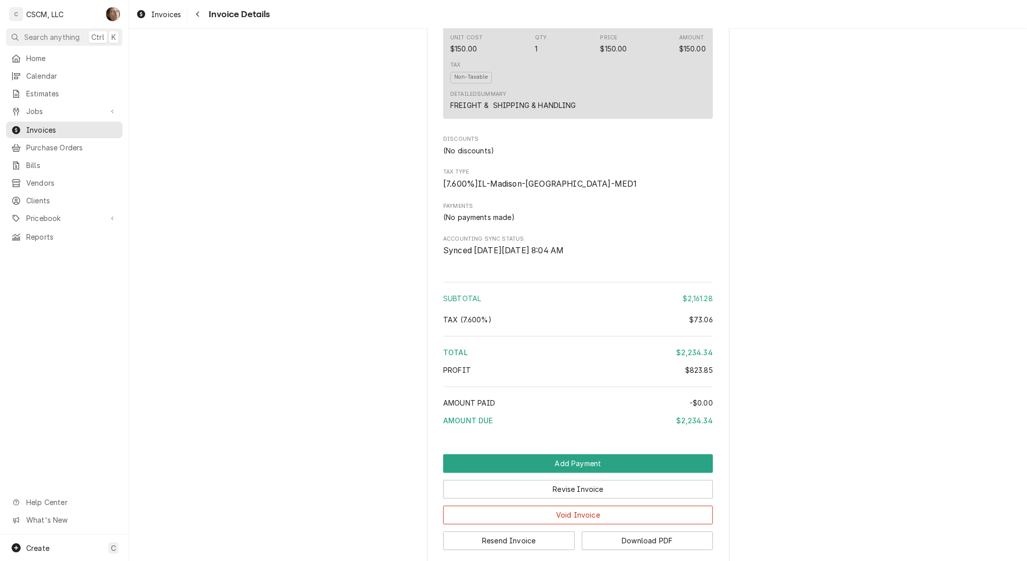
scroll to position [1634, 0]
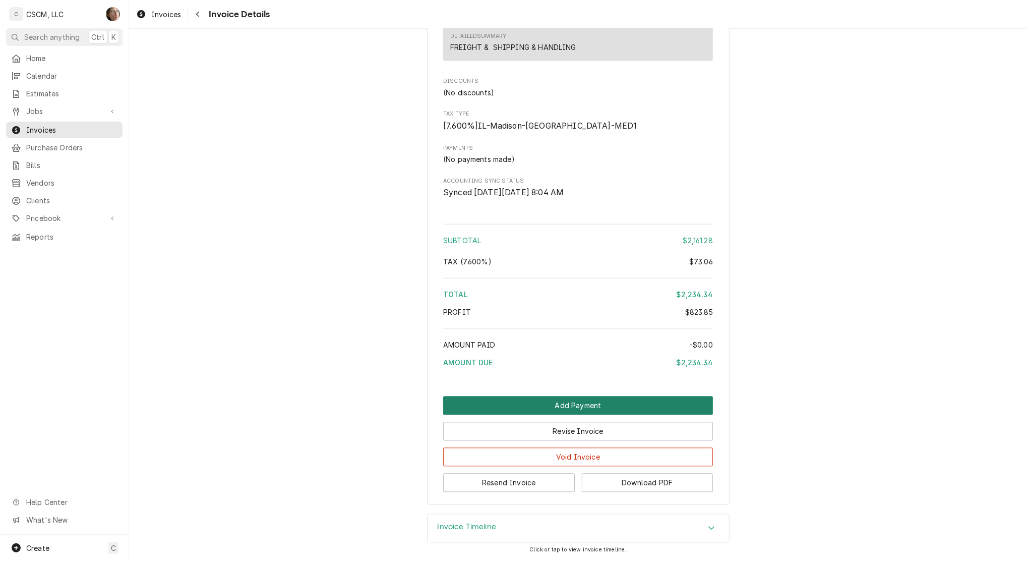
click at [487, 405] on button "Add Payment" at bounding box center [578, 405] width 270 height 19
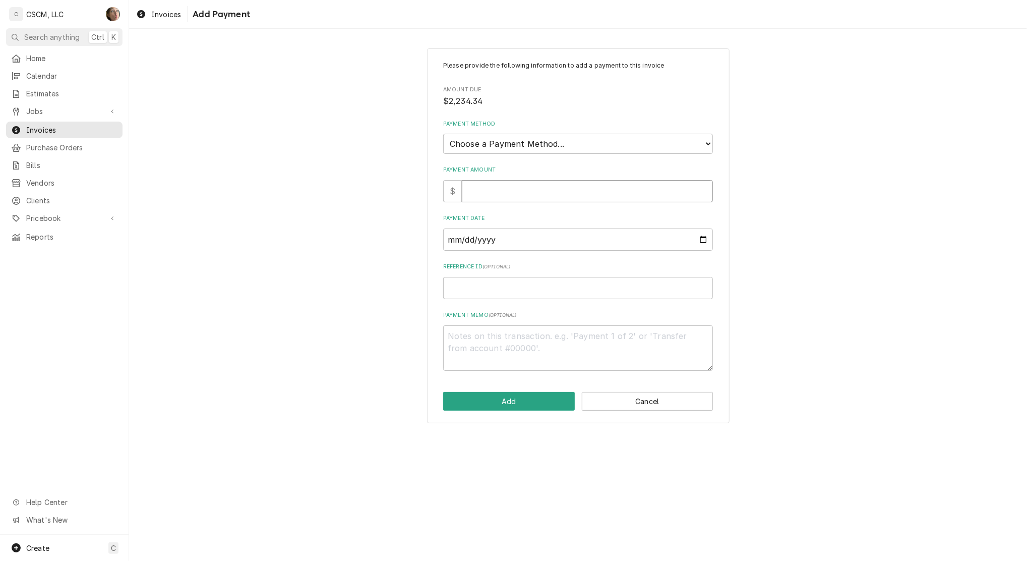
click at [487, 182] on input "Payment Amount" at bounding box center [587, 191] width 251 height 22
type textarea "x"
type input "2"
type textarea "x"
type input "22"
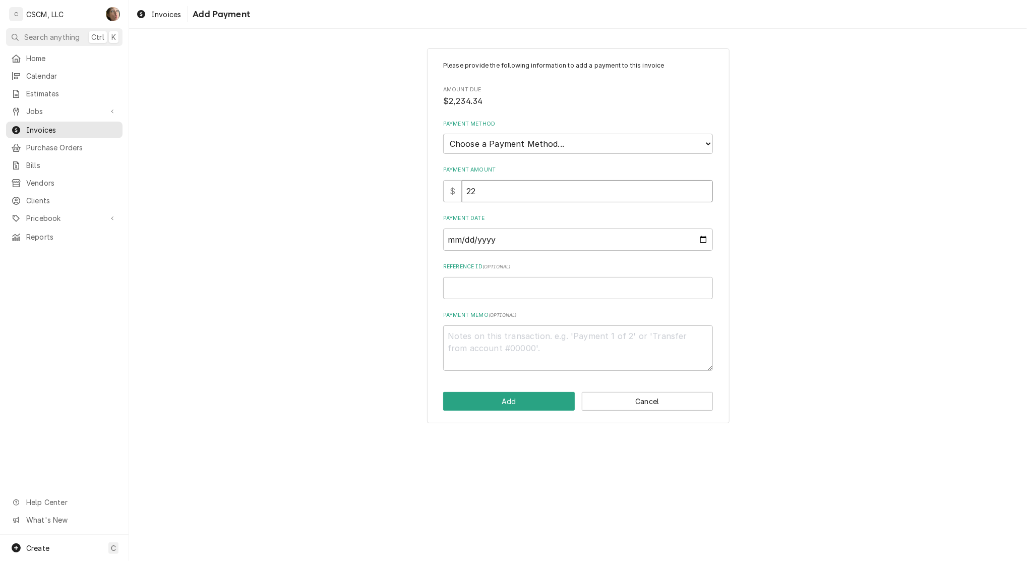
type textarea "x"
type input "223"
type textarea "x"
type input "2234"
type textarea "x"
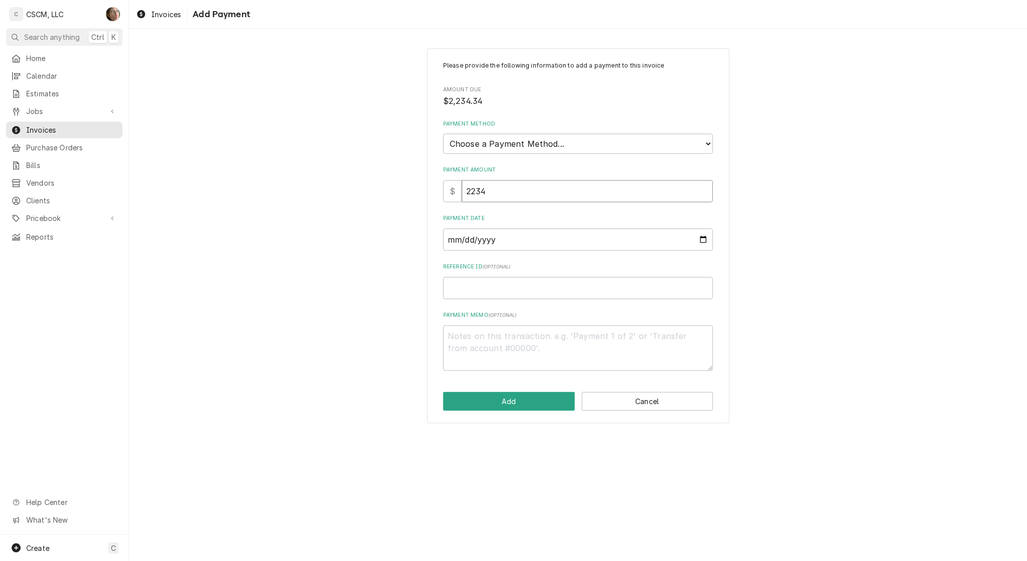
type input "2234.3"
type textarea "x"
type input "2234.34"
click at [501, 146] on select "Choose a Payment Method... Cash Check Credit/Debit Card ACH/eCheck Other" at bounding box center [578, 144] width 270 height 20
select select "4"
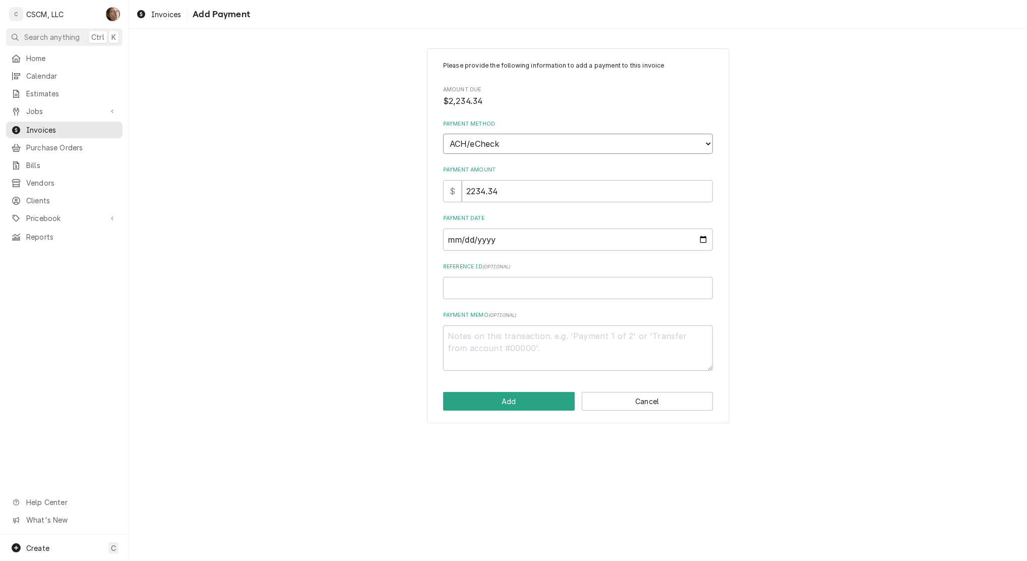
click at [443, 134] on select "Choose a Payment Method... Cash Check Credit/Debit Card ACH/eCheck Other" at bounding box center [578, 144] width 270 height 20
type textarea "x"
click at [703, 234] on input "Payment Date" at bounding box center [578, 239] width 270 height 22
type input "2025-09-19"
click at [563, 288] on input "Reference ID ( optional )" at bounding box center [578, 288] width 270 height 22
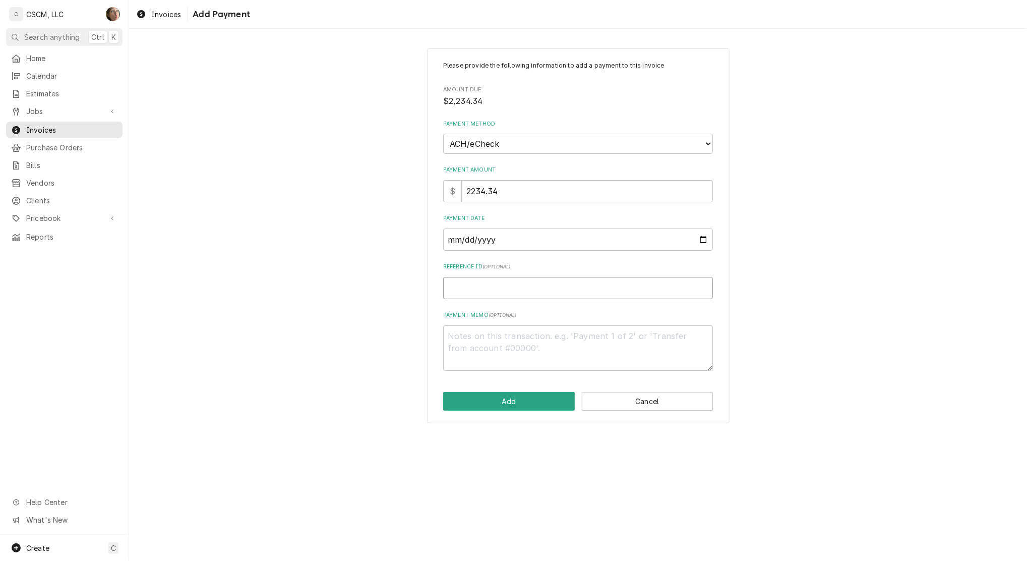
paste input "11724671"
type textarea "x"
type input "11724671"
click at [525, 401] on button "Add" at bounding box center [509, 401] width 132 height 19
type textarea "x"
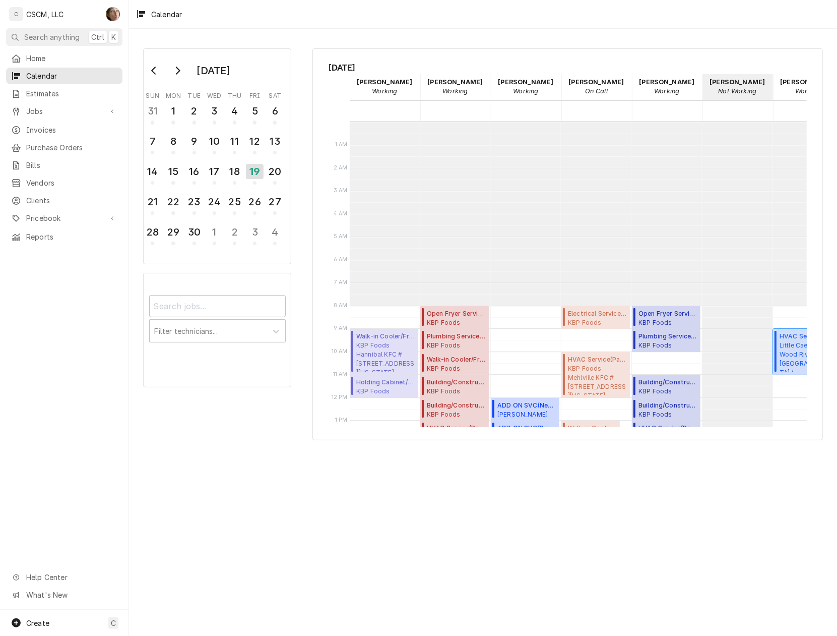
click at [791, 341] on span "[GEOGRAPHIC_DATA] [GEOGRAPHIC_DATA] / [STREET_ADDRESS][US_STATE]" at bounding box center [809, 356] width 59 height 31
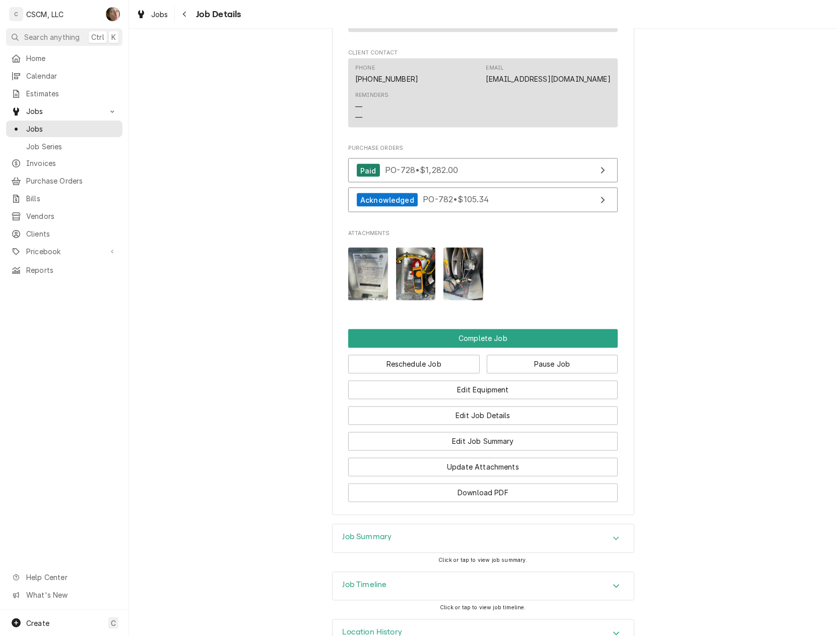
scroll to position [973, 0]
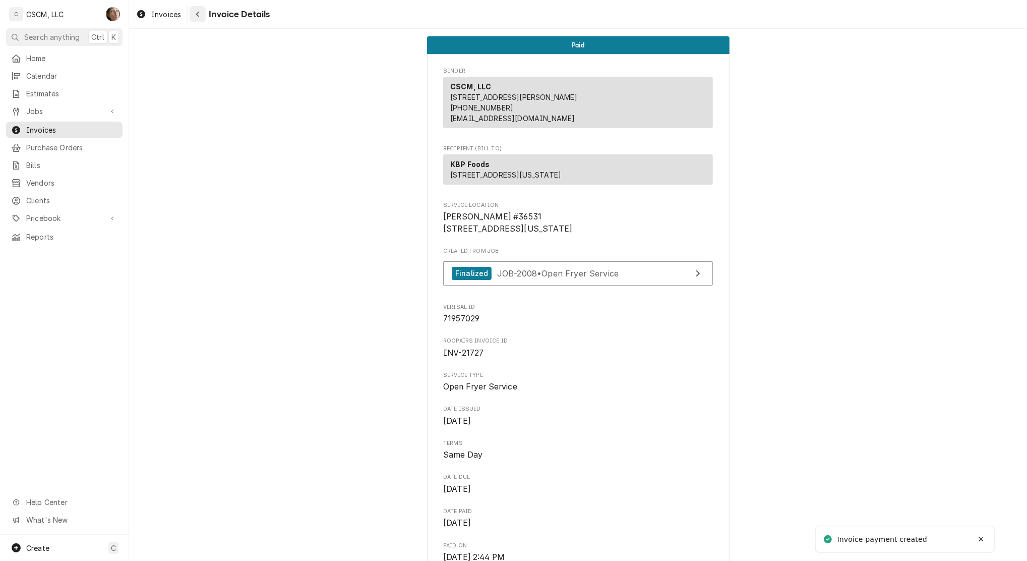
click at [194, 14] on div "Navigate back" at bounding box center [198, 14] width 10 height 10
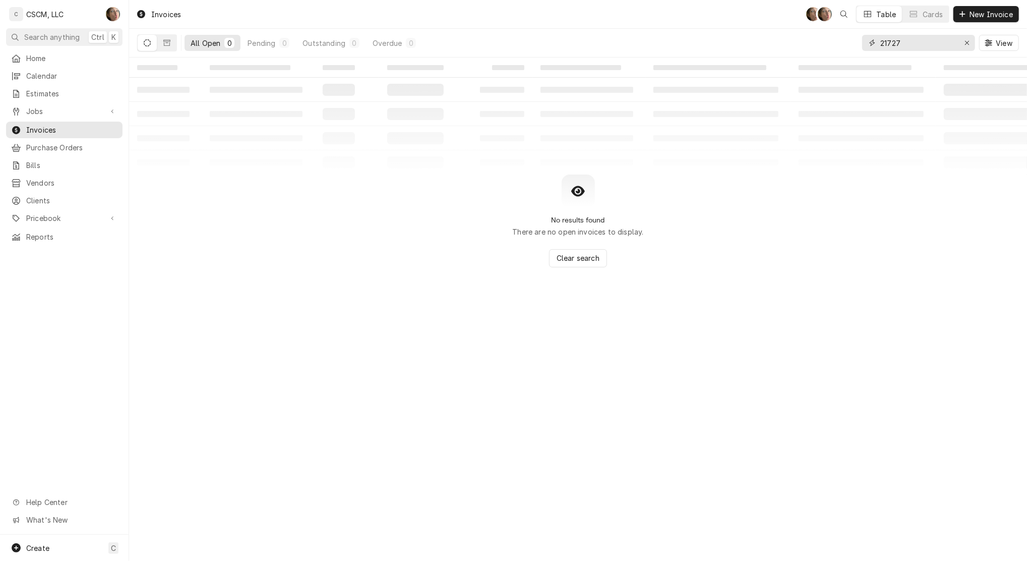
drag, startPoint x: 916, startPoint y: 42, endPoint x: 490, endPoint y: 43, distance: 426.1
click at [490, 43] on div "All Open 0 Pending 0 Outstanding 0 Overdue 0 21727 View" at bounding box center [578, 43] width 882 height 28
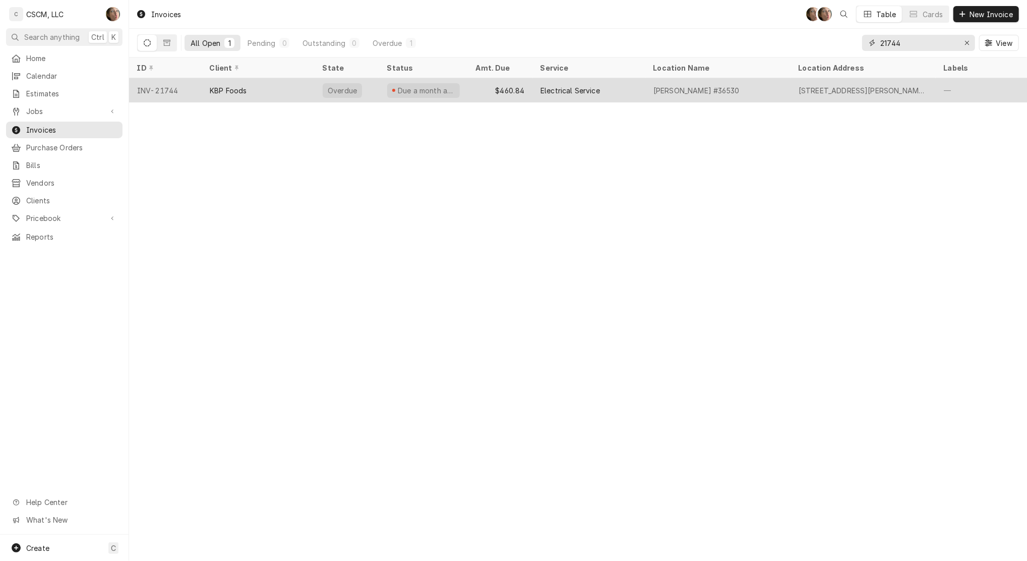
type input "21744"
click at [612, 87] on div "Electrical Service" at bounding box center [588, 90] width 113 height 24
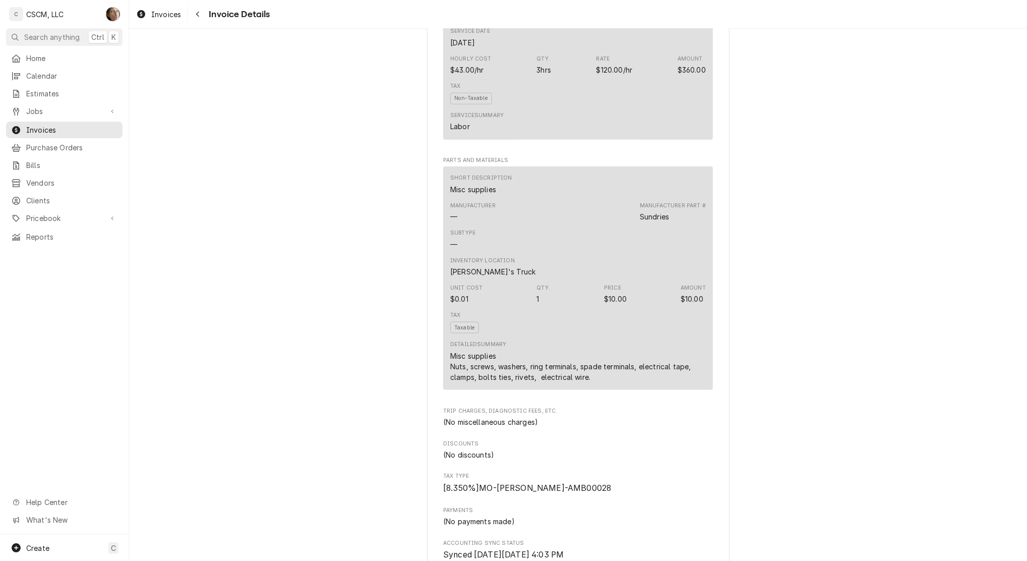
scroll to position [1255, 0]
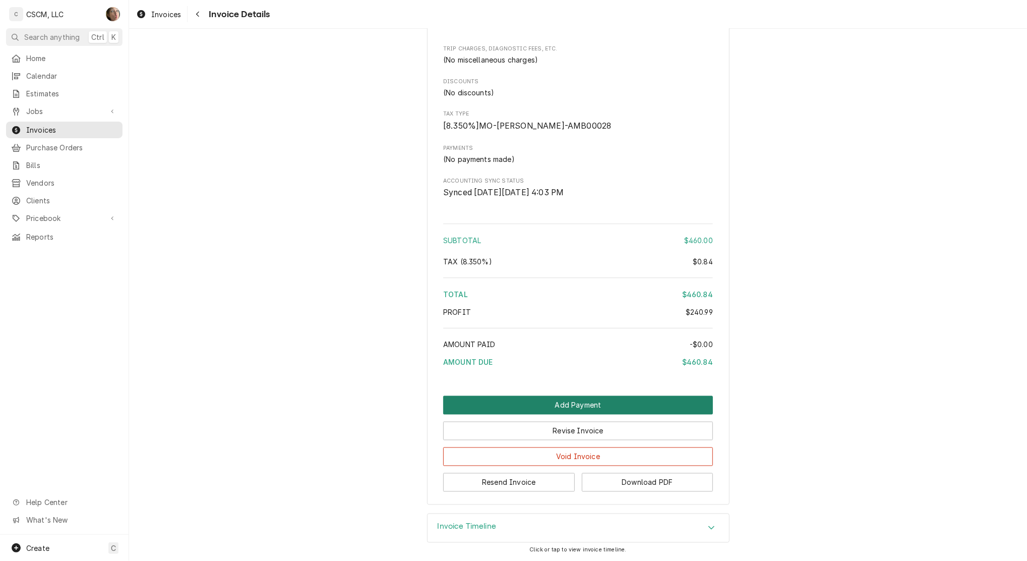
click at [656, 398] on button "Add Payment" at bounding box center [578, 405] width 270 height 19
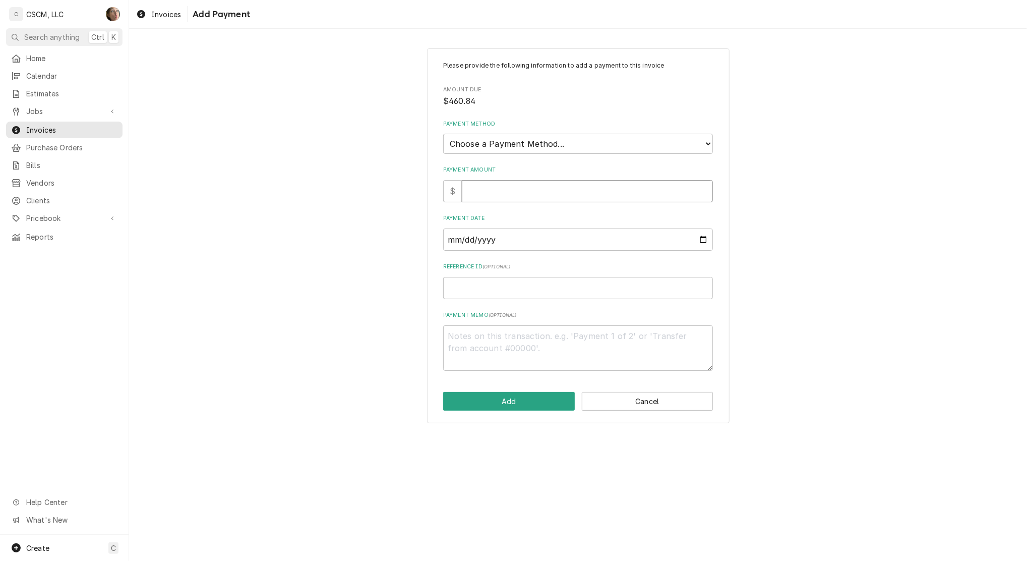
click at [485, 190] on input "Payment Amount" at bounding box center [587, 191] width 251 height 22
click at [509, 137] on select "Choose a Payment Method... Cash Check Credit/Debit Card ACH/eCheck Other" at bounding box center [578, 144] width 270 height 20
select select "4"
click at [443, 134] on select "Choose a Payment Method... Cash Check Credit/Debit Card ACH/eCheck Other" at bounding box center [578, 144] width 270 height 20
click at [525, 186] on input "Payment Amount" at bounding box center [587, 191] width 251 height 22
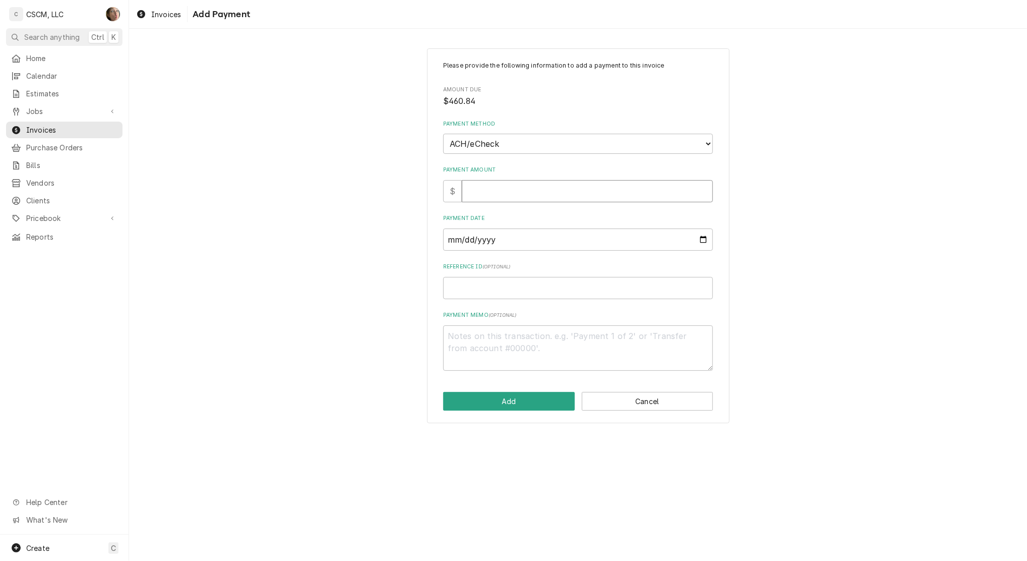
type textarea "x"
type input "4"
type textarea "x"
type input "46"
type textarea "x"
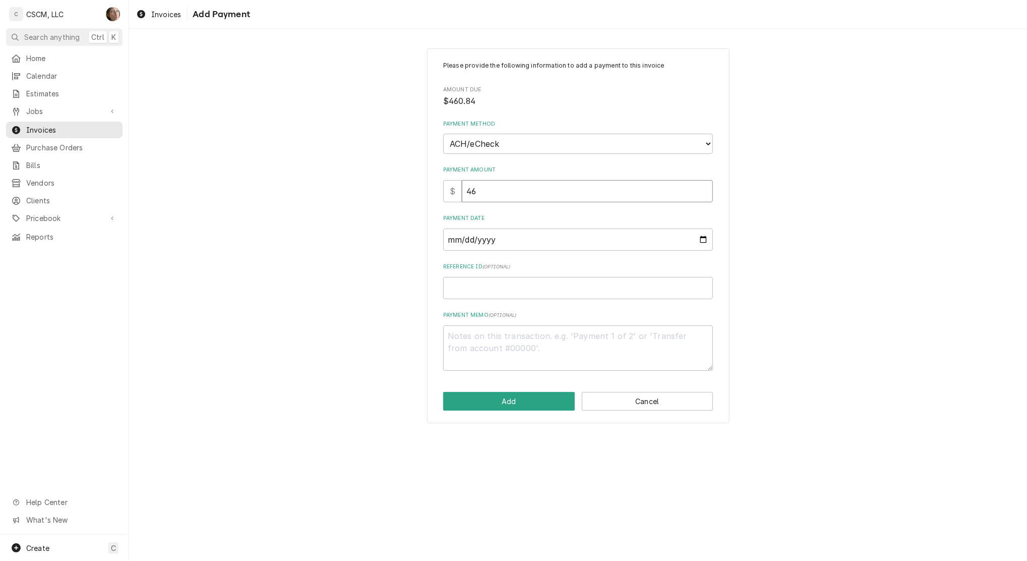
type input "460"
type textarea "x"
type input "460.8"
type textarea "x"
type input "460.84"
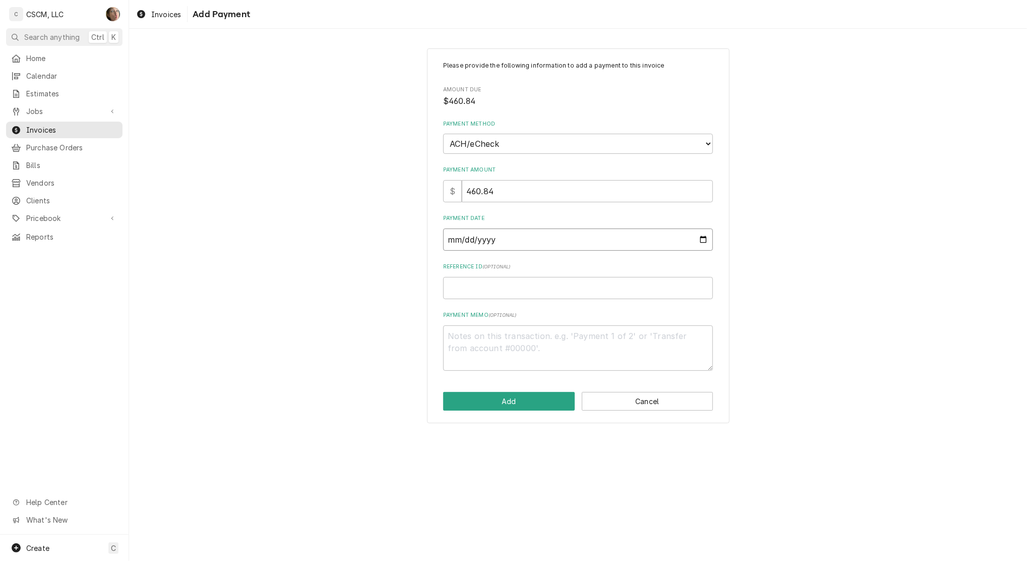
click at [705, 242] on input "Payment Date" at bounding box center [578, 239] width 270 height 22
type input "[DATE]"
click at [494, 282] on input "Reference ID ( optional )" at bounding box center [578, 288] width 270 height 22
paste input "11724671"
type textarea "x"
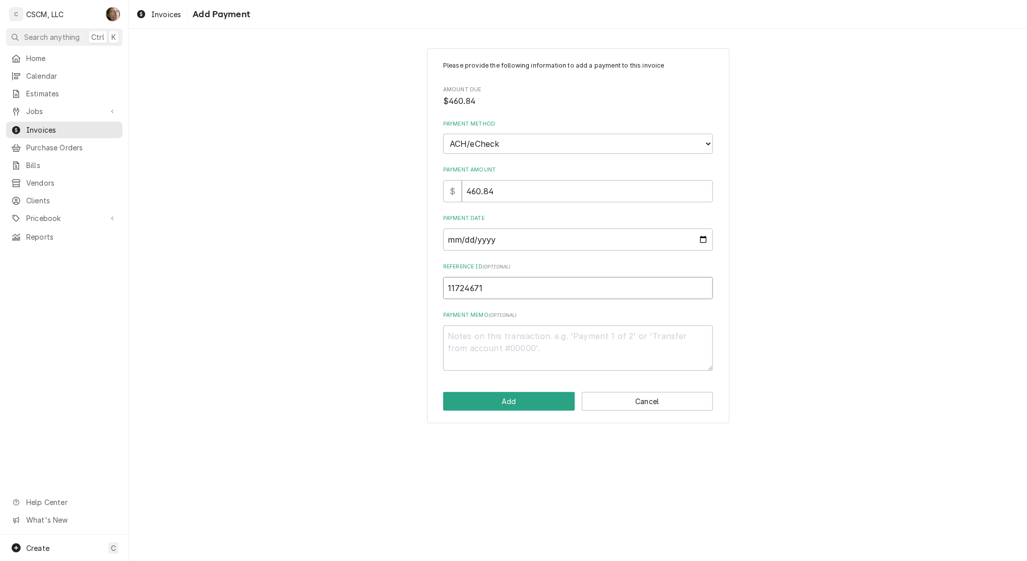
type input "11724671"
click at [521, 336] on textarea "Payment Memo ( optional )" at bounding box center [578, 347] width 270 height 45
click at [506, 402] on button "Add" at bounding box center [509, 401] width 132 height 19
type textarea "x"
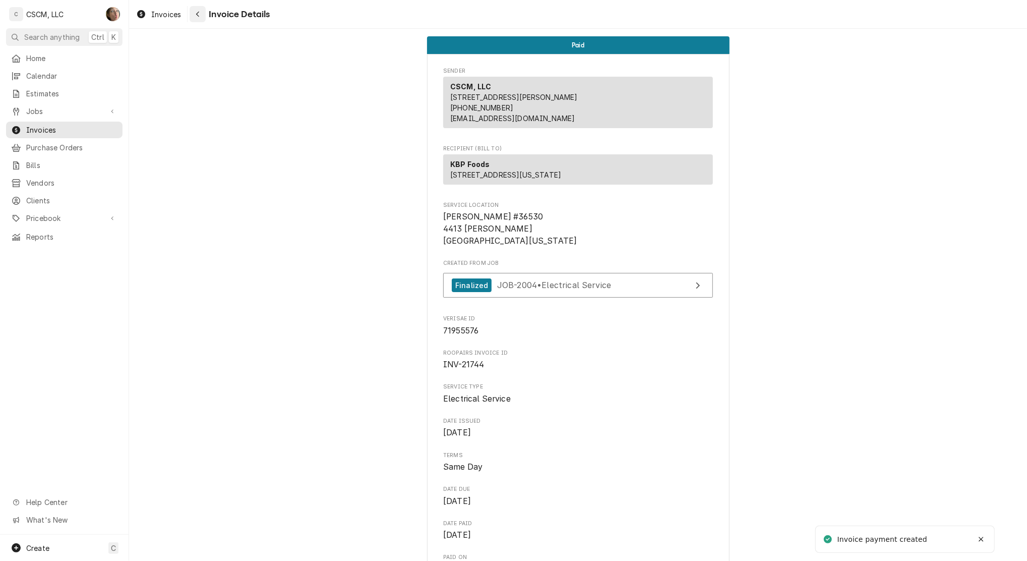
click at [197, 21] on button "Navigate back" at bounding box center [198, 14] width 16 height 16
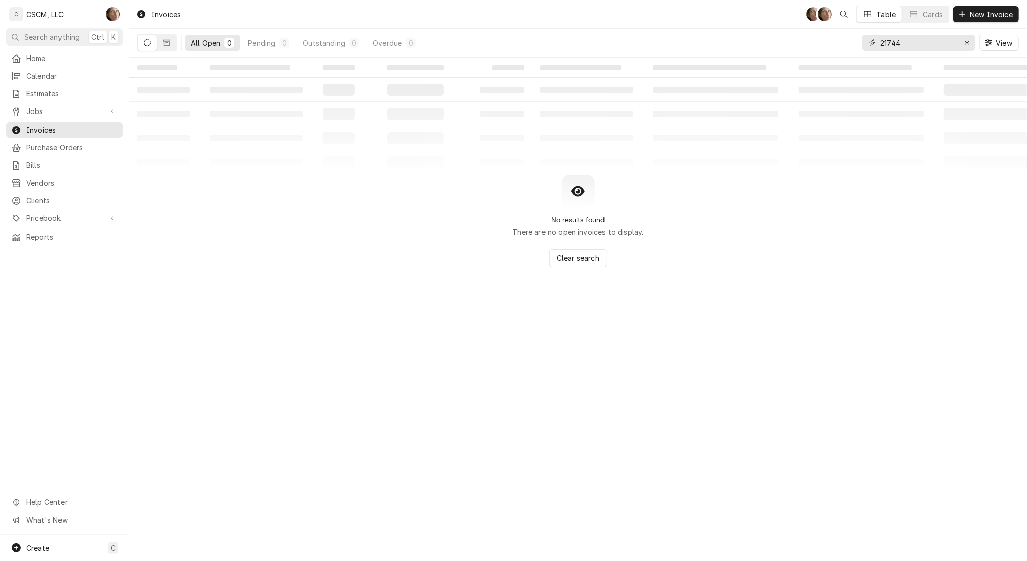
click at [908, 45] on input "21744" at bounding box center [918, 43] width 76 height 16
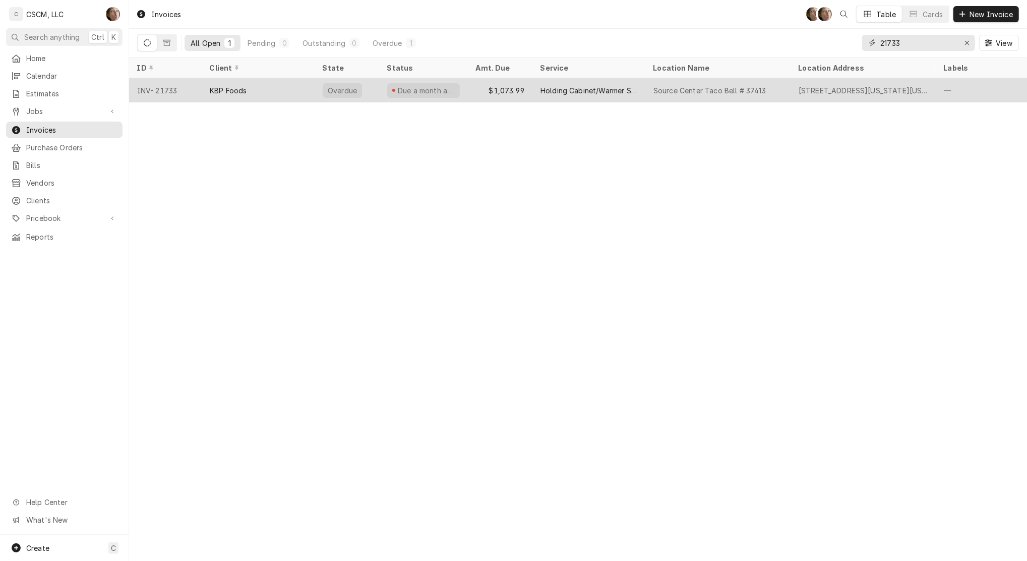
type input "21733"
click at [505, 96] on div "$1,073.99" at bounding box center [500, 90] width 65 height 24
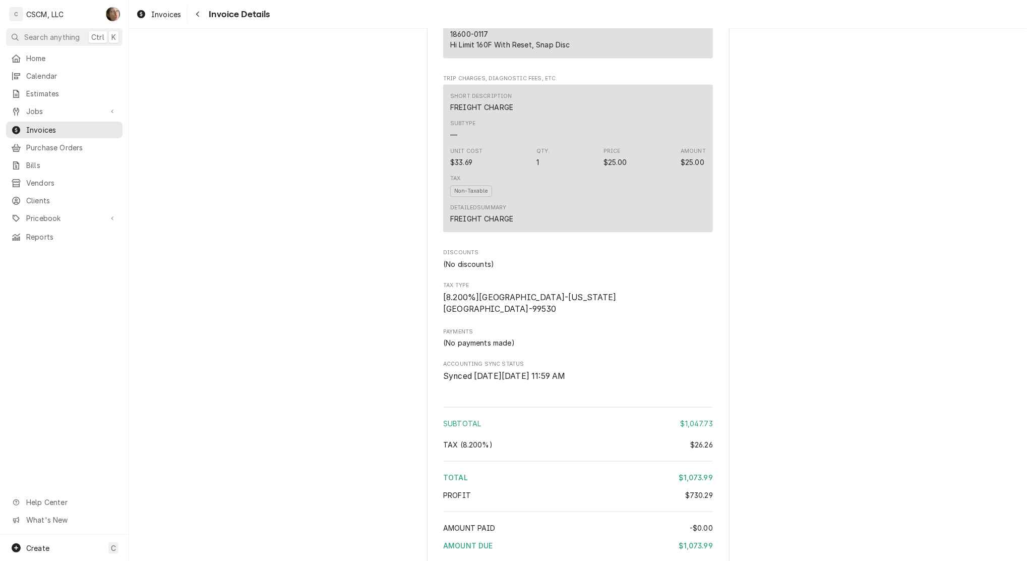
scroll to position [1994, 0]
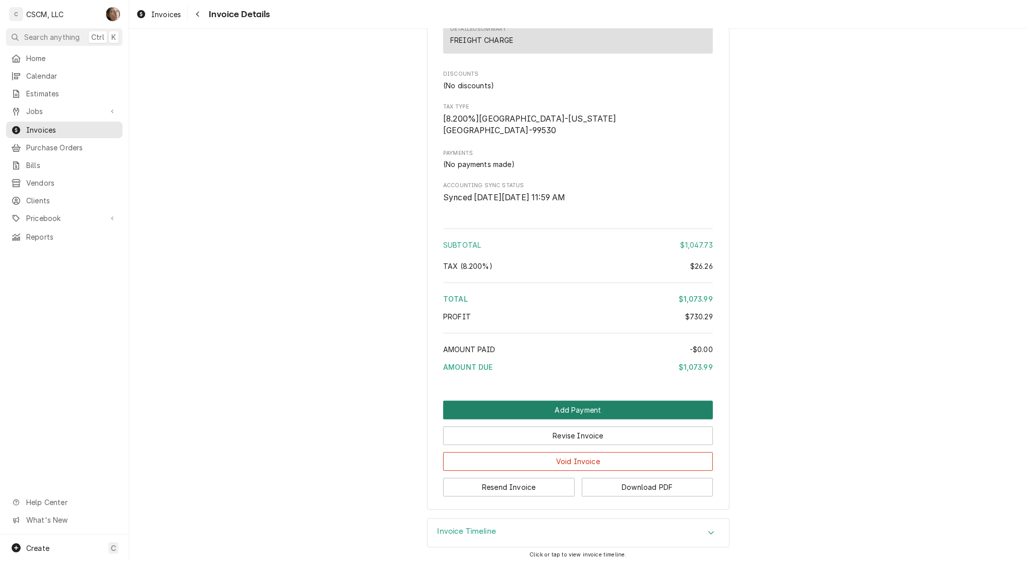
click at [511, 406] on button "Add Payment" at bounding box center [578, 409] width 270 height 19
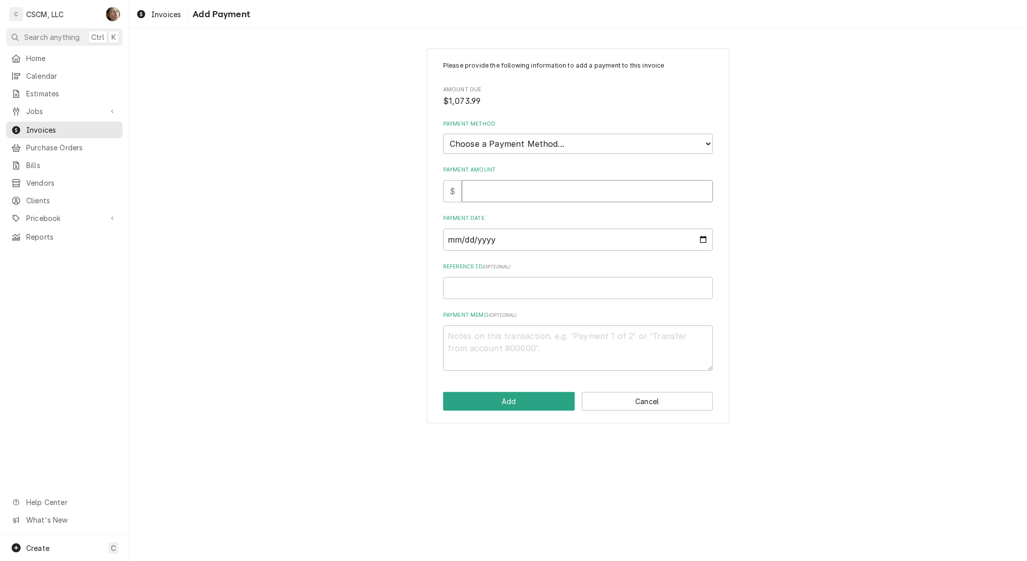
click at [492, 194] on input "Payment Amount" at bounding box center [587, 191] width 251 height 22
type textarea "x"
type input "1"
type textarea "x"
type input "10"
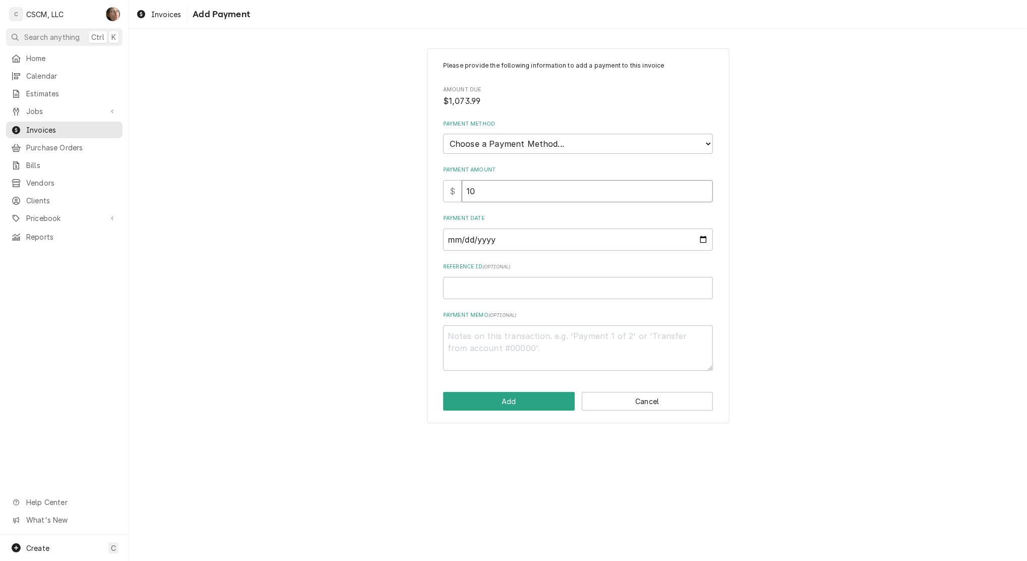
type textarea "x"
type input "107"
type textarea "x"
type input "1073"
type textarea "x"
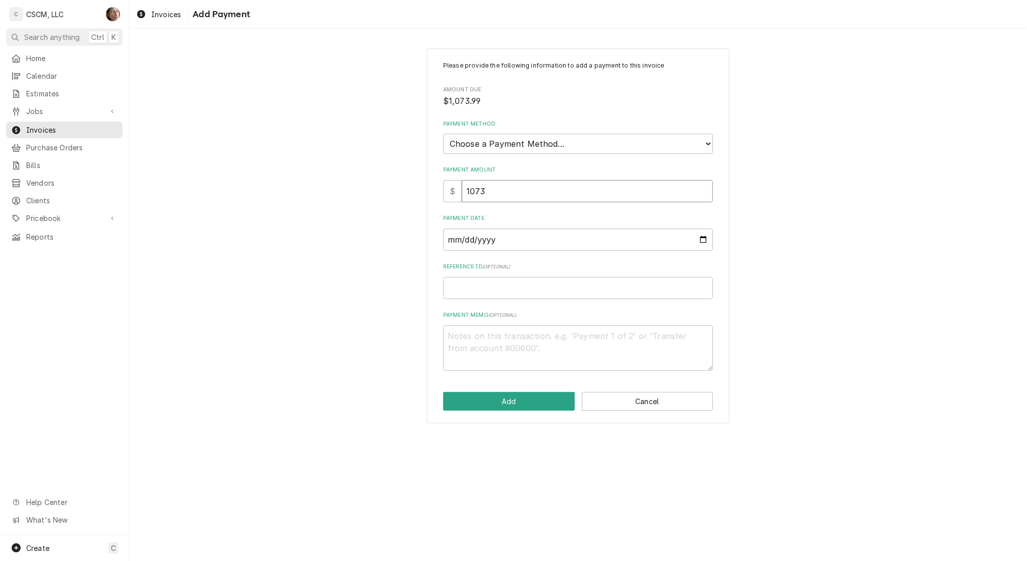
type input "1073.9"
type textarea "x"
type input "1073.99"
drag, startPoint x: 520, startPoint y: 137, endPoint x: 515, endPoint y: 152, distance: 15.6
click at [520, 137] on select "Choose a Payment Method... Cash Check Credit/Debit Card ACH/eCheck Other" at bounding box center [578, 144] width 270 height 20
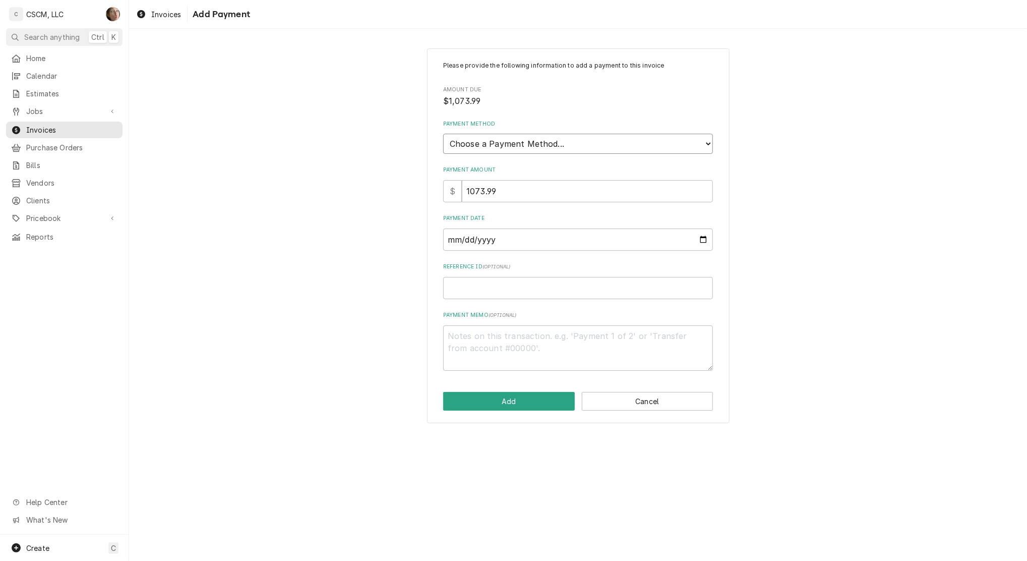
select select "4"
click at [443, 134] on select "Choose a Payment Method... Cash Check Credit/Debit Card ACH/eCheck Other" at bounding box center [578, 144] width 270 height 20
click at [703, 238] on input "Payment Date" at bounding box center [578, 239] width 270 height 22
type textarea "x"
type input "2025-09-19"
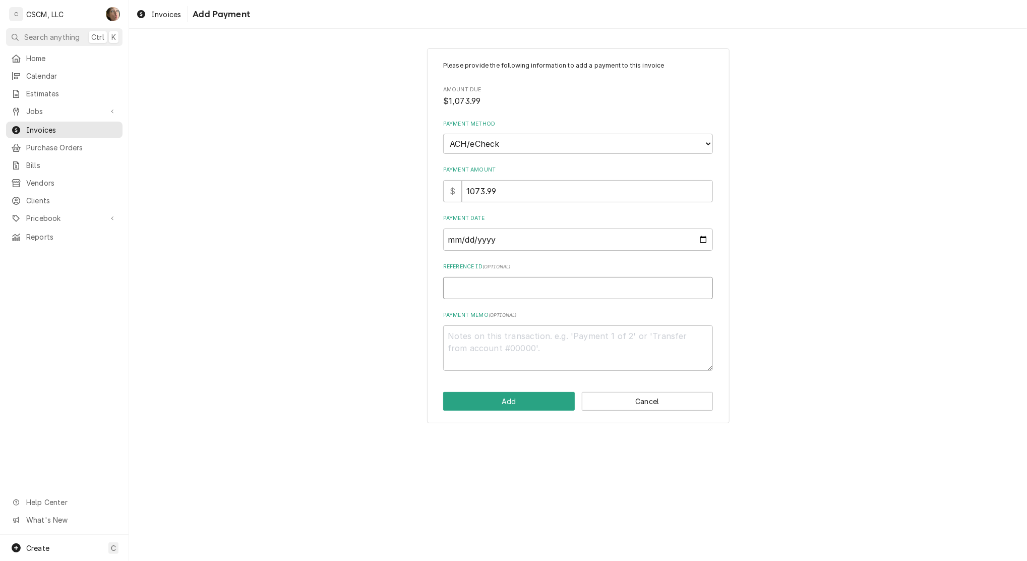
click at [518, 282] on input "Reference ID ( optional )" at bounding box center [578, 288] width 270 height 22
paste input "11724671"
type textarea "x"
type input "11724671"
click at [548, 404] on button "Add" at bounding box center [509, 401] width 132 height 19
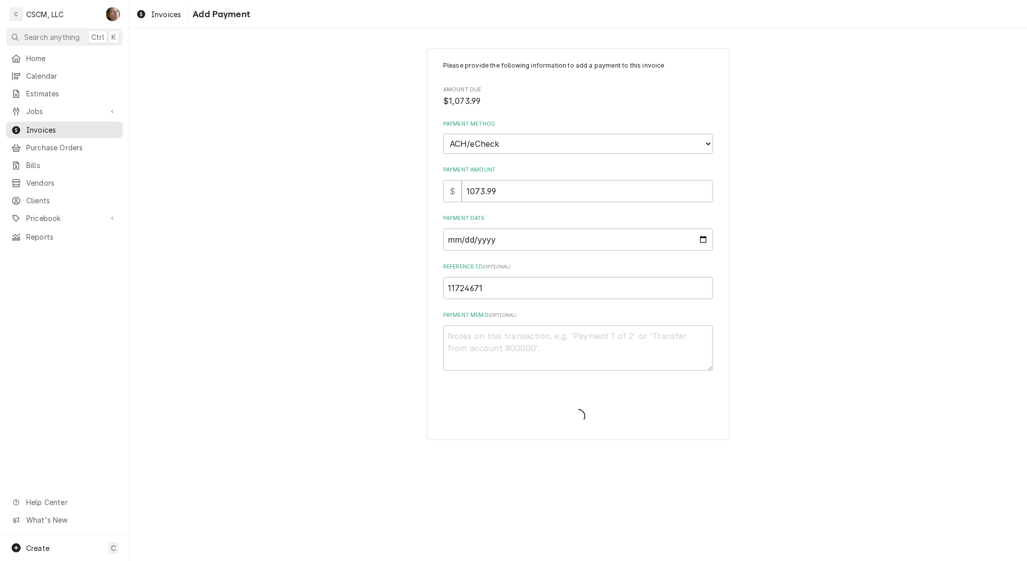
type textarea "x"
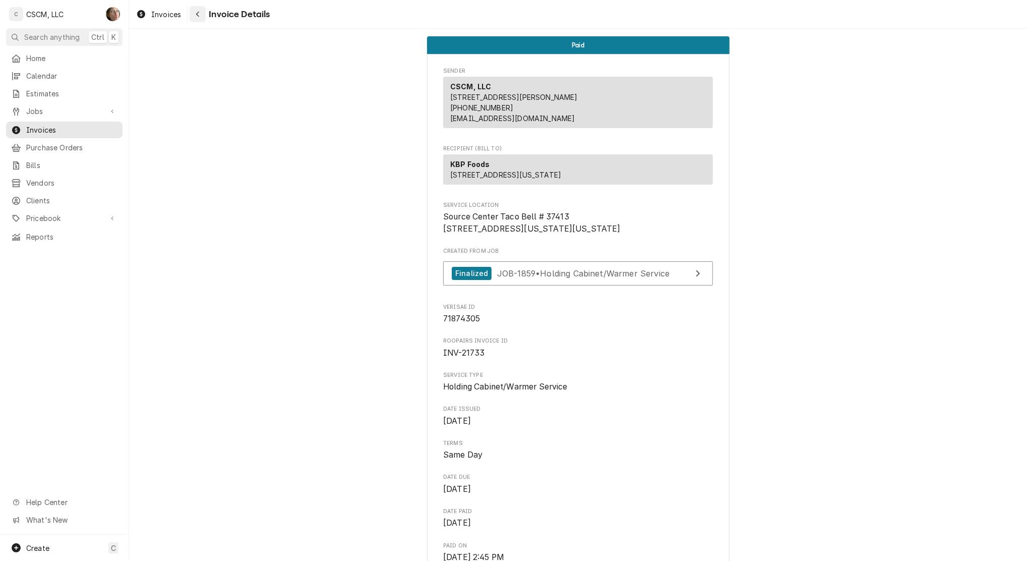
click at [204, 13] on button "Navigate back" at bounding box center [198, 14] width 16 height 16
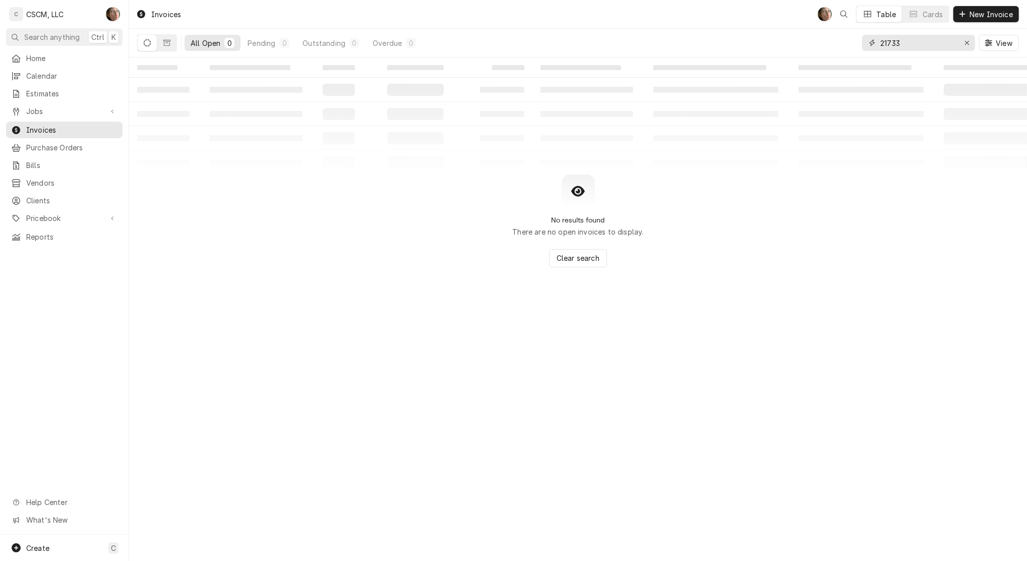
drag, startPoint x: 926, startPoint y: 45, endPoint x: 595, endPoint y: -19, distance: 336.4
click at [595, 0] on html "C CSCM, LLC SH Search anything Ctrl K Home Calendar Estimates Jobs Jobs Job Ser…" at bounding box center [513, 280] width 1027 height 561
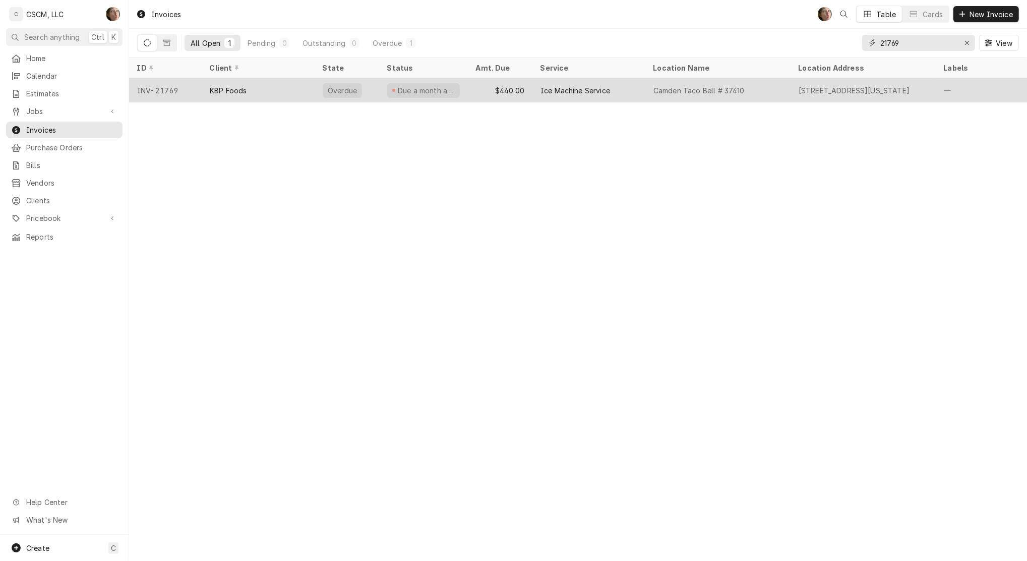
type input "21769"
click at [275, 79] on div "KBP Foods" at bounding box center [258, 90] width 113 height 24
click at [272, 88] on div "KBP Foods" at bounding box center [258, 90] width 113 height 24
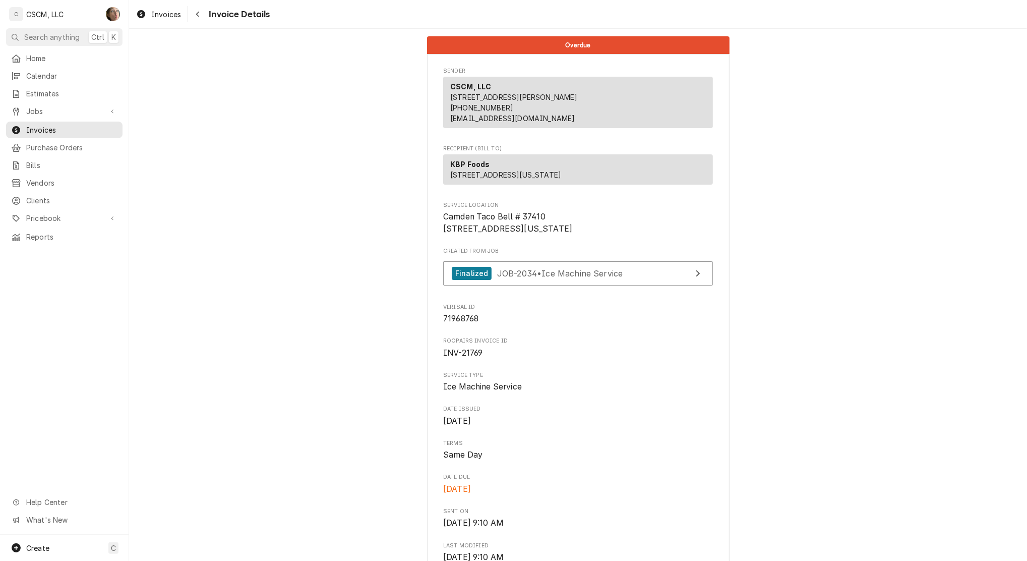
scroll to position [470, 0]
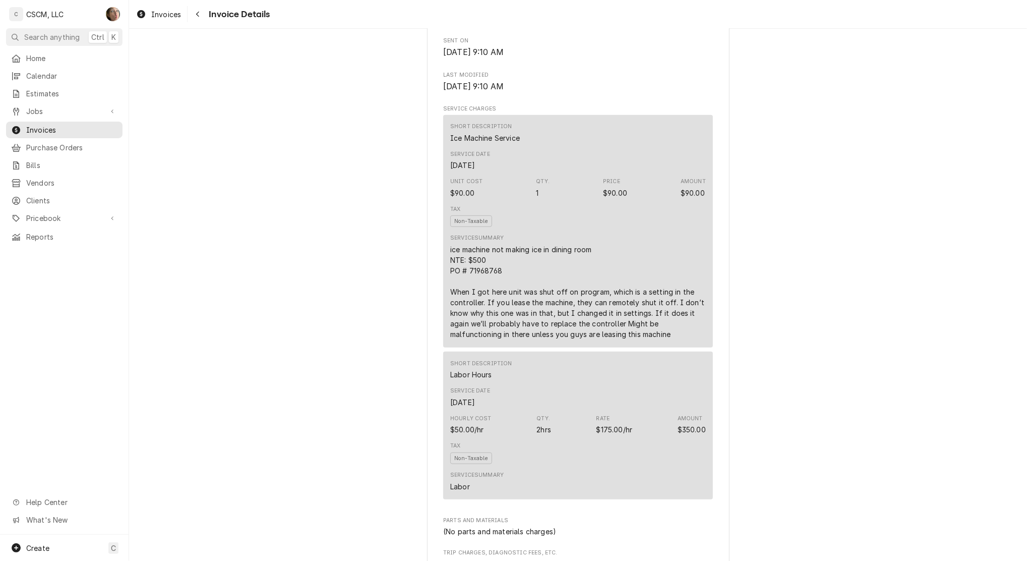
click at [397, 371] on div "Overdue Sender CSCM, LLC [STREET_ADDRESS] (618) 781-4941 [EMAIL_ADDRESS][DOMAIN…" at bounding box center [578, 287] width 898 height 1459
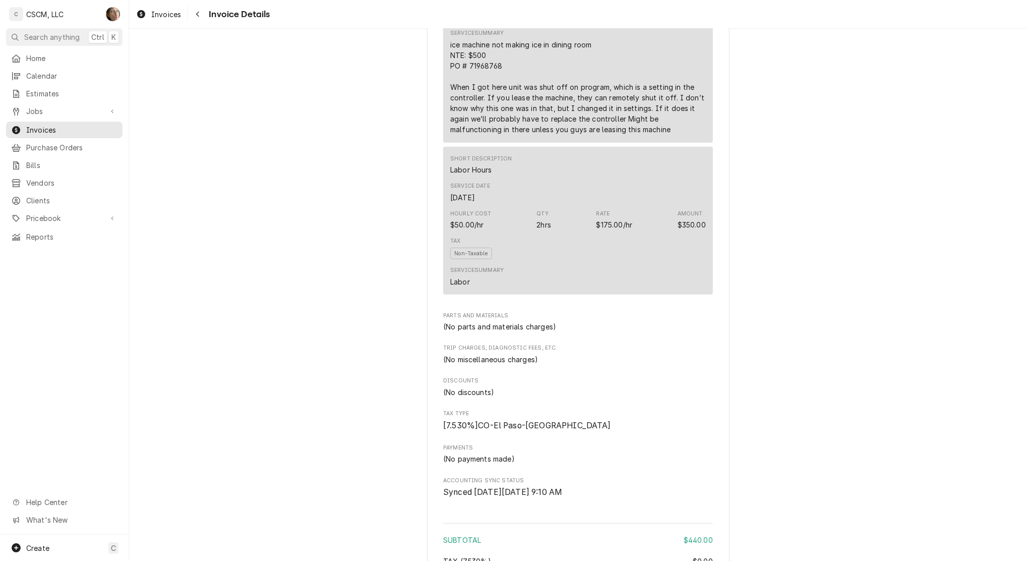
scroll to position [1006, 0]
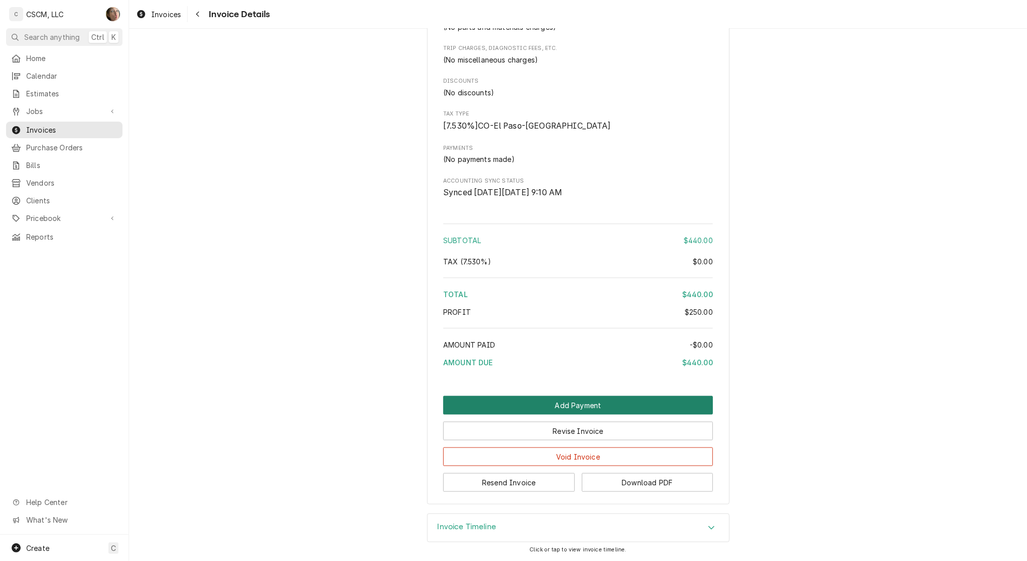
click at [526, 407] on button "Add Payment" at bounding box center [578, 405] width 270 height 19
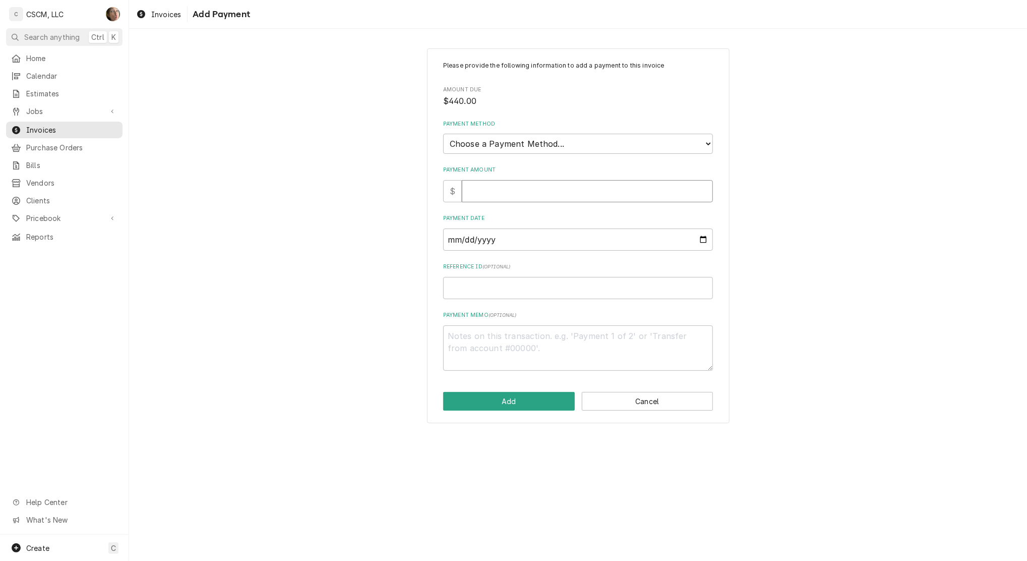
click at [510, 185] on input "Payment Amount" at bounding box center [587, 191] width 251 height 22
type textarea "x"
type input "4"
type textarea "x"
type input "44"
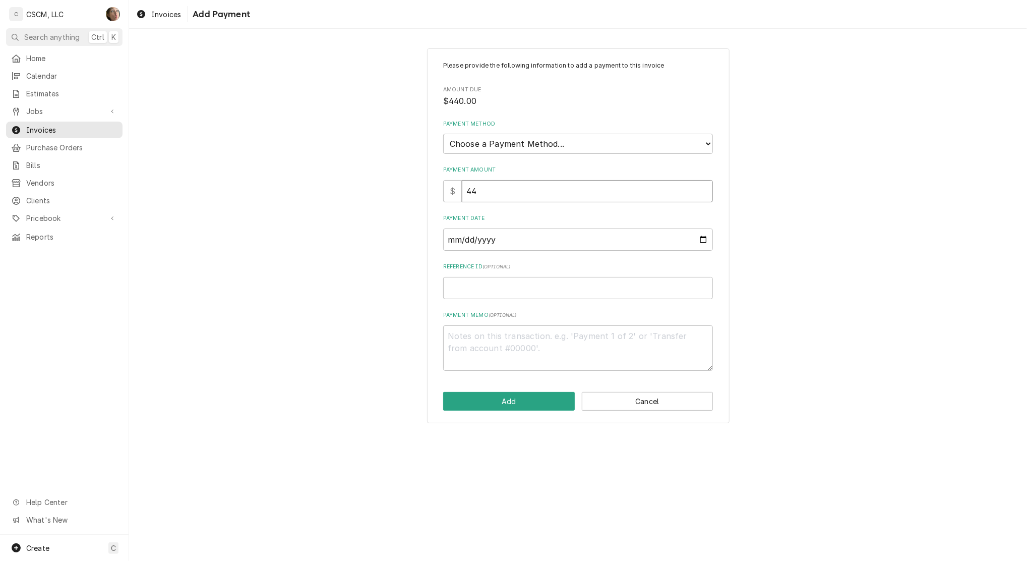
type textarea "x"
type input "440"
click at [501, 148] on select "Choose a Payment Method... Cash Check Credit/Debit Card ACH/eCheck Other" at bounding box center [578, 144] width 270 height 20
select select "4"
click at [443, 134] on select "Choose a Payment Method... Cash Check Credit/Debit Card ACH/eCheck Other" at bounding box center [578, 144] width 270 height 20
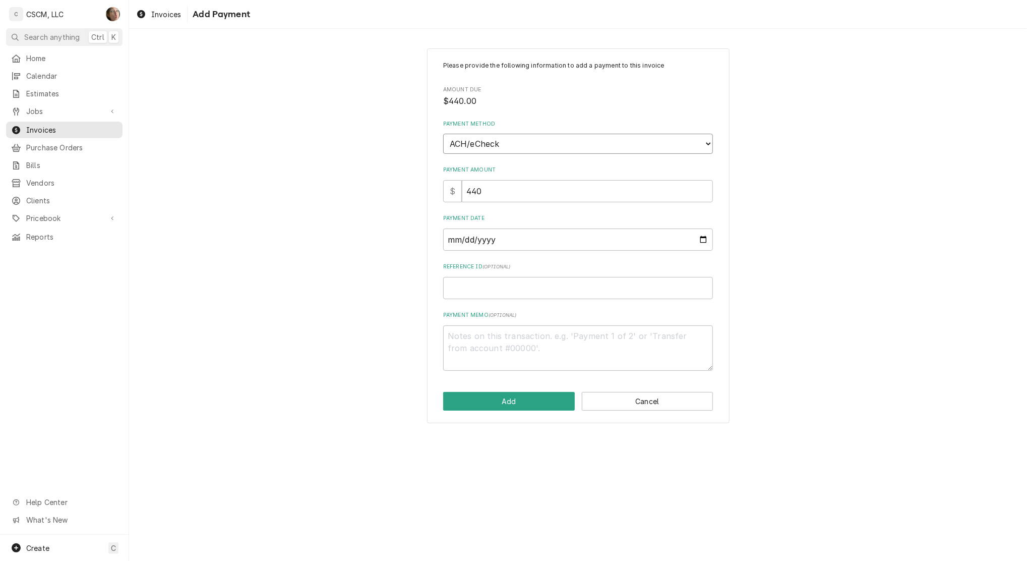
type textarea "x"
click at [702, 236] on input "Payment Date" at bounding box center [578, 239] width 270 height 22
type input "[DATE]"
click at [532, 294] on input "Reference ID ( optional )" at bounding box center [578, 288] width 270 height 22
paste input "11724671"
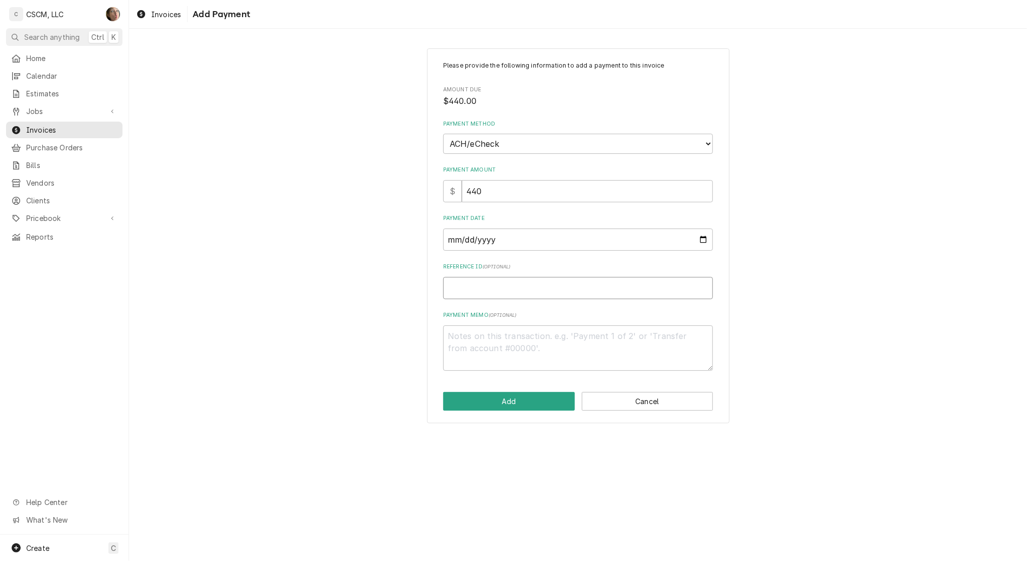
type textarea "x"
type input "11724671"
click at [523, 398] on button "Add" at bounding box center [509, 401] width 132 height 19
type textarea "x"
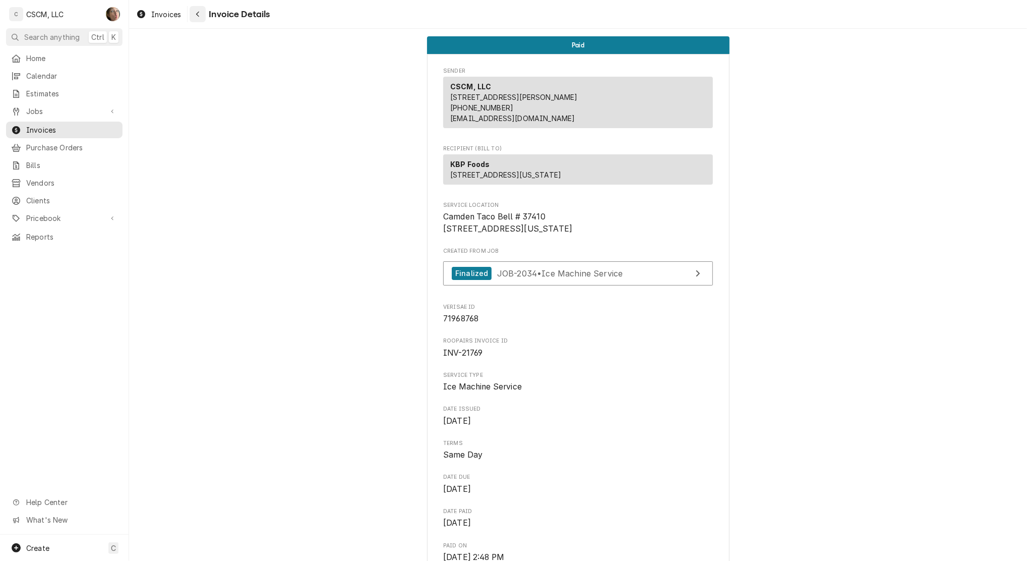
click at [200, 16] on div "Navigate back" at bounding box center [198, 14] width 10 height 10
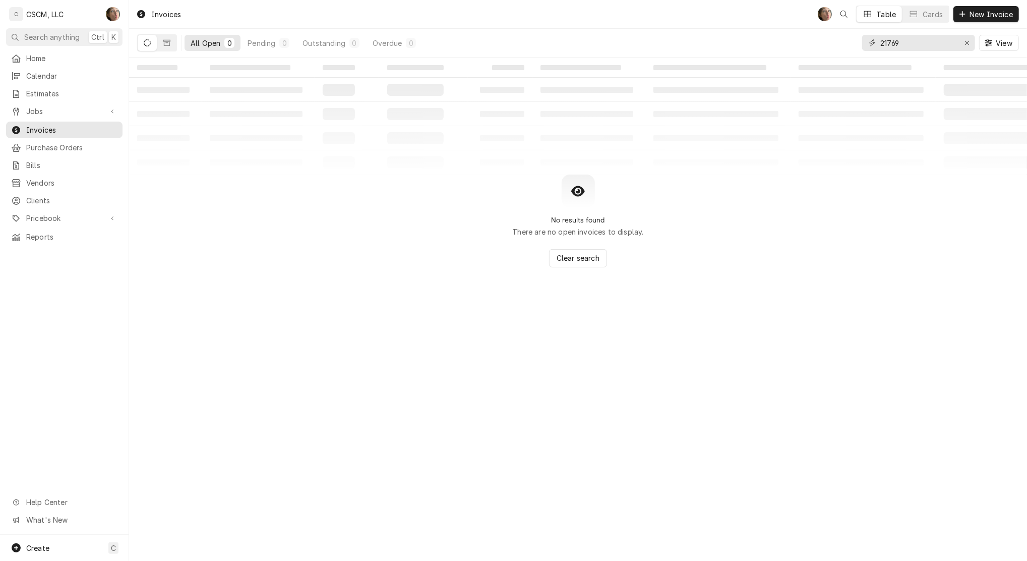
drag, startPoint x: 917, startPoint y: 43, endPoint x: 663, endPoint y: 49, distance: 254.2
click at [663, 49] on div "All Open 0 Pending 0 Outstanding 0 Overdue 0 21769 View" at bounding box center [578, 43] width 882 height 28
click at [921, 38] on input "21769" at bounding box center [918, 43] width 76 height 16
drag, startPoint x: 921, startPoint y: 38, endPoint x: 561, endPoint y: -17, distance: 363.7
click at [561, 0] on html "C CSCM, LLC SH Search anything Ctrl K Home Calendar Estimates Jobs Jobs Job Ser…" at bounding box center [513, 280] width 1027 height 561
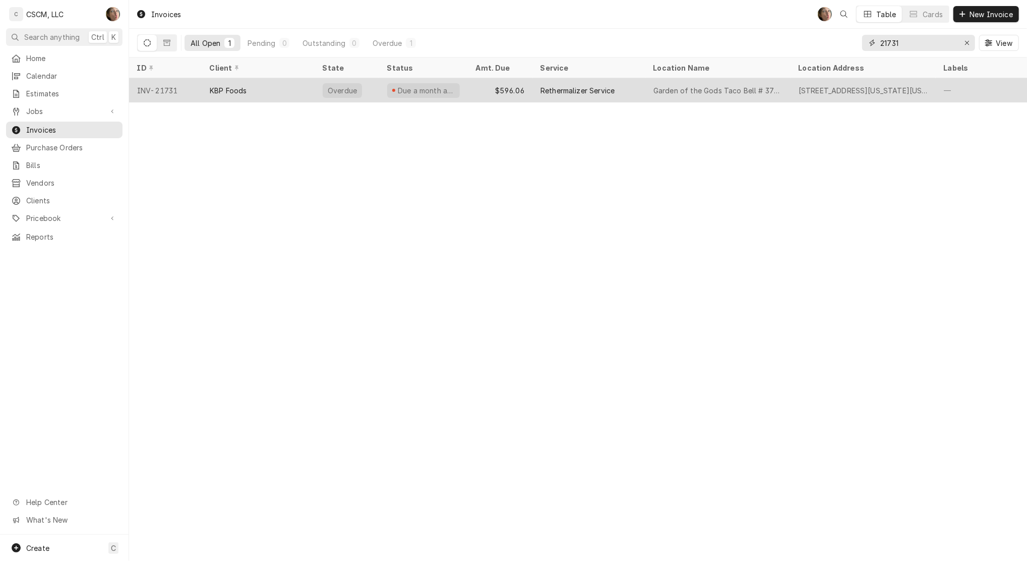
type input "21731"
click at [518, 93] on div "$596.06" at bounding box center [500, 90] width 65 height 24
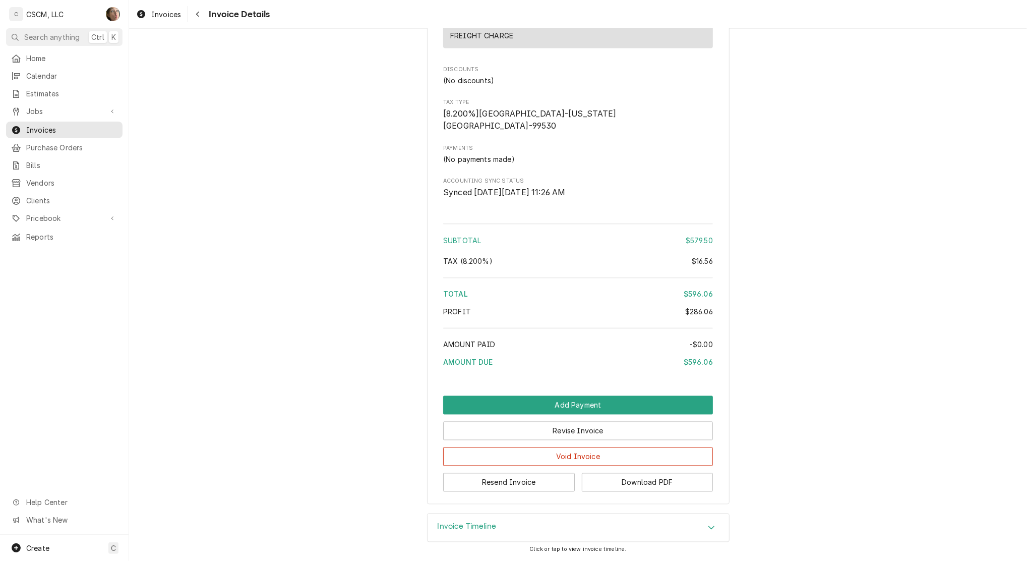
scroll to position [1343, 0]
click at [609, 402] on button "Add Payment" at bounding box center [578, 405] width 270 height 19
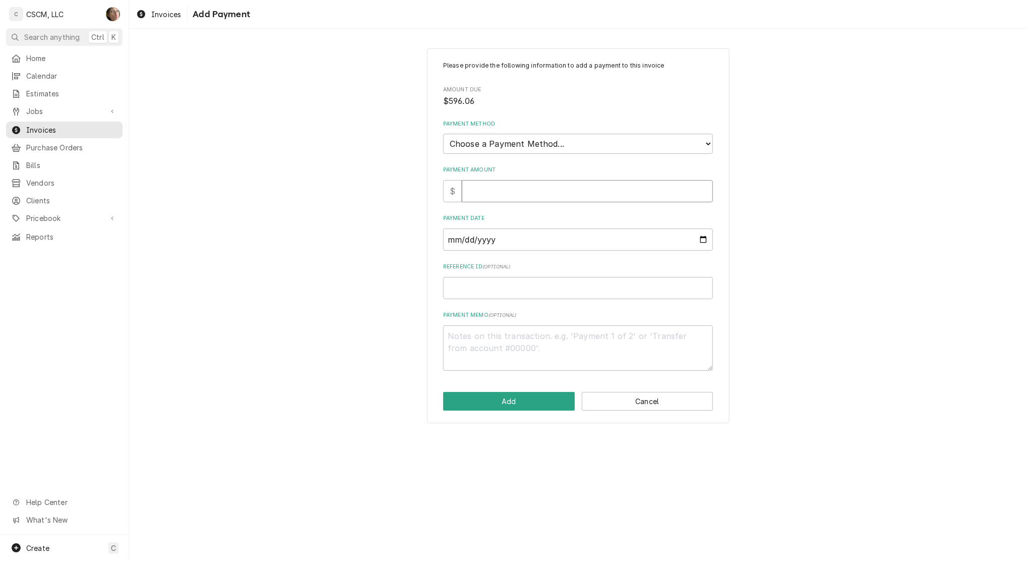
click at [511, 193] on input "Payment Amount" at bounding box center [587, 191] width 251 height 22
type input "5"
type textarea "x"
type input "596"
type textarea "x"
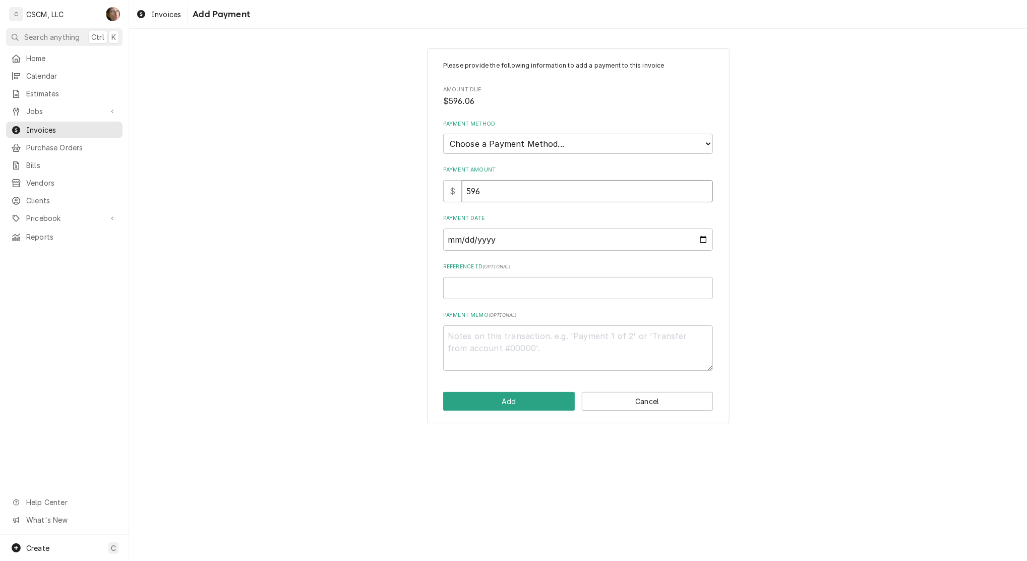
type input "596.0"
type textarea "x"
type input "596.06"
click at [531, 140] on select "Choose a Payment Method... Cash Check Credit/Debit Card ACH/eCheck Other" at bounding box center [578, 144] width 270 height 20
select select "4"
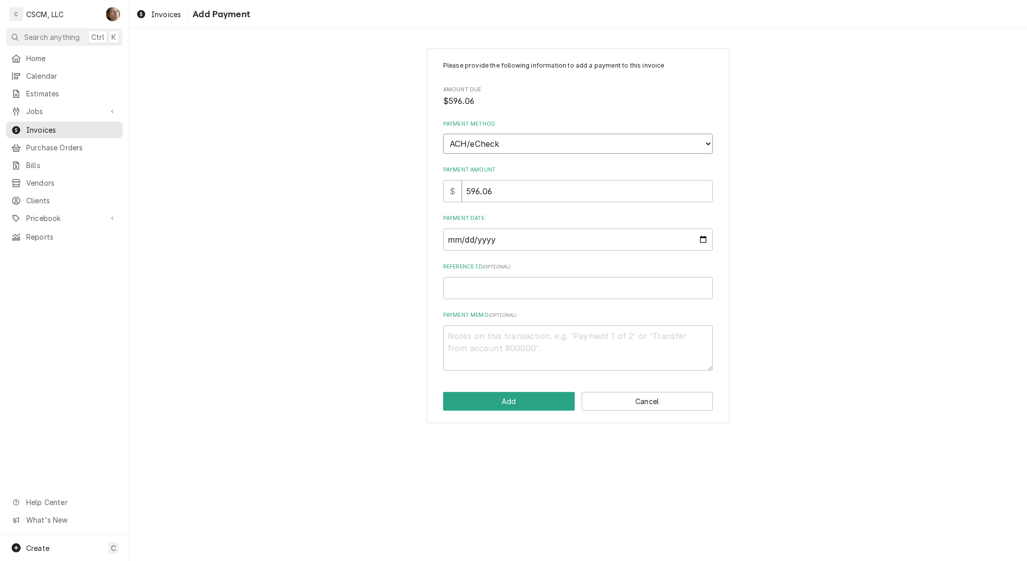
click at [443, 134] on select "Choose a Payment Method... Cash Check Credit/Debit Card ACH/eCheck Other" at bounding box center [578, 144] width 270 height 20
click at [708, 241] on input "Payment Date" at bounding box center [578, 239] width 270 height 22
click at [703, 238] on input "Payment Date" at bounding box center [578, 239] width 270 height 22
type textarea "x"
type input "2025-09-19"
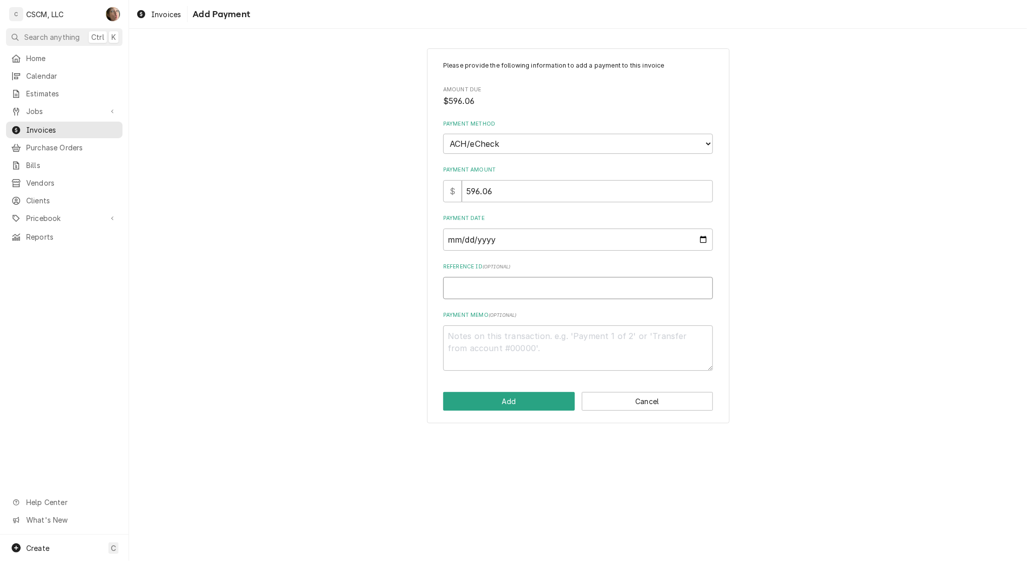
click at [509, 285] on input "Reference ID ( optional )" at bounding box center [578, 288] width 270 height 22
paste input "11724671"
type textarea "x"
type input "11724671"
click at [475, 397] on button "Add" at bounding box center [509, 401] width 132 height 19
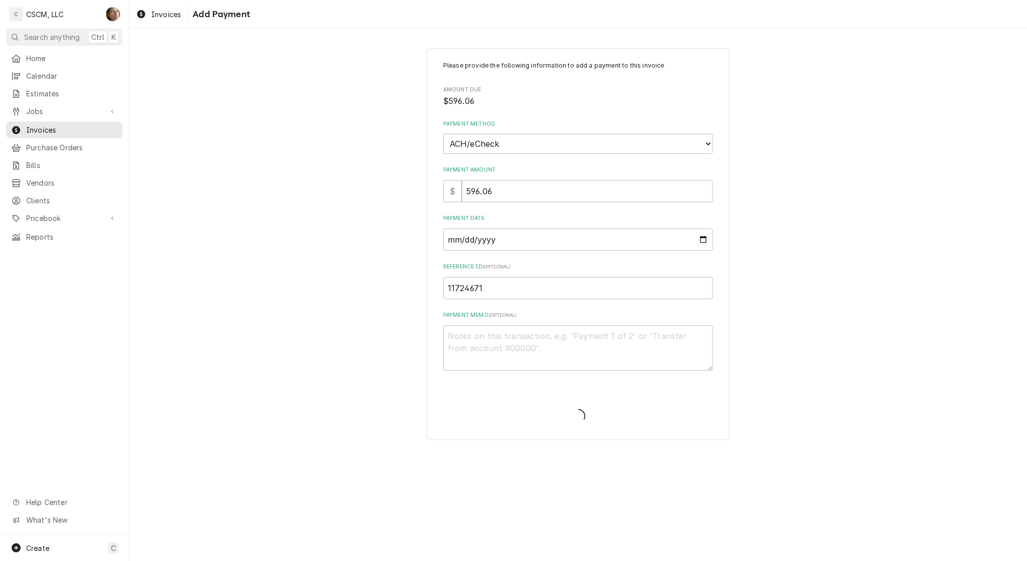
type textarea "x"
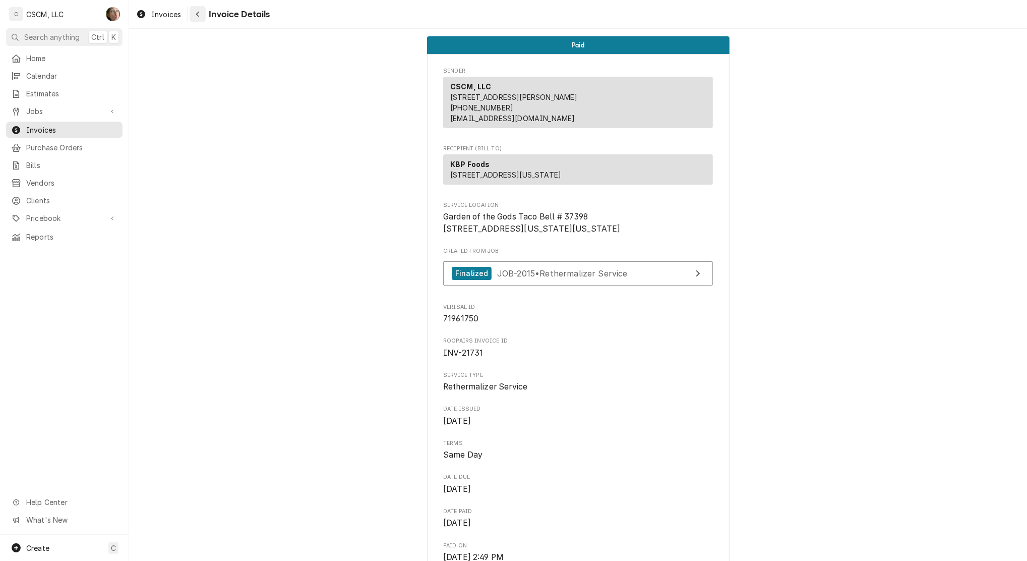
click at [197, 17] on icon "Navigate back" at bounding box center [198, 14] width 5 height 7
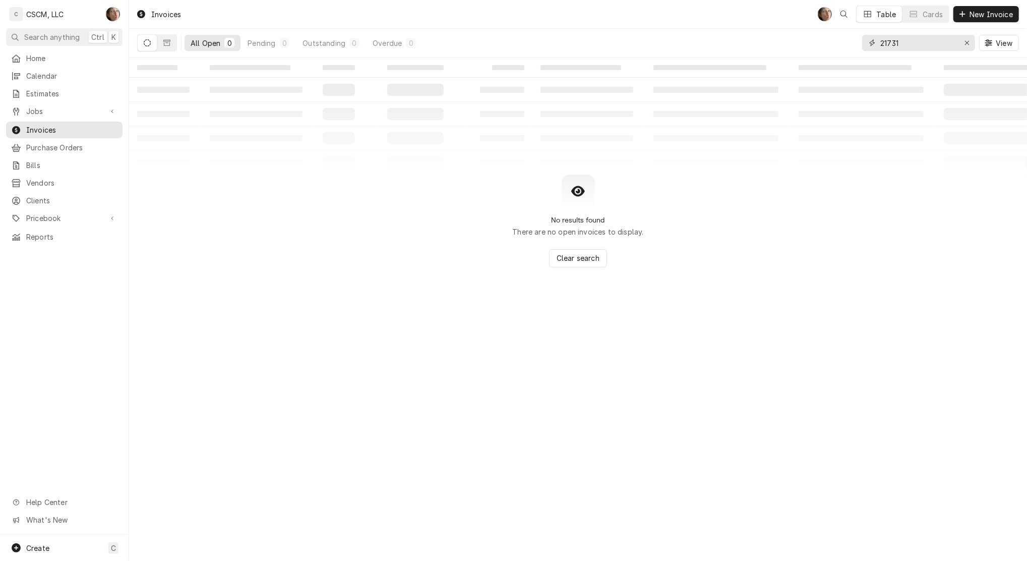
drag, startPoint x: 926, startPoint y: 44, endPoint x: 296, endPoint y: -4, distance: 631.6
click at [296, 0] on html "C CSCM, LLC SH Search anything Ctrl K Home Calendar Estimates Jobs Jobs Job Ser…" at bounding box center [513, 280] width 1027 height 561
click at [79, 198] on span "Clients" at bounding box center [71, 200] width 91 height 11
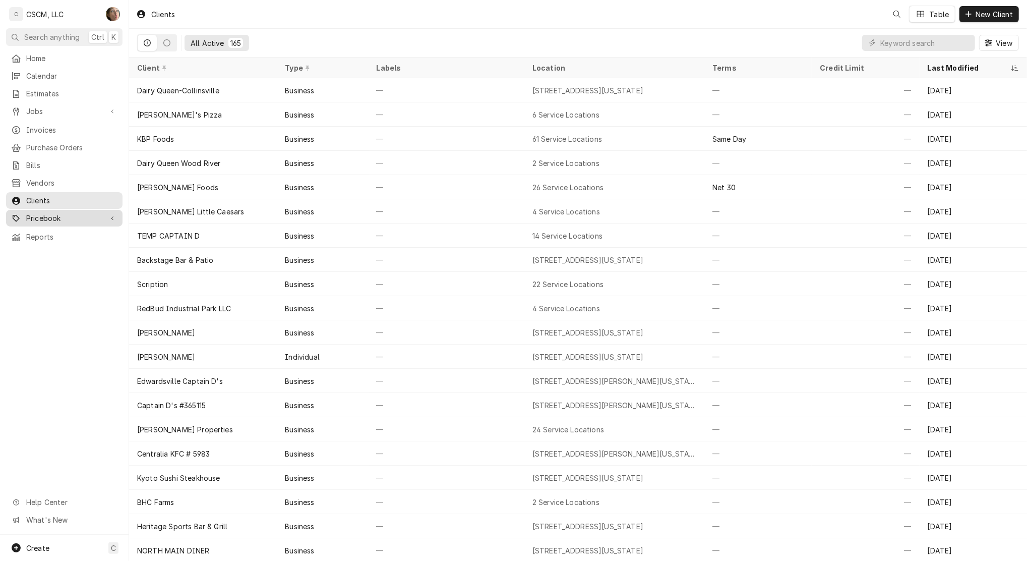
click at [58, 213] on span "Pricebook" at bounding box center [64, 218] width 76 height 11
click at [66, 250] on span "Parts & Materials" at bounding box center [71, 253] width 91 height 11
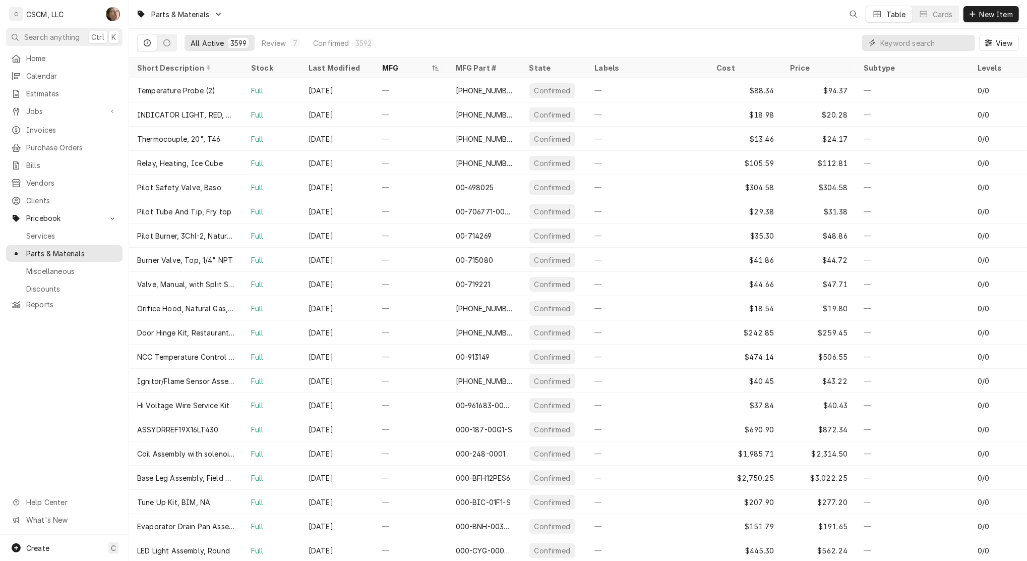
click at [897, 43] on input "Dynamic Content Wrapper" at bounding box center [925, 43] width 90 height 16
type input "h"
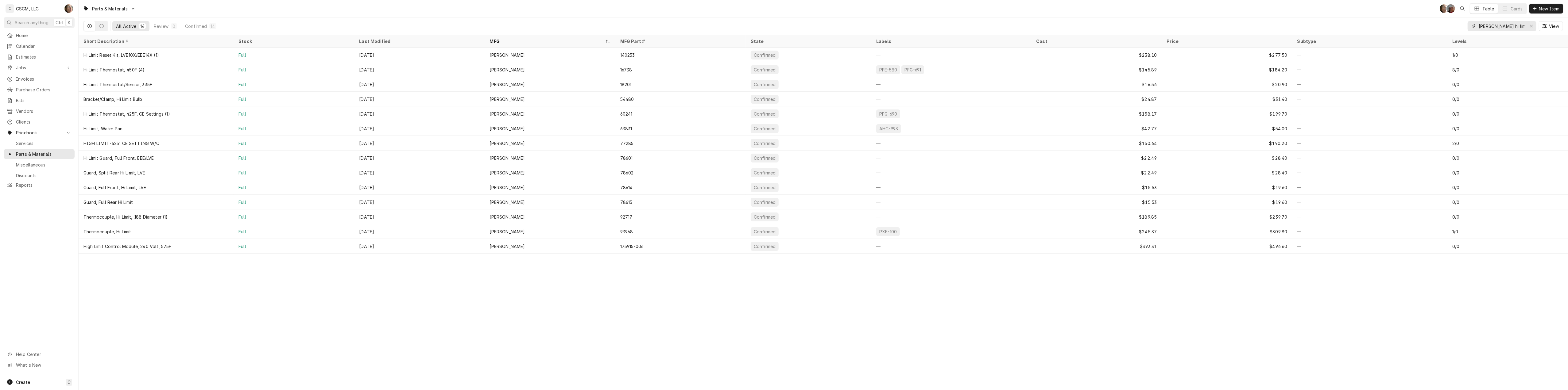
type input "[PERSON_NAME] hi limit"
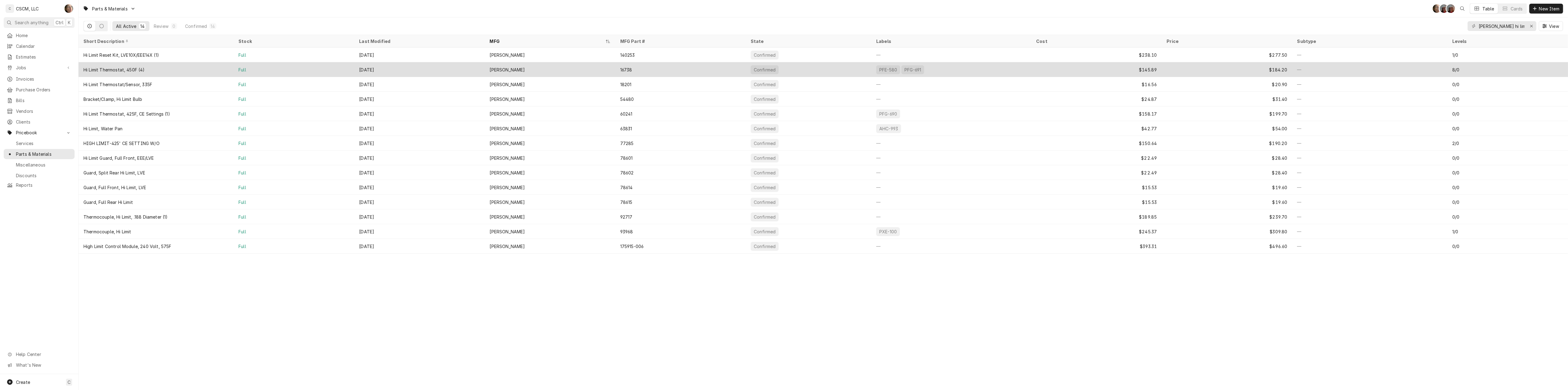
click at [625, 71] on div "16738" at bounding box center [681, 69] width 130 height 15
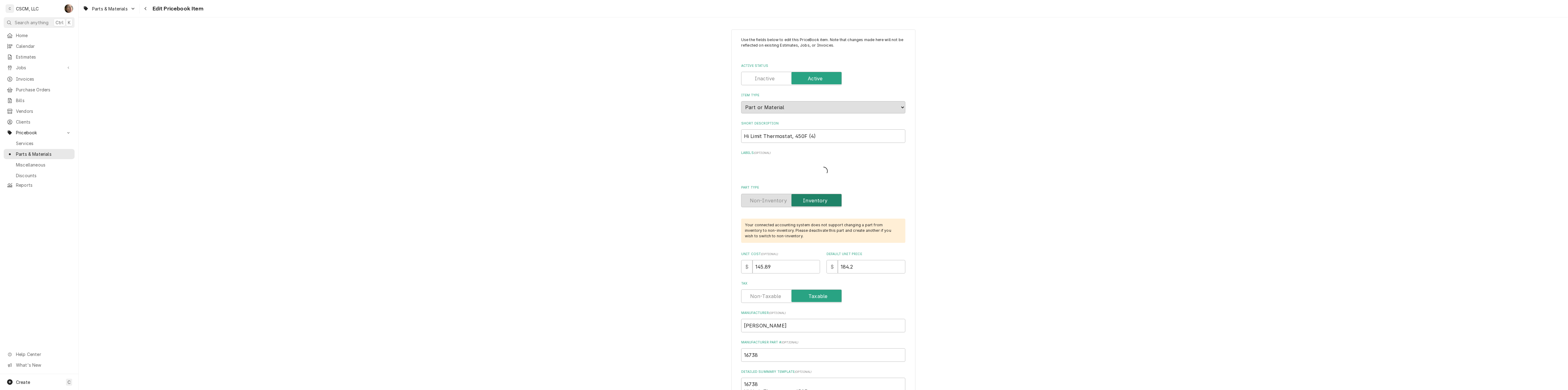
type textarea "x"
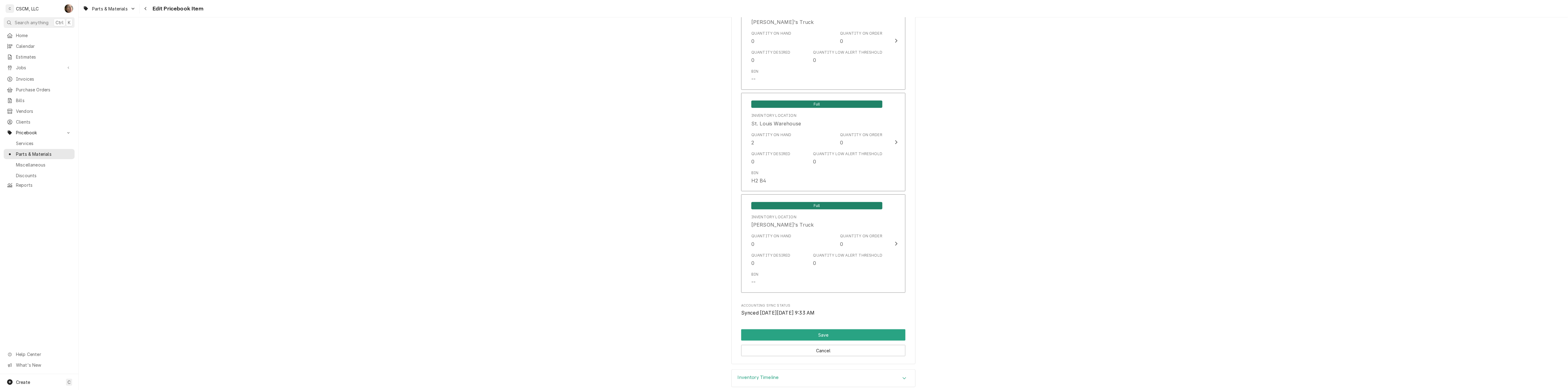
scroll to position [1245, 0]
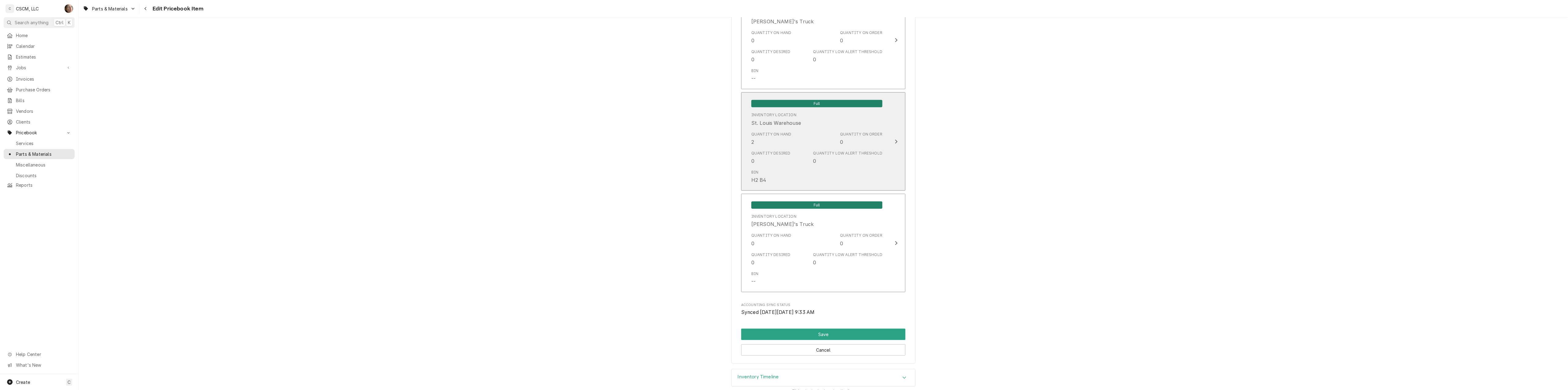
click at [810, 158] on div "Quantity Desired 0 Quantity Low Alert Threshold 0" at bounding box center [816, 158] width 131 height 19
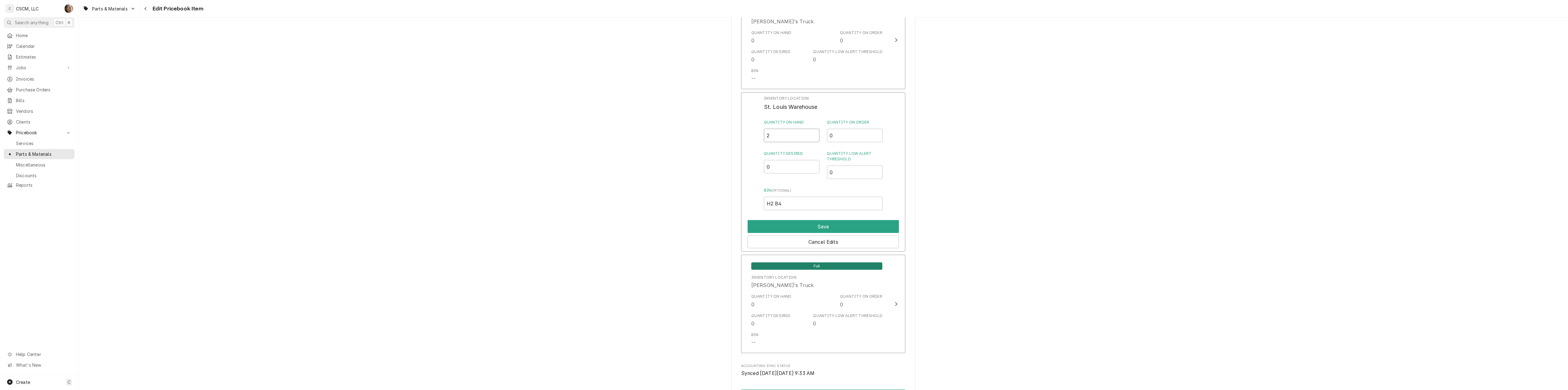
drag, startPoint x: 789, startPoint y: 133, endPoint x: 643, endPoint y: 114, distance: 147.2
type input "1"
click at [822, 225] on button "Save" at bounding box center [823, 226] width 152 height 13
type textarea "x"
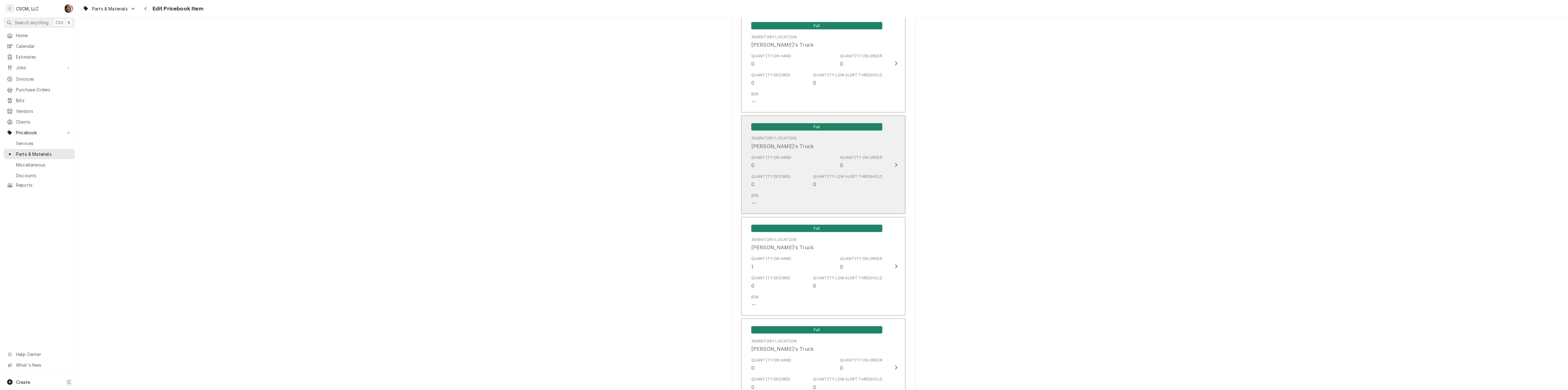
scroll to position [791, 0]
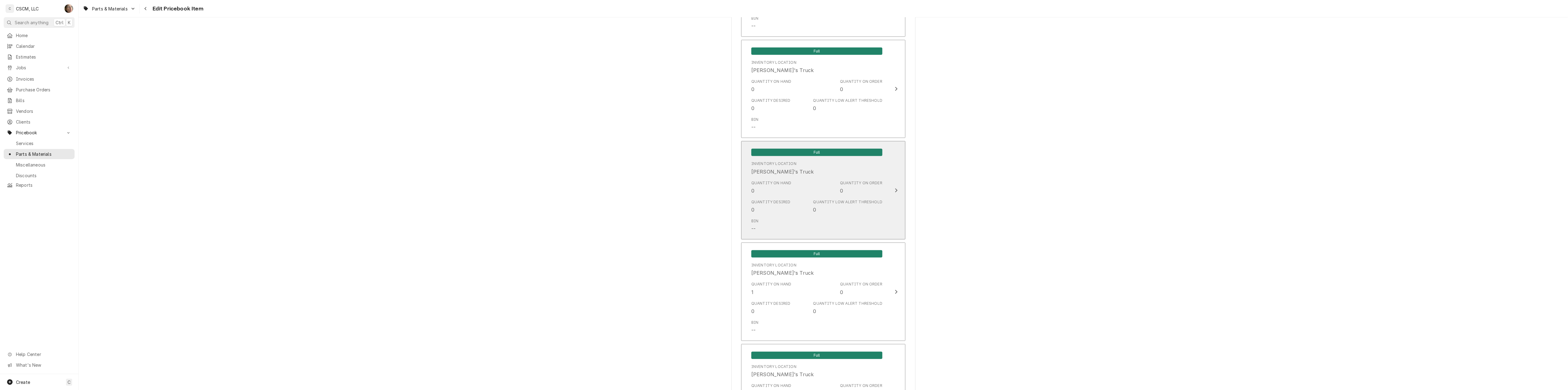
click at [838, 201] on div "Quantity Low Alert Threshold" at bounding box center [847, 202] width 69 height 5
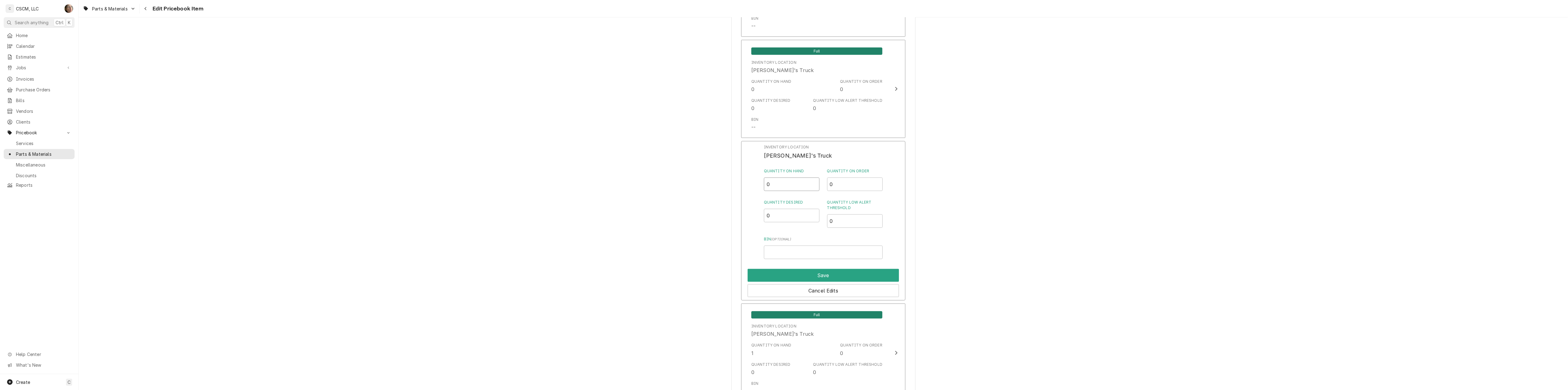
drag, startPoint x: 782, startPoint y: 182, endPoint x: 621, endPoint y: 139, distance: 166.6
click at [621, 139] on div "Use the fields below to edit this PriceBook item. Note that changes made here w…" at bounding box center [823, 58] width 1489 height 1652
type input "1"
click at [805, 272] on button "Save" at bounding box center [823, 275] width 152 height 13
type textarea "x"
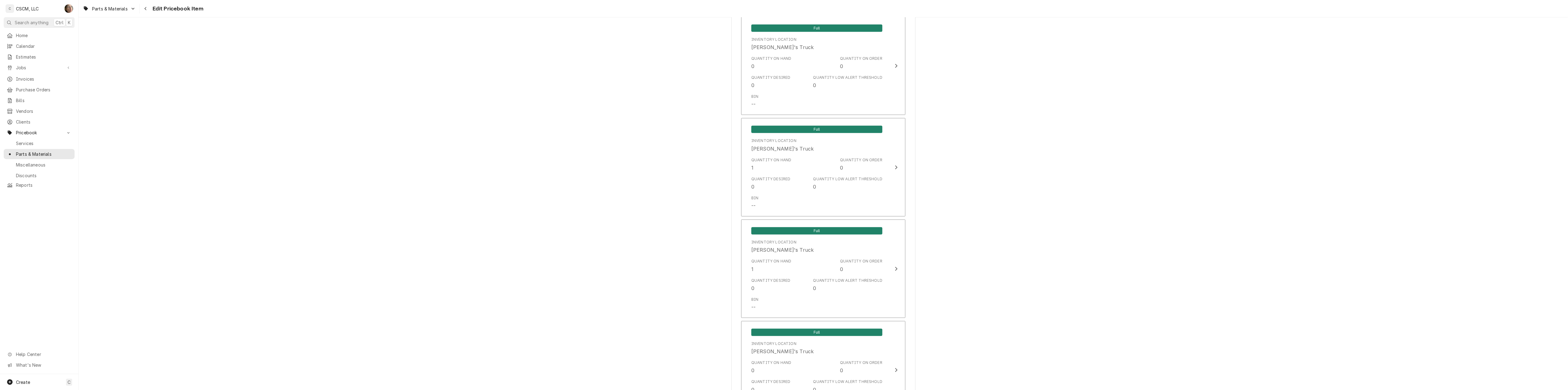
scroll to position [832, 0]
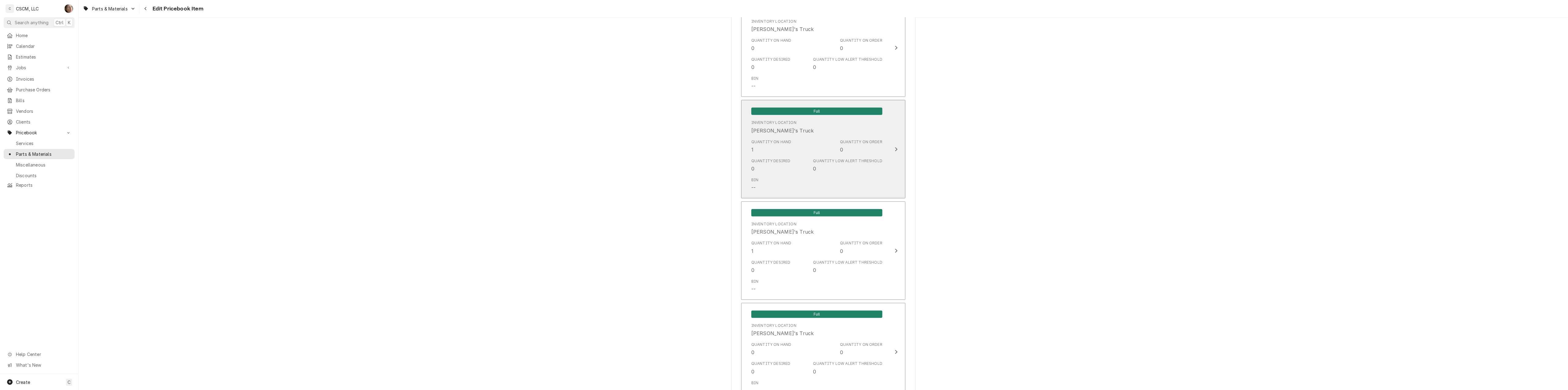
click at [853, 176] on div "Bin --" at bounding box center [816, 184] width 131 height 19
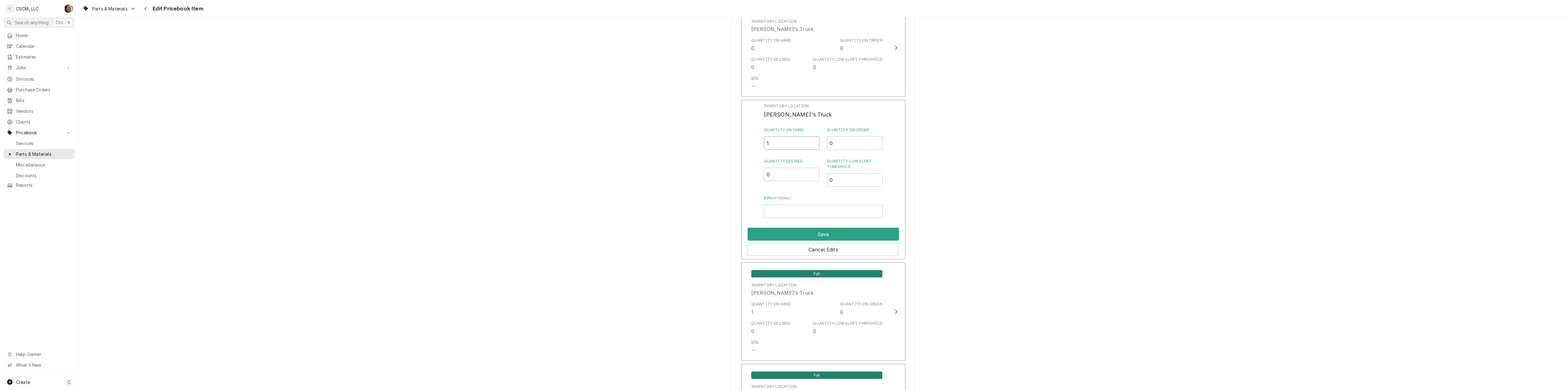
drag, startPoint x: 782, startPoint y: 144, endPoint x: 576, endPoint y: 102, distance: 210.2
click at [576, 102] on div "Use the fields below to edit this PriceBook item. Note that changes made here w…" at bounding box center [823, 18] width 1489 height 1652
click at [577, 92] on div "Use the fields below to edit this PriceBook item. Note that changes made here w…" at bounding box center [823, 18] width 1489 height 1652
type input "0"
click at [880, 232] on button "Save" at bounding box center [823, 234] width 152 height 13
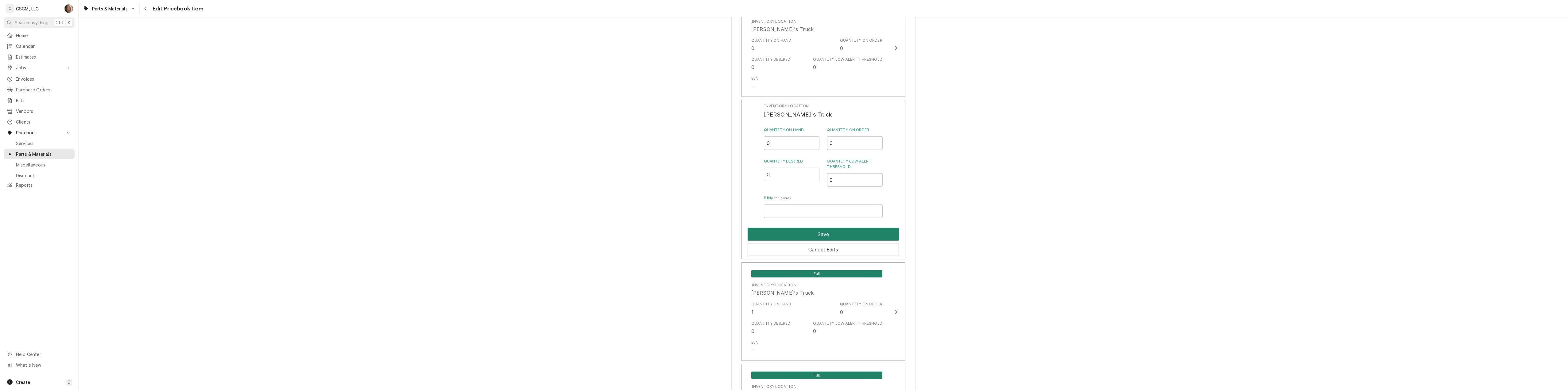
type textarea "x"
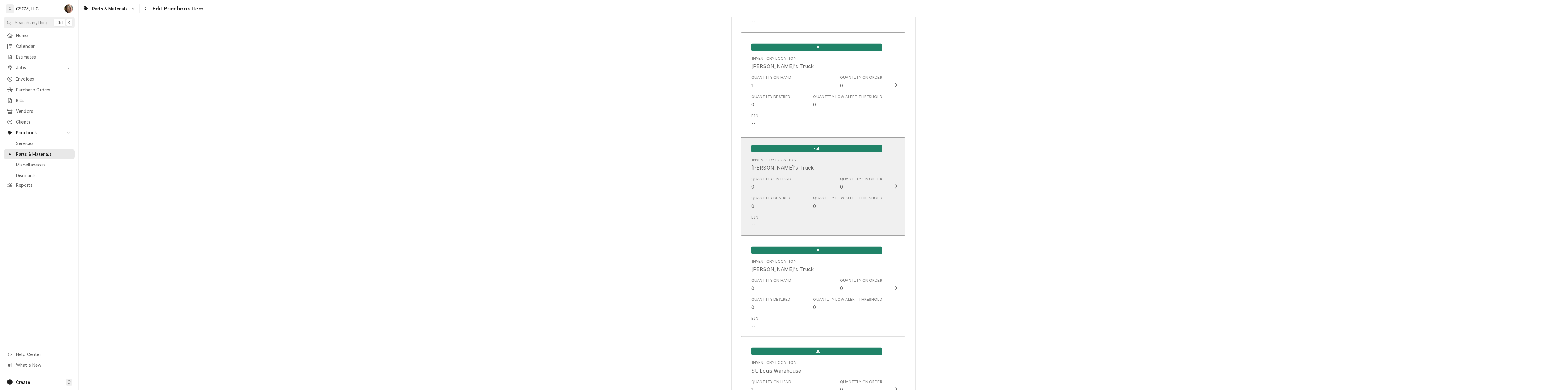
scroll to position [1036, 0]
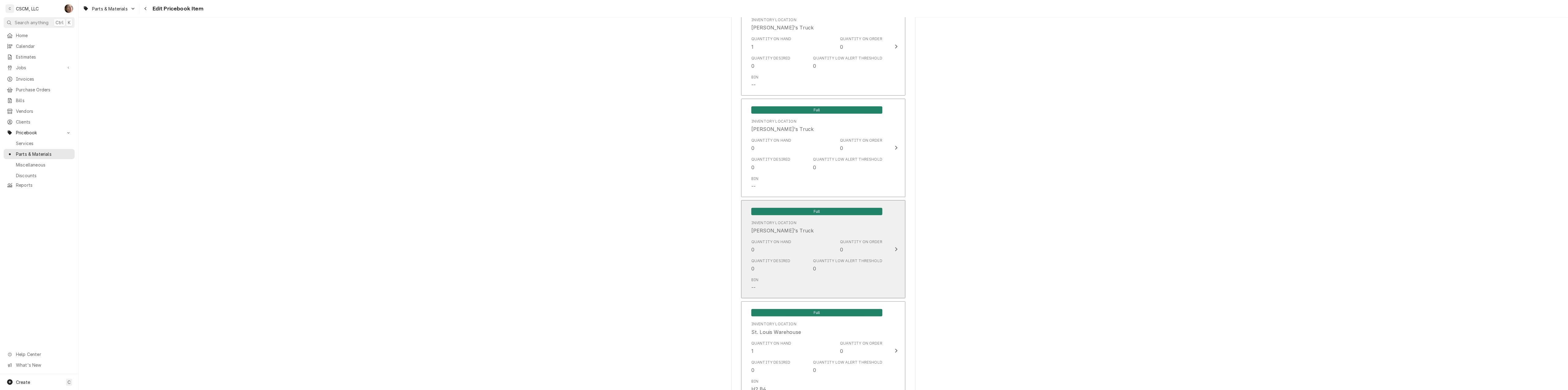
click at [872, 251] on div "Quantity on Order 0" at bounding box center [861, 246] width 43 height 14
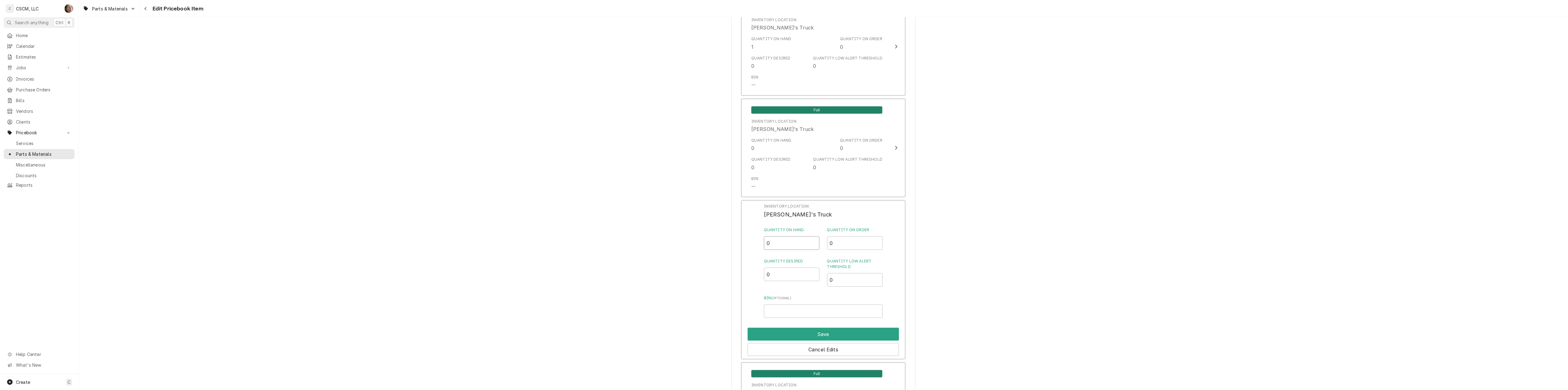
drag, startPoint x: 781, startPoint y: 249, endPoint x: 741, endPoint y: 237, distance: 41.8
click at [741, 237] on div "Inventory Location Sam's Truck Quantity on Hand 0 Quantity on Order 0 Quantity …" at bounding box center [824, 280] width 164 height 159
type input "1"
click at [823, 333] on button "Save" at bounding box center [823, 334] width 152 height 13
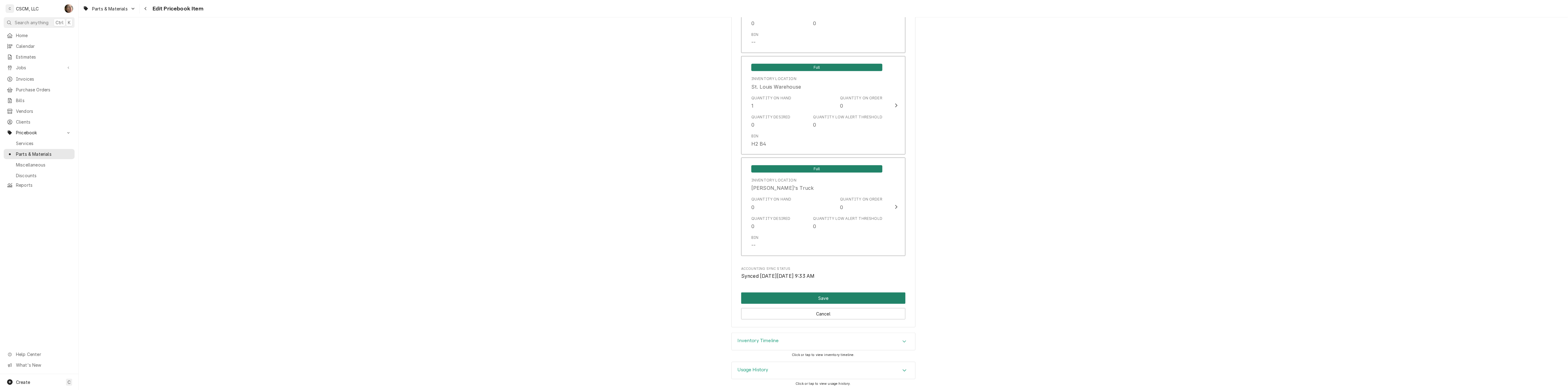
click at [824, 298] on button "Save" at bounding box center [824, 298] width 164 height 12
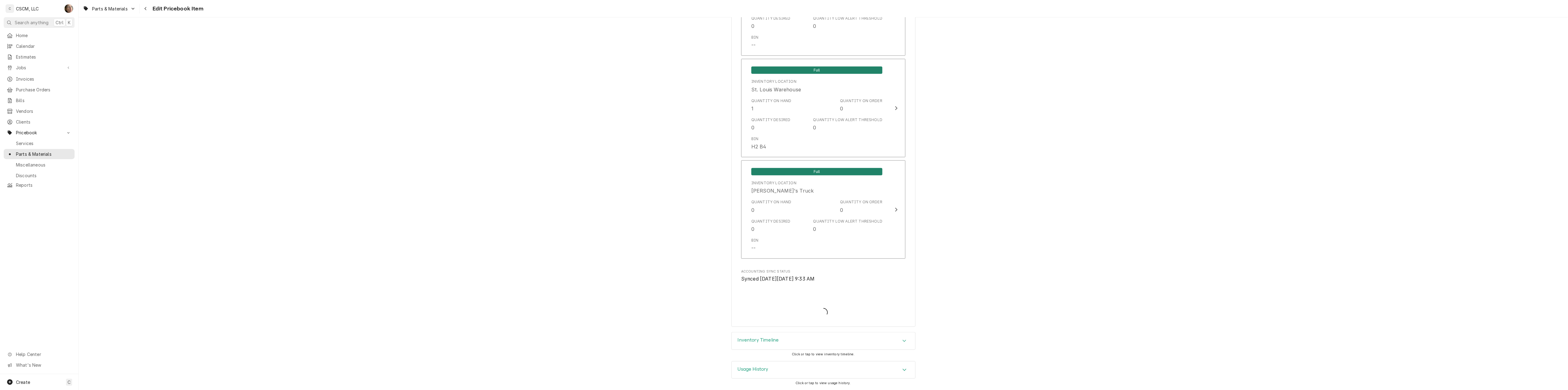
scroll to position [1278, 0]
type textarea "x"
